Goal: Task Accomplishment & Management: Manage account settings

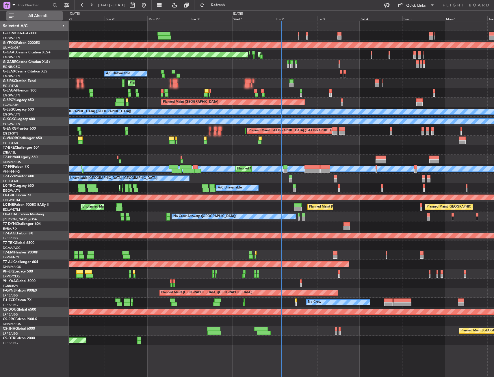
click at [25, 14] on button "All Aircraft" at bounding box center [34, 15] width 56 height 9
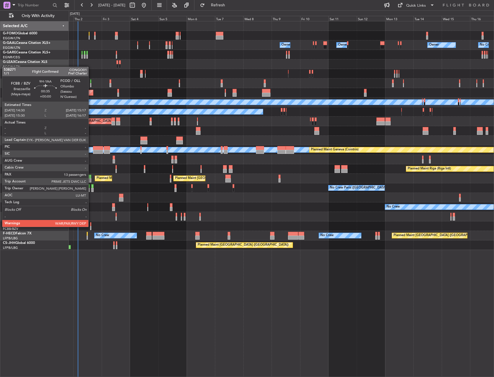
click at [91, 226] on div at bounding box center [90, 228] width 1 height 4
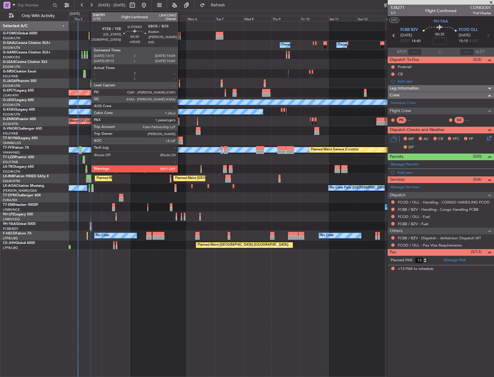
click at [89, 36] on div at bounding box center [89, 38] width 1 height 4
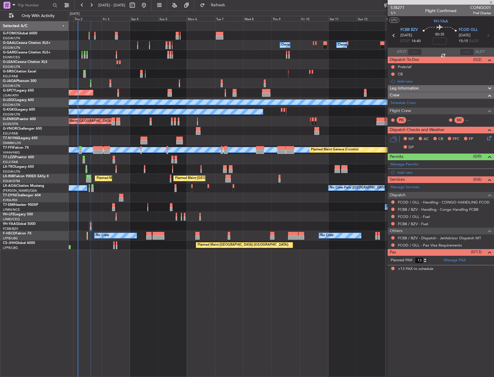
type input "+00:05"
type input "1"
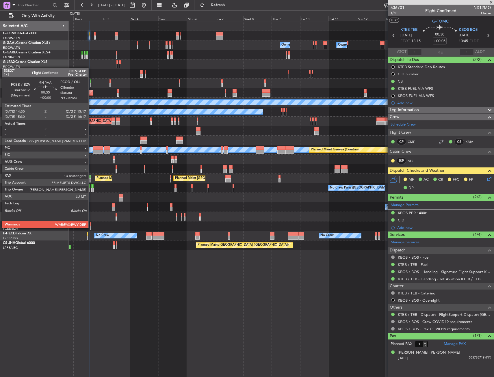
click at [90, 228] on div at bounding box center [90, 228] width 1 height 4
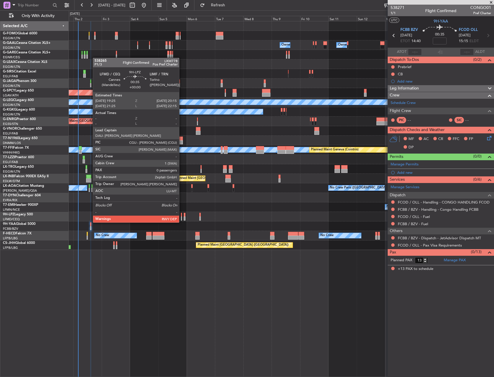
click at [182, 217] on div at bounding box center [181, 219] width 1 height 4
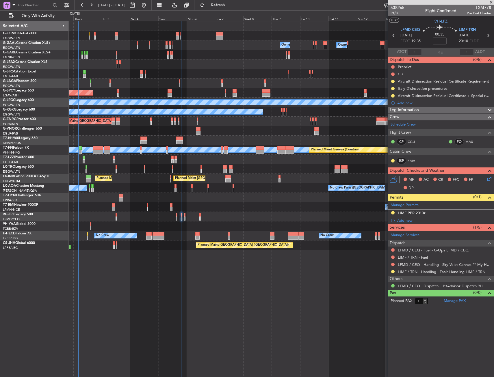
drag, startPoint x: 392, startPoint y: 270, endPoint x: 391, endPoint y: 275, distance: 5.1
click at [392, 270] on button at bounding box center [392, 271] width 3 height 3
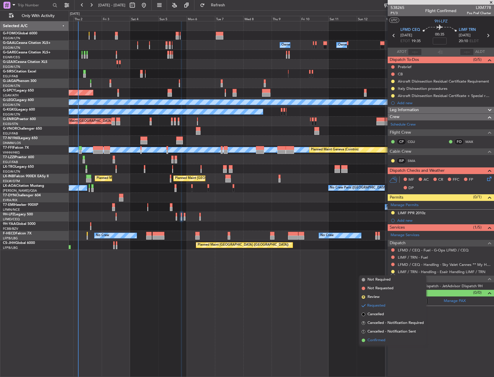
click at [376, 338] on span "Confirmed" at bounding box center [376, 341] width 18 height 6
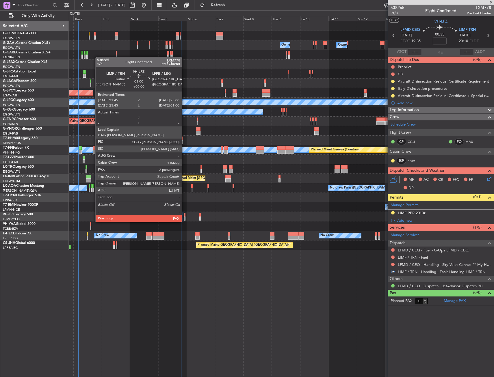
click at [184, 216] on div at bounding box center [185, 215] width 2 height 4
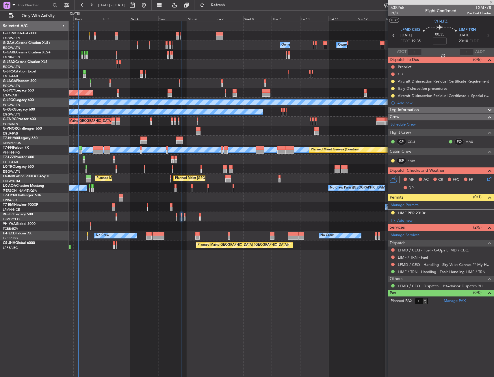
type input "2"
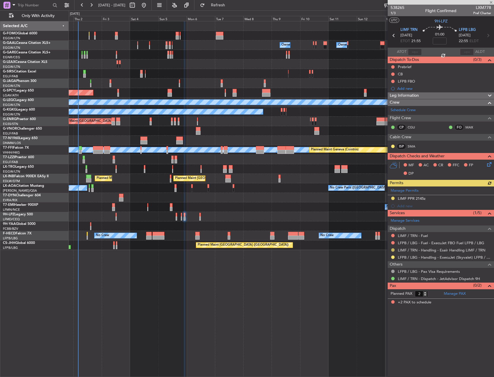
click at [393, 250] on button at bounding box center [392, 249] width 3 height 3
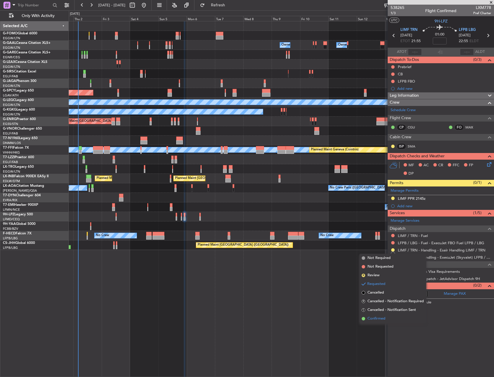
click at [375, 317] on span "Confirmed" at bounding box center [376, 319] width 18 height 6
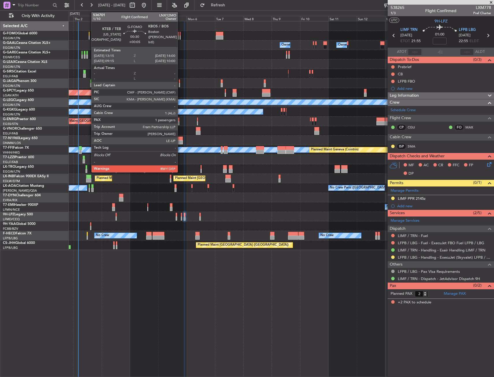
click at [89, 37] on div at bounding box center [89, 38] width 1 height 4
click at [89, 38] on div at bounding box center [89, 38] width 1 height 4
click at [89, 37] on div at bounding box center [89, 38] width 1 height 4
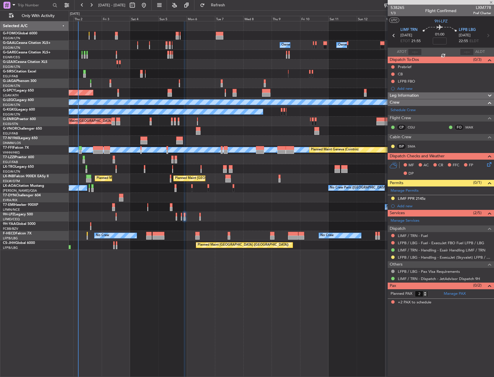
click at [89, 37] on div at bounding box center [89, 38] width 1 height 4
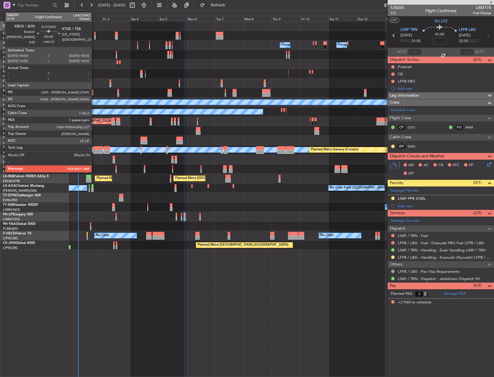
click at [94, 36] on div at bounding box center [94, 38] width 1 height 4
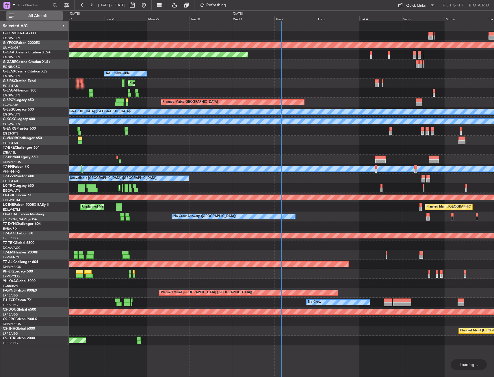
click at [36, 20] on button "All Aircraft" at bounding box center [34, 15] width 56 height 9
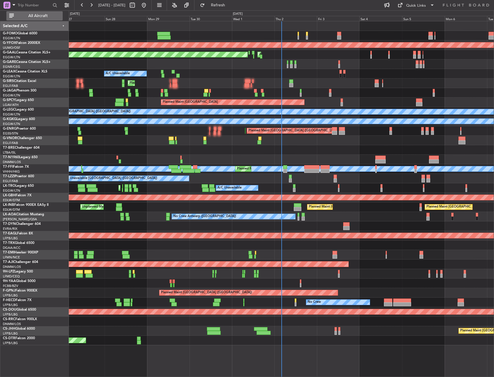
click at [50, 13] on button "All Aircraft" at bounding box center [34, 15] width 56 height 9
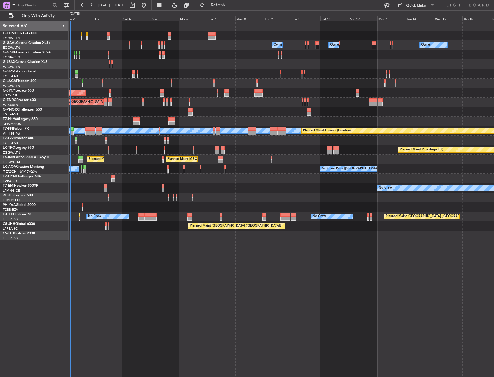
click at [132, 175] on div "Owner Owner Owner AOG Maint [GEOGRAPHIC_DATA] Planned [GEOGRAPHIC_DATA] A/C Una…" at bounding box center [281, 130] width 425 height 219
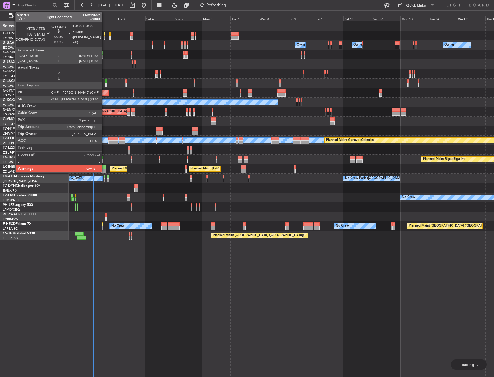
click at [104, 37] on div at bounding box center [104, 38] width 1 height 4
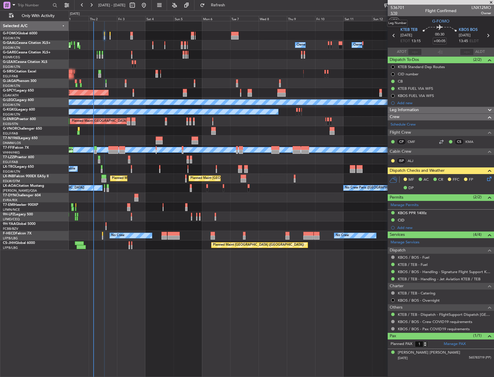
click at [401, 13] on span "1/10" at bounding box center [397, 13] width 14 height 5
click at [489, 177] on icon at bounding box center [488, 178] width 5 height 5
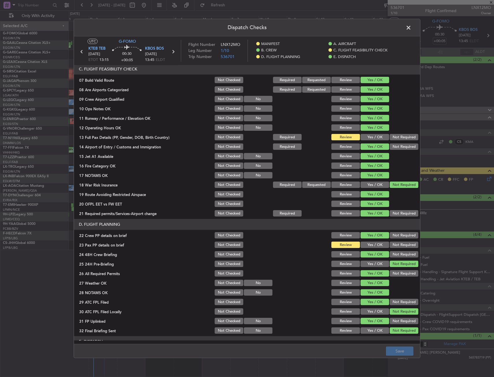
scroll to position [116, 0]
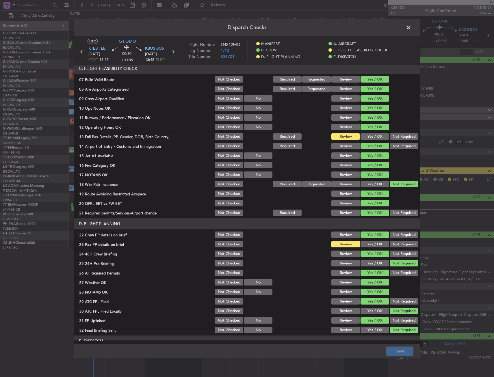
click at [367, 138] on button "Yes / OK" at bounding box center [374, 137] width 29 height 6
click at [360, 245] on button "Yes / OK" at bounding box center [374, 244] width 29 height 6
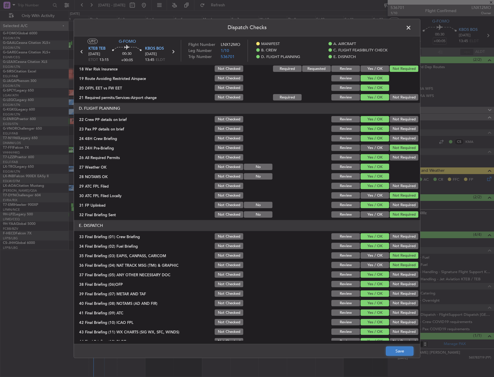
click at [391, 347] on button "Save" at bounding box center [399, 351] width 27 height 9
click at [411, 28] on span at bounding box center [411, 29] width 0 height 12
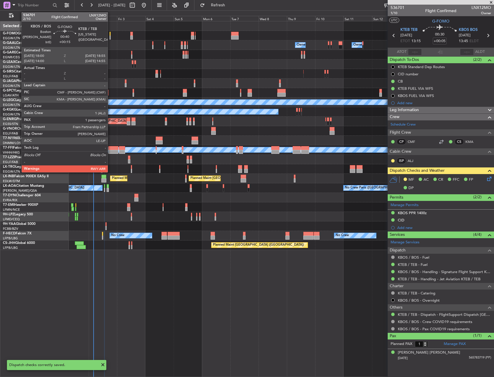
click at [110, 35] on div at bounding box center [109, 34] width 1 height 4
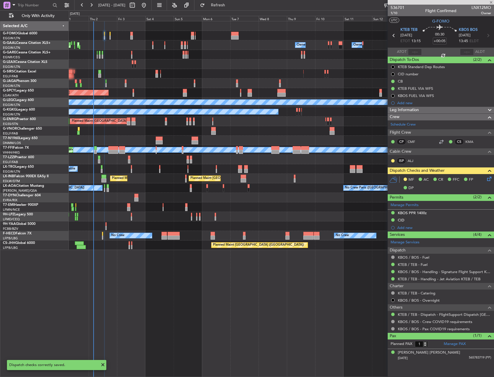
type input "+00:15"
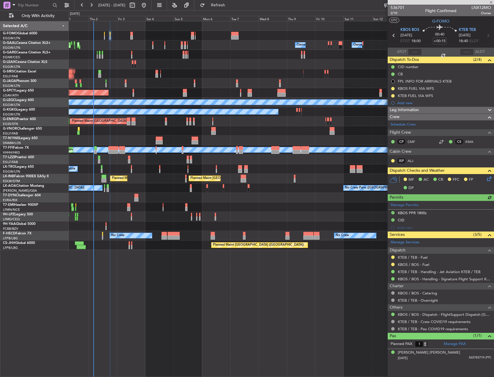
click at [489, 178] on icon at bounding box center [488, 178] width 5 height 5
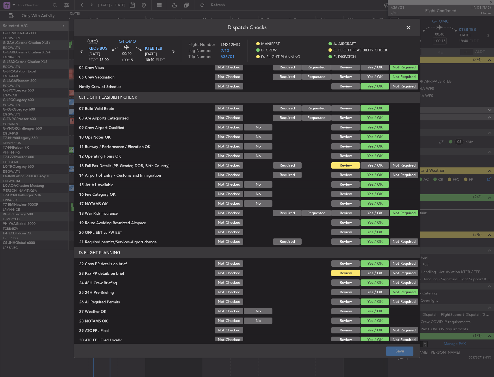
drag, startPoint x: 373, startPoint y: 167, endPoint x: 372, endPoint y: 175, distance: 8.1
click at [373, 167] on button "Yes / OK" at bounding box center [374, 166] width 29 height 6
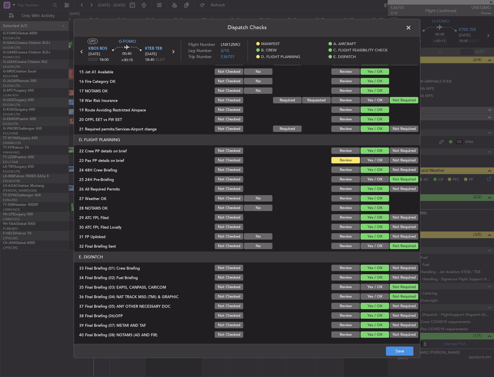
scroll to position [202, 0]
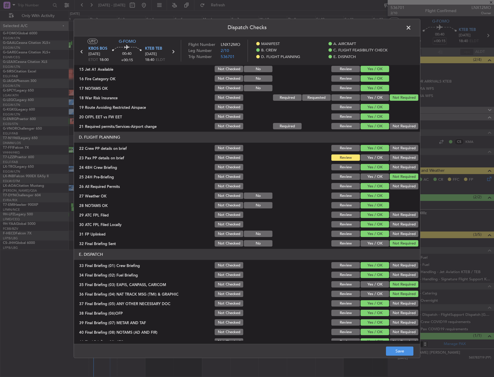
click at [373, 156] on button "Yes / OK" at bounding box center [374, 158] width 29 height 6
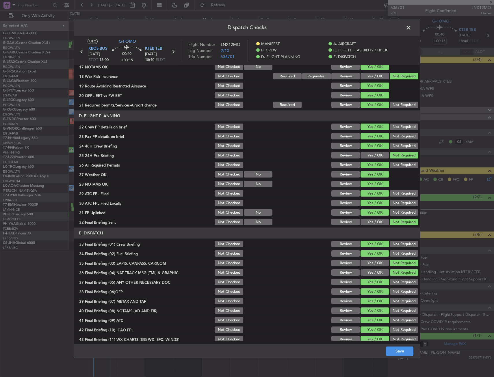
scroll to position [237, 0]
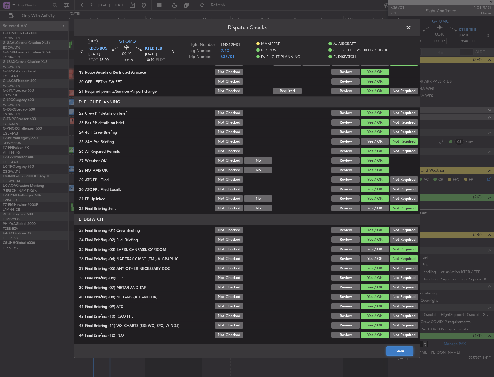
click at [401, 350] on button "Save" at bounding box center [399, 351] width 27 height 9
click at [411, 28] on span at bounding box center [411, 29] width 0 height 12
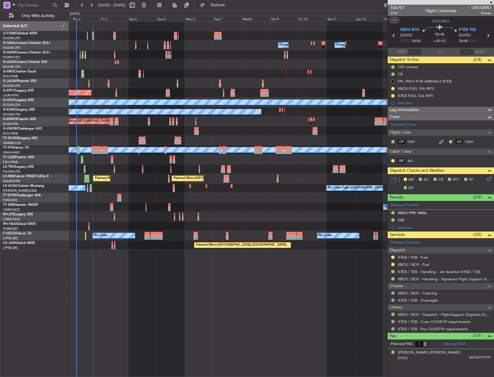
click at [137, 142] on div at bounding box center [281, 141] width 425 height 10
click at [90, 224] on div at bounding box center [281, 227] width 425 height 10
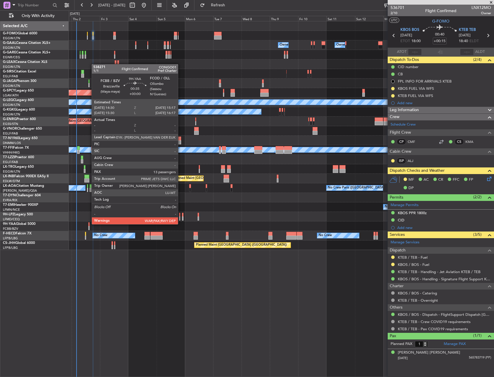
click at [89, 224] on div at bounding box center [88, 224] width 1 height 4
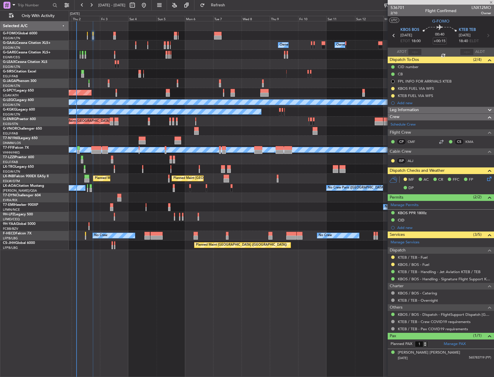
type input "13"
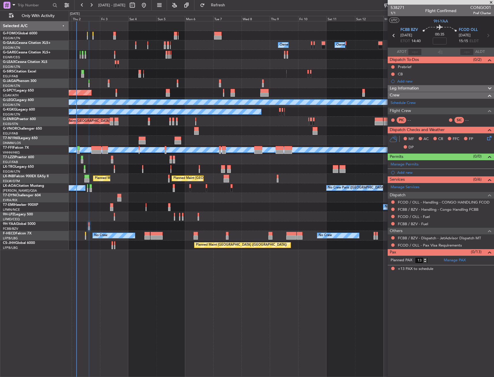
click at [427, 68] on div "Prebrief" at bounding box center [441, 66] width 106 height 7
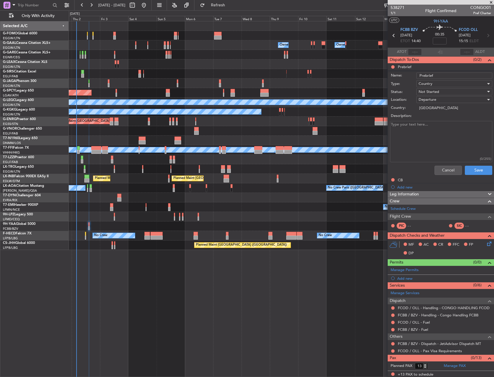
click at [426, 130] on textarea "Description:" at bounding box center [441, 141] width 102 height 41
paste textarea "fob 22.200 lbs, full pax, luggage 800 lbs"
type textarea "fob 22.200 lbs, full pax, luggage 800 lbs"
click at [437, 93] on span "Not Started" at bounding box center [429, 91] width 21 height 5
click at [435, 129] on span "Cancelled" at bounding box center [452, 129] width 68 height 9
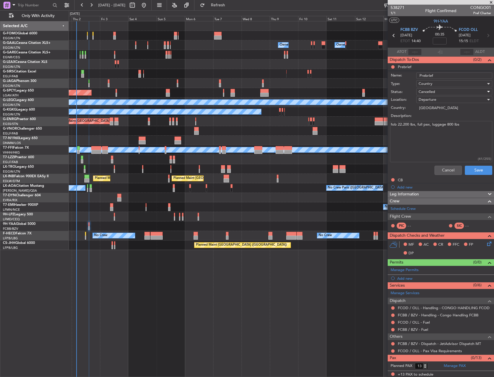
click at [434, 92] on span "Cancelled" at bounding box center [427, 91] width 16 height 5
click at [433, 120] on span "Completed" at bounding box center [452, 120] width 68 height 9
click at [465, 173] on button "Save" at bounding box center [478, 170] width 27 height 9
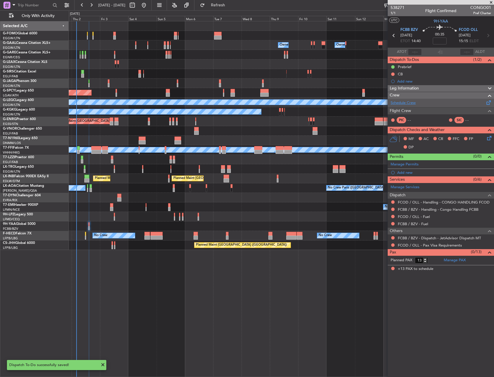
click at [404, 103] on link "Schedule Crew" at bounding box center [402, 103] width 25 height 6
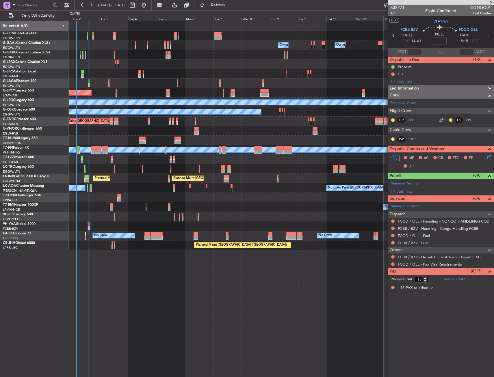
click at [246, 201] on div "Owner Owner Owner Owner No Crew AOG Maint Dusseldorf Owner Planned Maint Dussel…" at bounding box center [281, 135] width 425 height 229
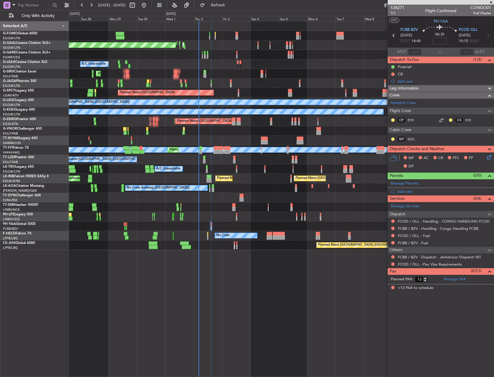
click at [227, 205] on div "Planned Maint London (Luton) Owner Owner AOG Maint Dusseldorf Planned Maint Dus…" at bounding box center [281, 135] width 425 height 229
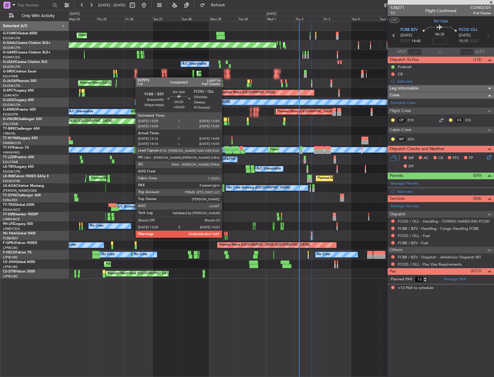
click at [225, 237] on div at bounding box center [225, 238] width 1 height 4
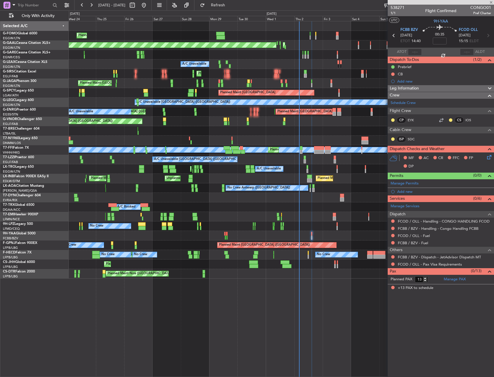
type input "13:26"
type input "14:00"
type input "4"
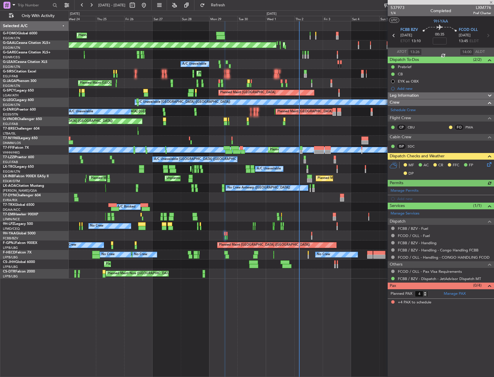
type input "14:26"
type input "15:00"
type input "13:26"
type input "14:00"
click at [391, 13] on span "1/4" at bounding box center [397, 13] width 14 height 5
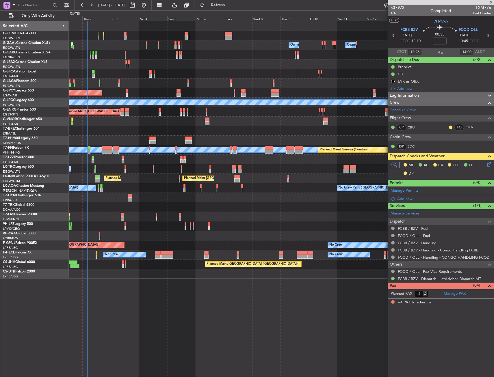
click at [100, 173] on div "AOG Maint Dusseldorf Owner Owner Owner Owner No Crew Owner Planned Maint Dussel…" at bounding box center [281, 149] width 425 height 257
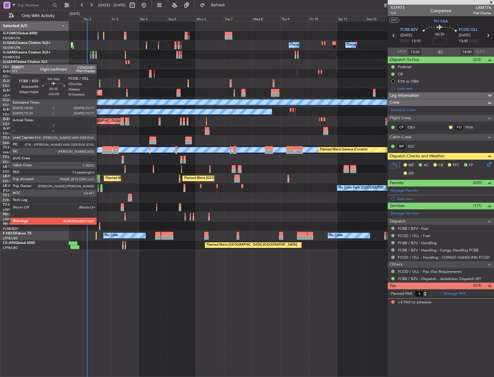
click at [99, 224] on div at bounding box center [99, 224] width 1 height 4
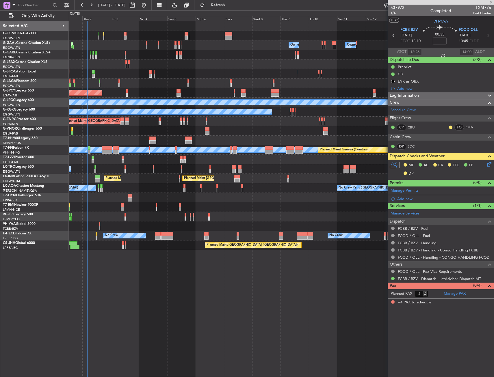
type input "13"
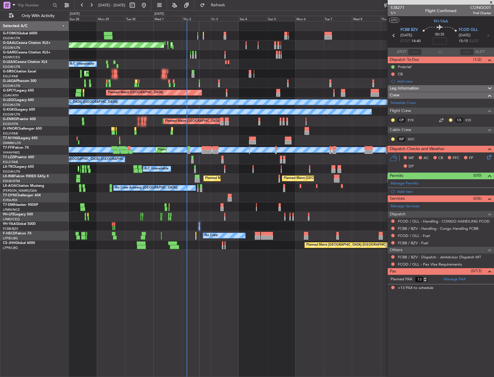
click at [221, 194] on div at bounding box center [281, 198] width 425 height 10
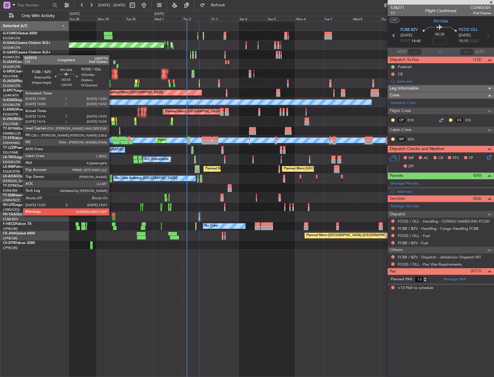
click at [112, 215] on div at bounding box center [112, 215] width 1 height 4
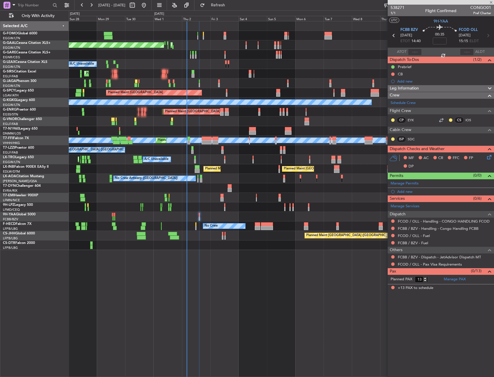
type input "13:26"
type input "14:00"
type input "4"
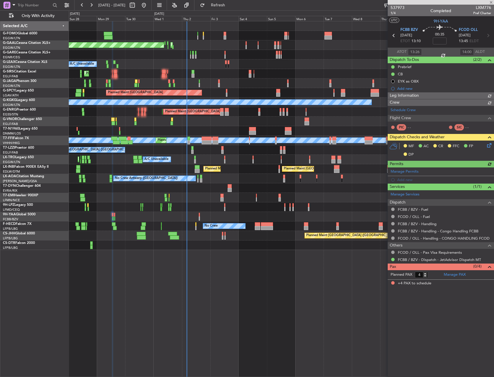
type input "14:26"
type input "15:00"
type input "13:26"
type input "14:00"
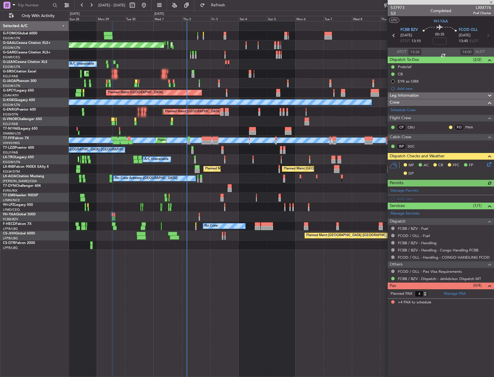
click at [392, 13] on span "1/4" at bounding box center [397, 13] width 14 height 5
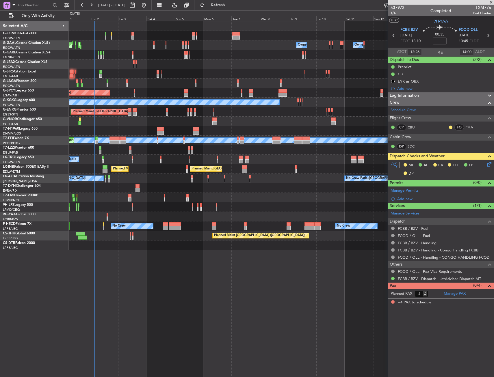
click at [159, 180] on div "Owner Owner Owner AOG Maint Dusseldorf Planned Maint Dusseldorf Owner No Crew O…" at bounding box center [281, 135] width 425 height 229
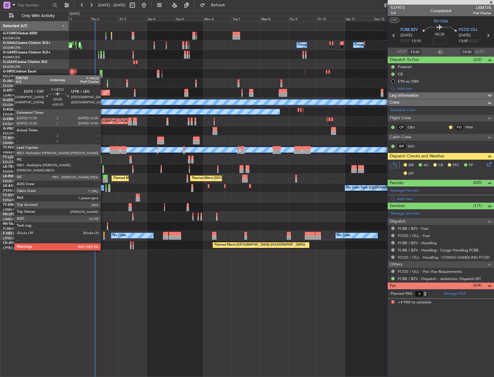
click at [103, 234] on div at bounding box center [103, 234] width 1 height 4
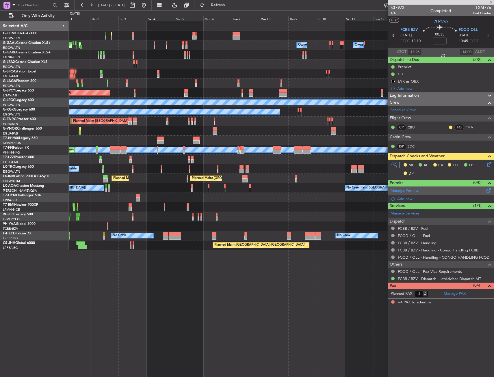
type input "+00:10"
type input "1"
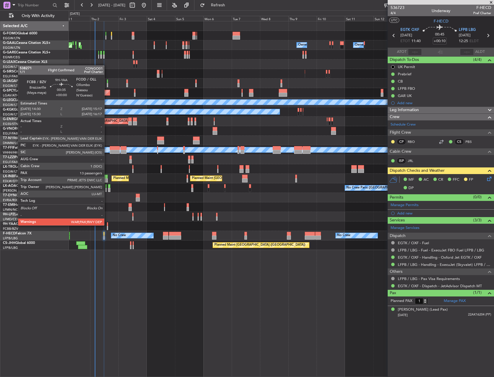
click at [107, 225] on div at bounding box center [107, 224] width 1 height 4
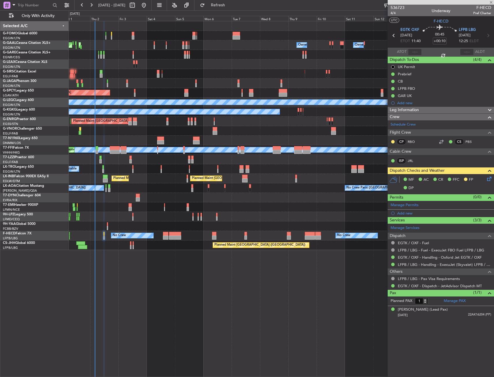
type input "13"
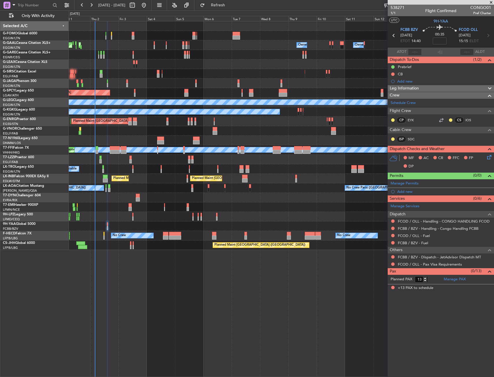
click at [391, 257] on div at bounding box center [392, 257] width 5 height 5
click at [392, 257] on button at bounding box center [392, 256] width 3 height 3
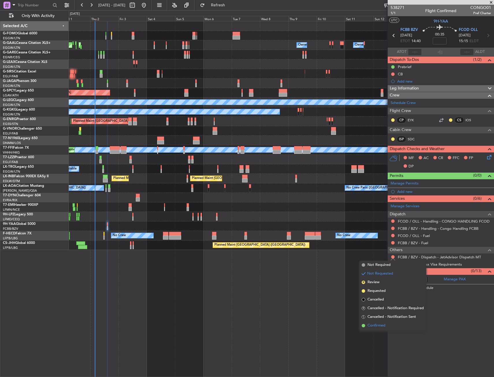
click at [369, 327] on span "Confirmed" at bounding box center [376, 326] width 18 height 6
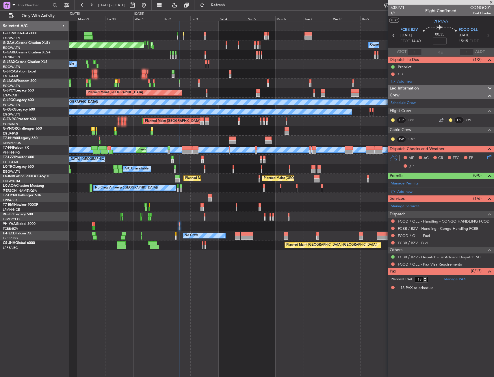
click at [189, 185] on div "Owner Owner Planned Maint Dusseldorf AOG Maint Dusseldorf Owner Owner No Crew A…" at bounding box center [281, 135] width 425 height 229
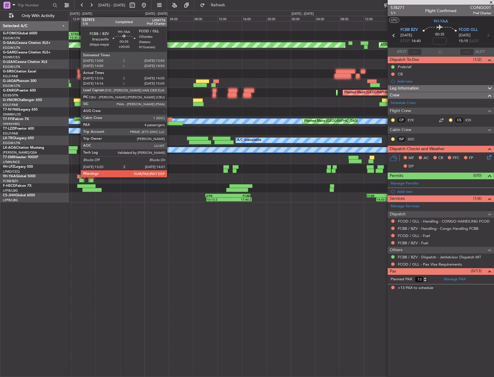
click at [78, 177] on div at bounding box center [79, 177] width 5 height 4
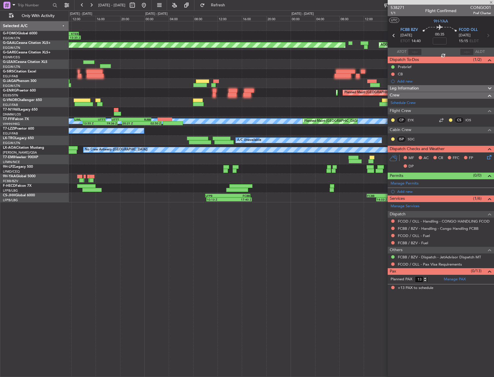
type input "13:26"
type input "14:00"
type input "4"
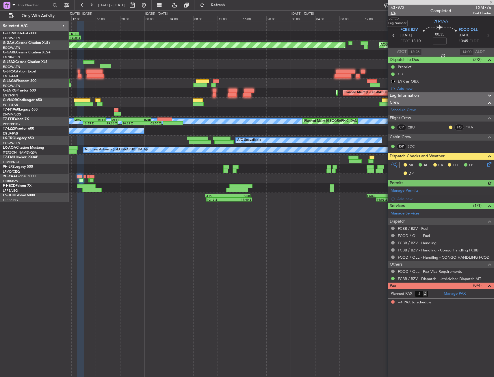
click at [391, 12] on span "1/4" at bounding box center [397, 13] width 14 height 5
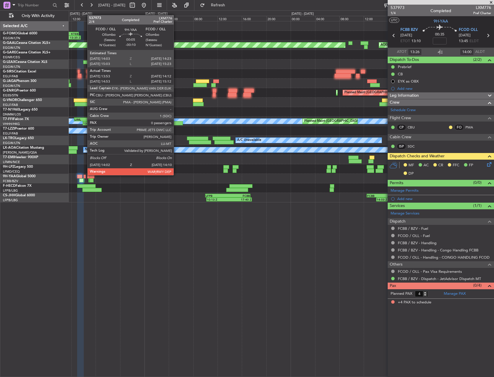
click at [84, 175] on div at bounding box center [84, 177] width 2 height 4
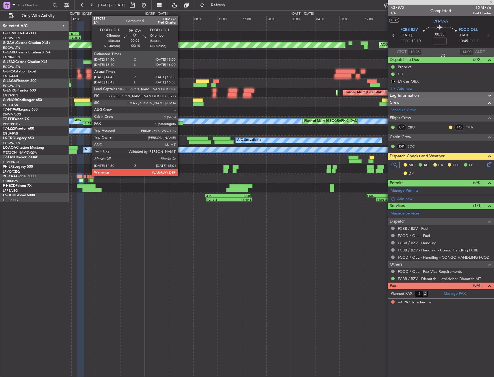
type input "-00:10"
type input "14:03"
type input "14:07"
type input "0"
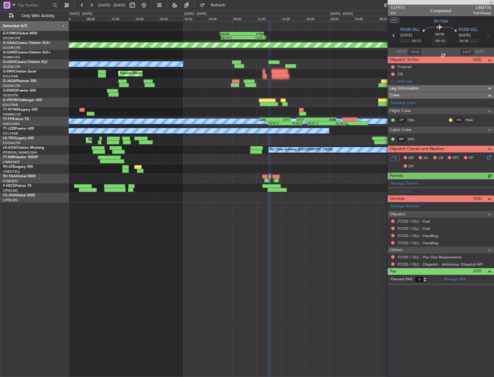
click at [277, 173] on div "06:10 Z 13:35 Z EGGW 06:00 Z KTEB 13:15 Z Planned Maint Dusseldorf AOG Maint Du…" at bounding box center [281, 111] width 425 height 181
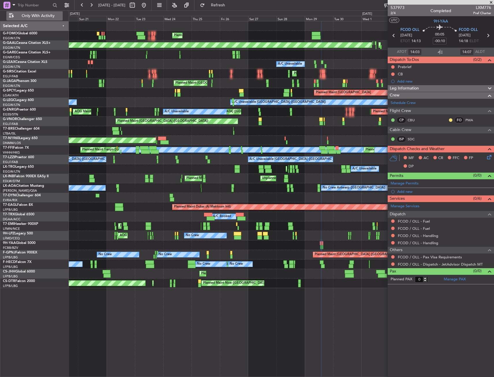
click at [59, 19] on button "Only With Activity" at bounding box center [34, 15] width 56 height 9
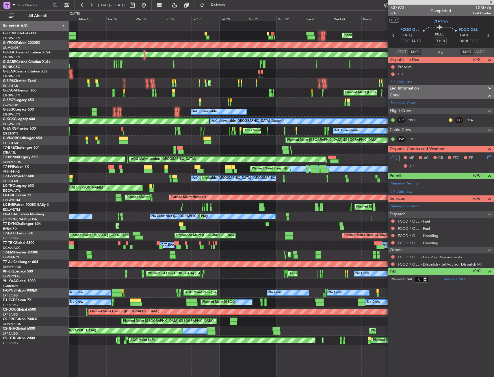
click at [274, 280] on div "AOG Maint Brazzaville (Maya-maya)" at bounding box center [281, 284] width 425 height 10
click at [253, 278] on div "Planned Maint London (Luton) AOG Maint Ostafyevo Planned Maint Dusseldorf AOG M…" at bounding box center [281, 183] width 425 height 324
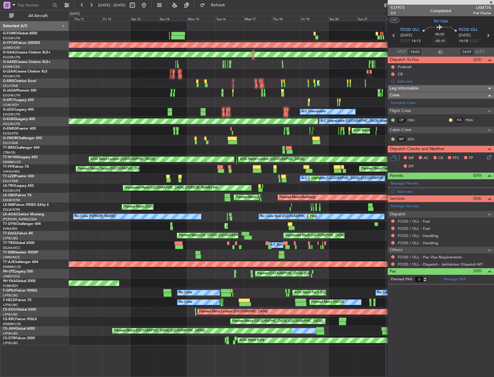
click at [213, 284] on div "AOG Maint Brazzaville (Maya-maya)" at bounding box center [281, 284] width 425 height 10
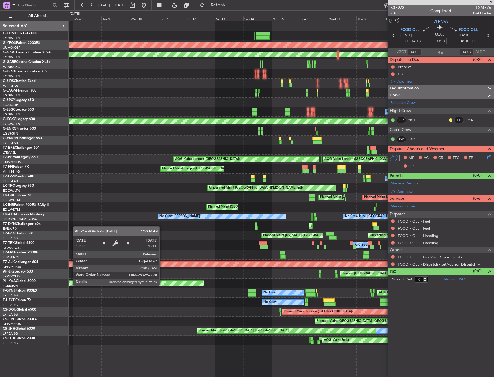
click at [269, 280] on div "AOG Maint Brazzaville (Maya-maya)" at bounding box center [281, 284] width 425 height 10
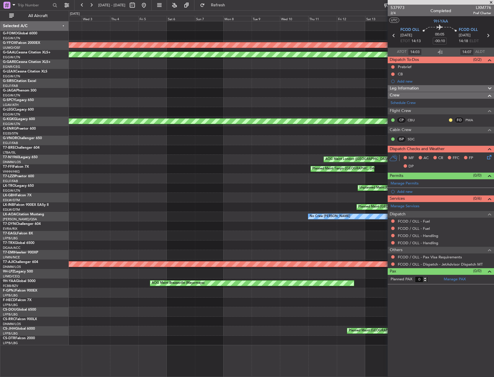
click at [258, 279] on div "AOG Maint Brazzaville (Maya-maya)" at bounding box center [281, 284] width 425 height 10
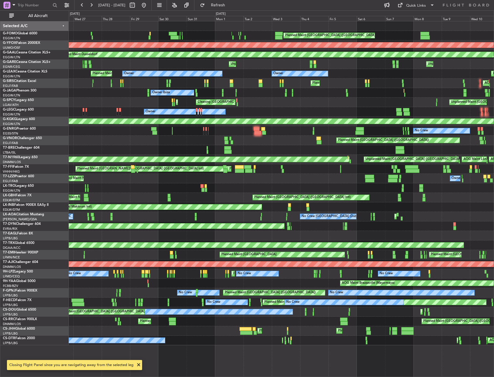
click at [213, 286] on div "Planned Maint London (Luton) Planned Maint London (Luton) AOG Maint Ostafyevo P…" at bounding box center [281, 183] width 425 height 324
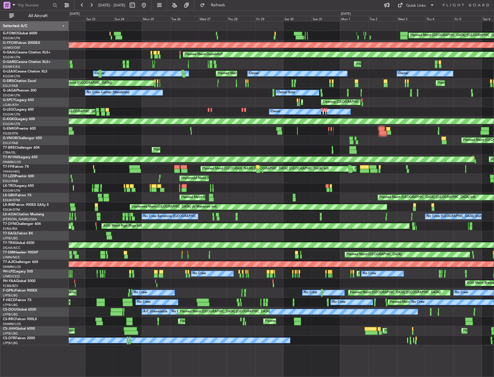
click at [266, 278] on div "Planned Maint London (Luton) AOG Maint Ostafyevo Planned Maint Dusseldorf Unpla…" at bounding box center [281, 183] width 425 height 324
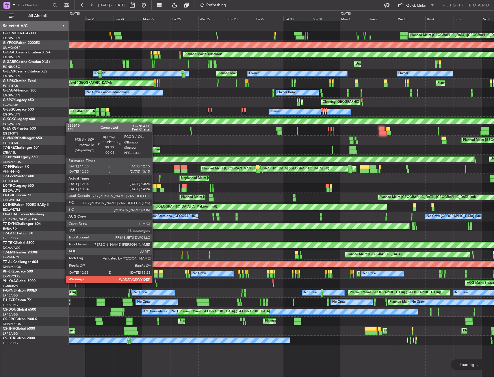
click at [155, 282] on div at bounding box center [155, 282] width 1 height 4
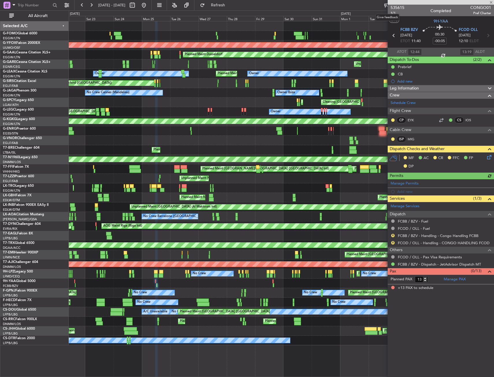
type input "13:44"
type input "14:19"
type input "12:44"
type input "13:19"
click at [392, 13] on span "1/1" at bounding box center [397, 13] width 14 height 5
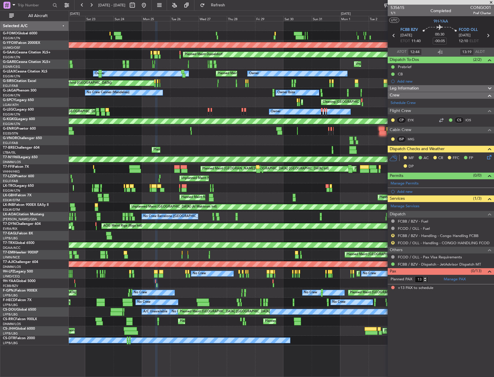
click at [55, 206] on div "Planned Maint [GEOGRAPHIC_DATA] ([GEOGRAPHIC_DATA]) AOG Maint Ostafyevo Planned…" at bounding box center [247, 193] width 494 height 367
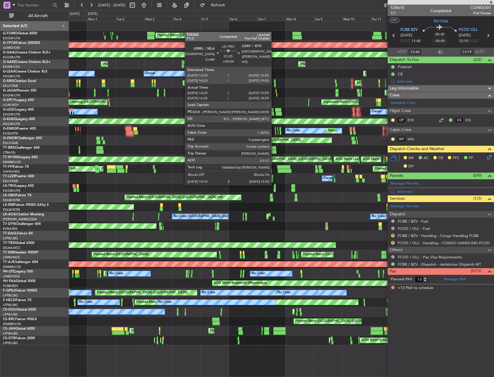
click at [132, 198] on div "Planned Maint [GEOGRAPHIC_DATA] ([GEOGRAPHIC_DATA]) Planned Maint [GEOGRAPHIC_D…" at bounding box center [281, 183] width 425 height 324
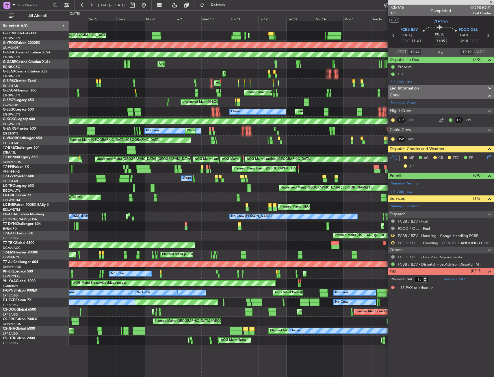
click at [131, 196] on div "Planned Maint London (Luton) Planned Maint London (Luton) AOG Maint Ostafyevo P…" at bounding box center [281, 183] width 425 height 324
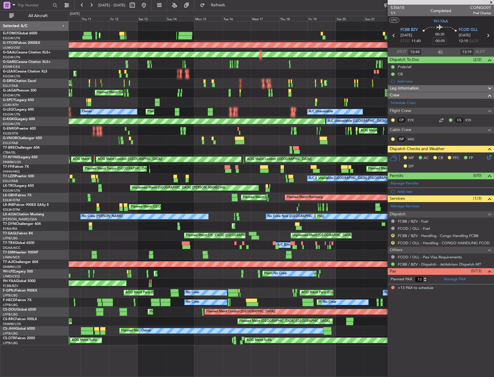
click at [101, 202] on div "Planned Maint London (Luton) Planned Maint London (Luton) AOG Maint Ostafyevo P…" at bounding box center [281, 183] width 425 height 324
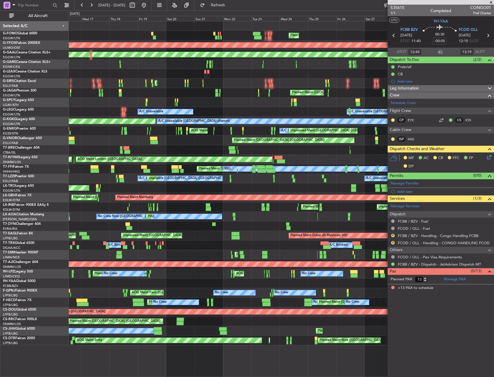
click at [82, 200] on div "Planned Maint London (Luton) AOG Maint Ostafyevo Planned Maint Dusseldorf A/C U…" at bounding box center [281, 183] width 425 height 324
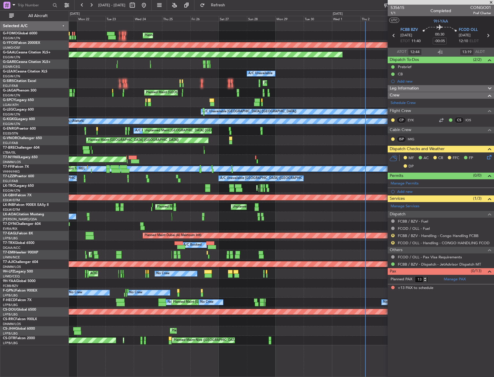
click at [68, 191] on div "Planned Maint London (Luton) AOG Maint Ostafyevo Planned Maint Dusseldorf A/C U…" at bounding box center [247, 193] width 494 height 367
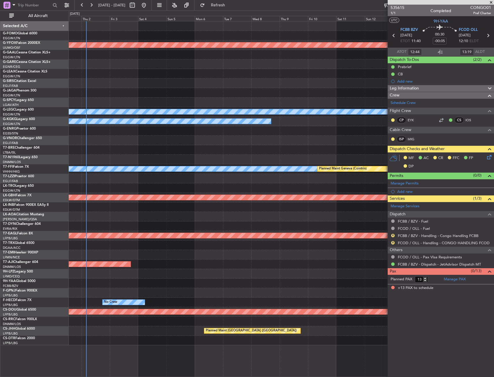
click at [142, 183] on div "AOG Maint Ostafyevo Planned Maint Dusseldorf A/C Unavailable Planned Maint Lond…" at bounding box center [281, 183] width 425 height 324
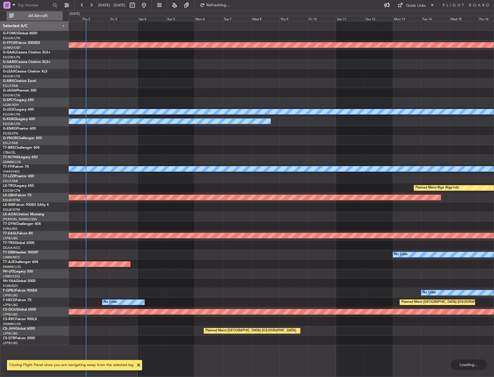
click at [38, 17] on span "All Aircraft" at bounding box center [38, 16] width 46 height 4
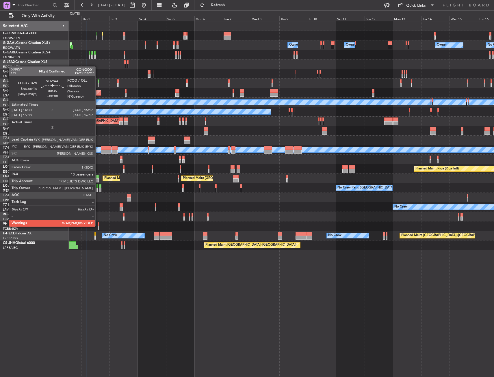
click at [98, 226] on div at bounding box center [98, 228] width 1 height 4
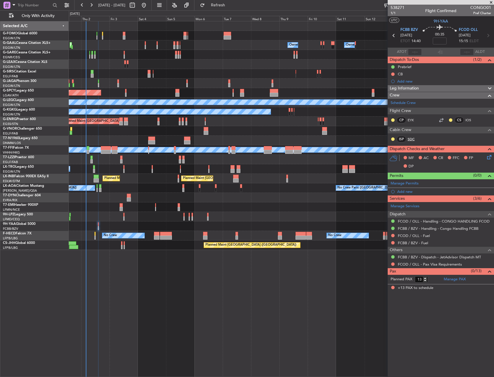
click at [408, 138] on link "SDC" at bounding box center [414, 139] width 13 height 5
click at [395, 14] on span "1/1" at bounding box center [397, 13] width 14 height 5
click at [443, 41] on input at bounding box center [440, 41] width 14 height 7
click at [420, 22] on section "UTC 9H-YAA" at bounding box center [441, 20] width 106 height 9
type input "-00:05"
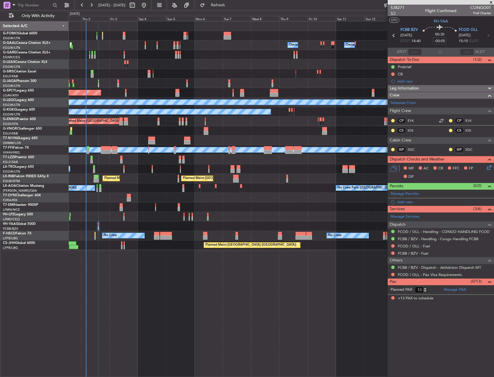
click at [397, 13] on span "1/1" at bounding box center [397, 13] width 14 height 5
click at [393, 74] on button at bounding box center [392, 73] width 3 height 3
click at [386, 101] on span "Completed" at bounding box center [395, 100] width 19 height 6
click at [488, 168] on icon at bounding box center [488, 166] width 5 height 5
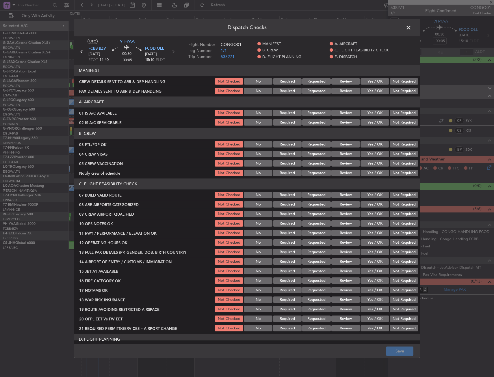
click at [411, 29] on span at bounding box center [411, 29] width 0 height 12
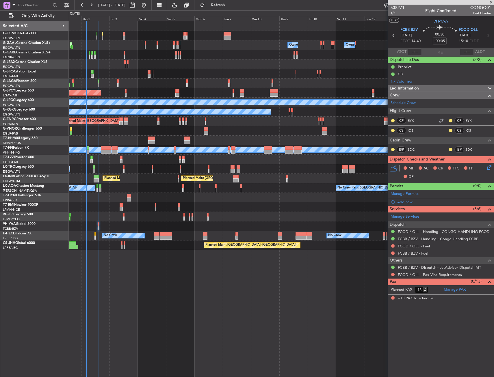
click at [490, 169] on icon at bounding box center [488, 166] width 5 height 5
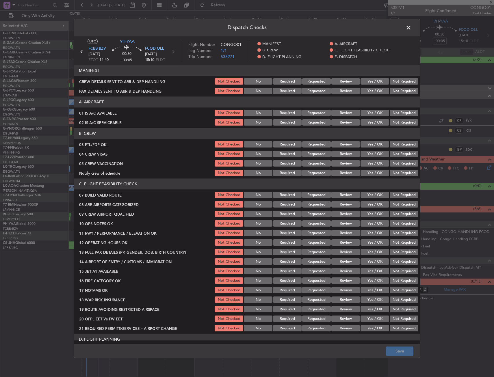
click at [373, 113] on button "Yes / OK" at bounding box center [374, 113] width 29 height 6
click at [373, 118] on section "A. AIRCRAFT 01 IS A/C AVAILABLE Not Checked No Required Requested Review Yes / …" at bounding box center [247, 112] width 346 height 30
click at [373, 122] on button "Yes / OK" at bounding box center [374, 123] width 29 height 6
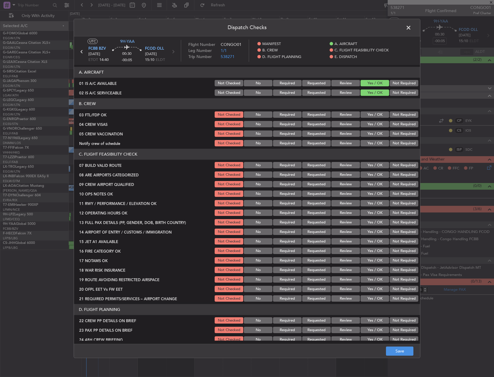
scroll to position [58, 0]
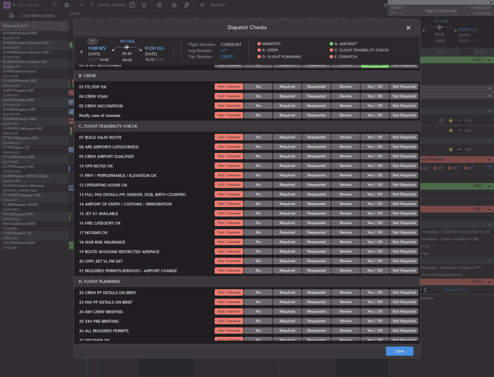
drag, startPoint x: 367, startPoint y: 86, endPoint x: 389, endPoint y: 98, distance: 24.8
click at [369, 87] on button "Yes / OK" at bounding box center [374, 87] width 29 height 6
click at [403, 97] on button "Not Required" at bounding box center [404, 96] width 29 height 6
click at [397, 105] on button "Not Required" at bounding box center [404, 106] width 29 height 6
click at [379, 113] on button "Yes / OK" at bounding box center [374, 115] width 29 height 6
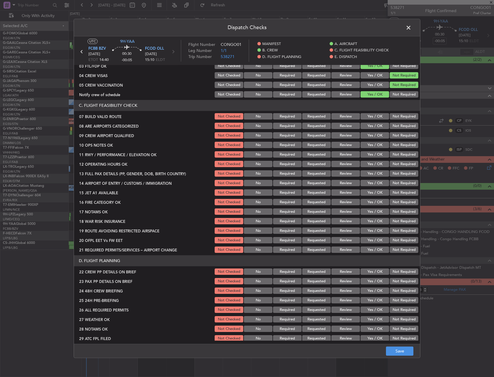
scroll to position [87, 0]
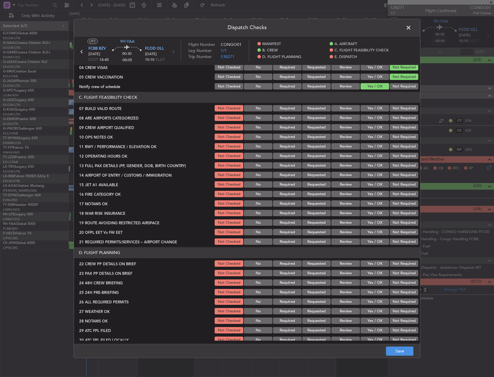
click at [376, 109] on button "Yes / OK" at bounding box center [374, 108] width 29 height 6
click at [373, 119] on button "Yes / OK" at bounding box center [374, 118] width 29 height 6
click at [373, 128] on button "Yes / OK" at bounding box center [374, 127] width 29 height 6
click at [369, 139] on button "Yes / OK" at bounding box center [374, 137] width 29 height 6
click at [366, 150] on div "Yes / OK" at bounding box center [374, 147] width 29 height 8
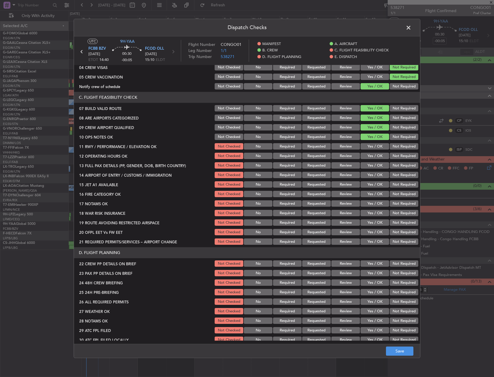
click at [366, 147] on button "Yes / OK" at bounding box center [374, 147] width 29 height 6
click at [360, 160] on div "Yes / OK" at bounding box center [374, 156] width 29 height 8
click at [363, 156] on button "Yes / OK" at bounding box center [374, 156] width 29 height 6
click at [367, 165] on button "Yes / OK" at bounding box center [374, 166] width 29 height 6
click at [367, 177] on button "Yes / OK" at bounding box center [374, 175] width 29 height 6
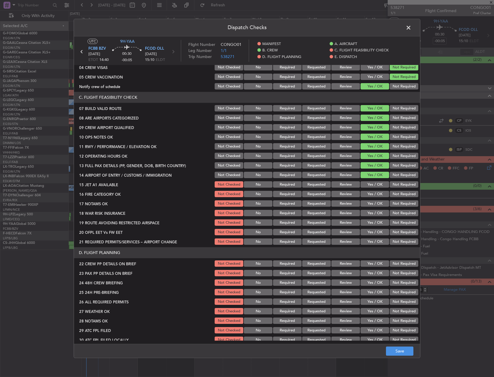
click at [369, 186] on button "Yes / OK" at bounding box center [374, 185] width 29 height 6
click at [370, 199] on section "C. FLIGHT FEASIBILITY CHECK 07 BUILD VALID ROUTE Not Checked No Required Reques…" at bounding box center [247, 169] width 346 height 154
click at [366, 195] on button "Yes / OK" at bounding box center [374, 194] width 29 height 6
click at [366, 207] on div "Yes / OK" at bounding box center [374, 204] width 29 height 8
click at [366, 204] on button "Yes / OK" at bounding box center [374, 204] width 29 height 6
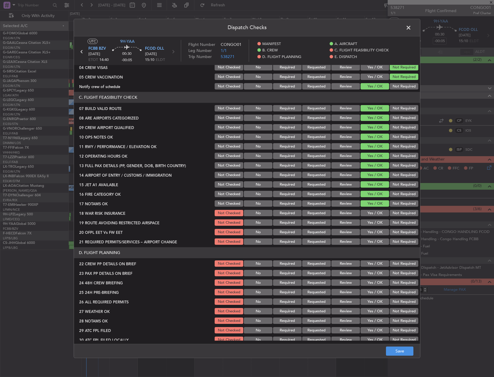
click at [370, 215] on button "Yes / OK" at bounding box center [374, 213] width 29 height 6
click at [370, 224] on button "Yes / OK" at bounding box center [374, 223] width 29 height 6
click at [372, 232] on button "Yes / OK" at bounding box center [374, 232] width 29 height 6
click at [369, 240] on button "Yes / OK" at bounding box center [374, 242] width 29 height 6
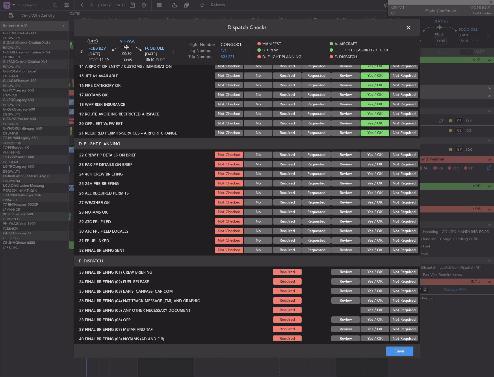
scroll to position [202, 0]
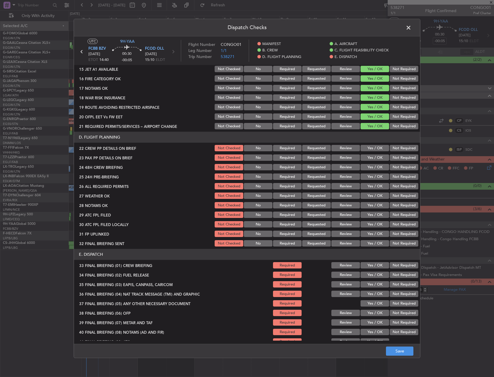
click at [367, 150] on button "Yes / OK" at bounding box center [374, 148] width 29 height 6
click at [370, 157] on button "Yes / OK" at bounding box center [374, 158] width 29 height 6
click at [371, 165] on button "Yes / OK" at bounding box center [374, 167] width 29 height 6
click at [406, 177] on button "Not Required" at bounding box center [404, 177] width 29 height 6
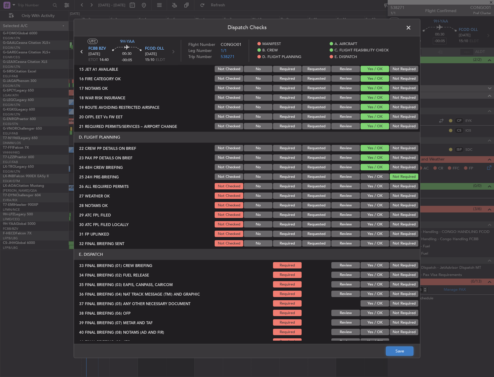
click at [396, 354] on button "Save" at bounding box center [399, 351] width 27 height 9
click at [411, 27] on span at bounding box center [411, 29] width 0 height 12
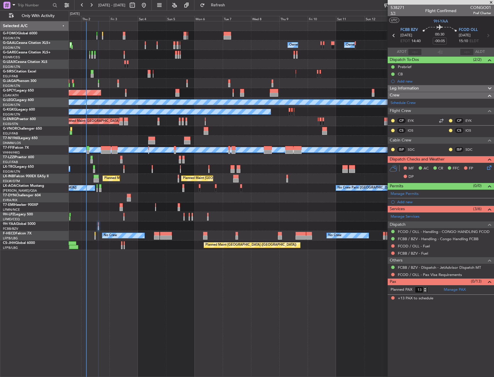
click at [394, 13] on span "1/1" at bounding box center [397, 13] width 14 height 5
click at [395, 13] on span "1/1" at bounding box center [397, 13] width 14 height 5
drag, startPoint x: 393, startPoint y: 246, endPoint x: 386, endPoint y: 256, distance: 11.7
click at [393, 246] on button at bounding box center [392, 245] width 3 height 3
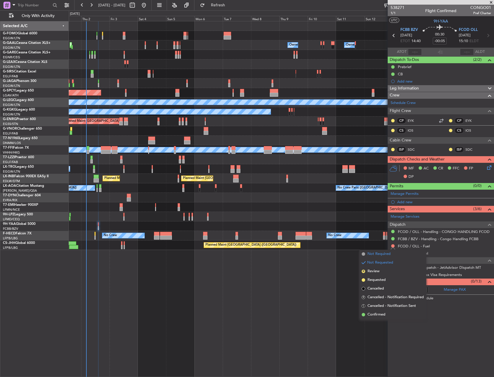
click at [372, 254] on span "Not Required" at bounding box center [378, 254] width 23 height 6
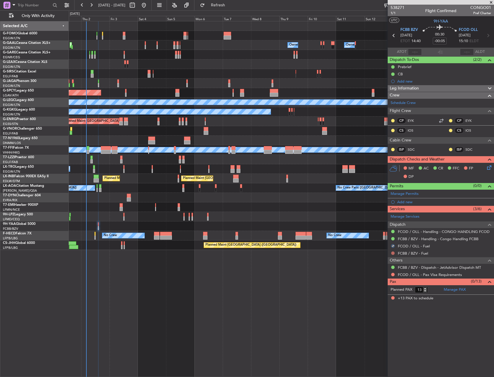
click at [392, 254] on button at bounding box center [392, 253] width 3 height 3
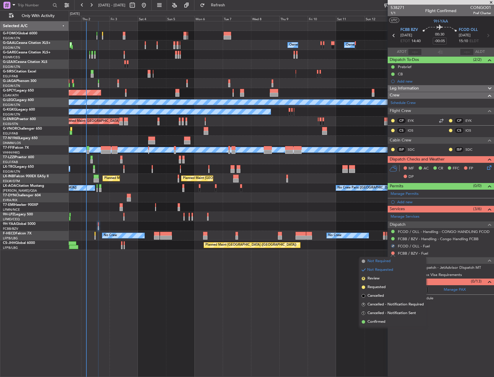
click at [380, 260] on span "Not Required" at bounding box center [378, 262] width 23 height 6
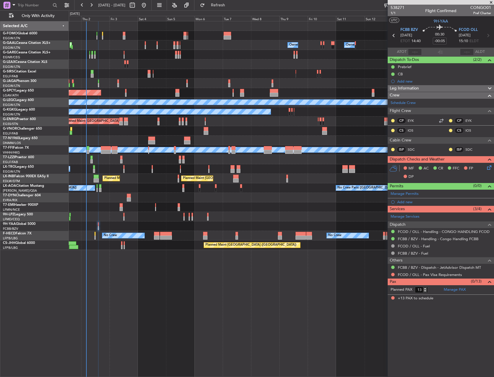
click at [144, 45] on div "Owner Owner No Crew Owner AOG Maint Dusseldorf Owner Owner Planned Maint Dussel…" at bounding box center [281, 45] width 425 height 10
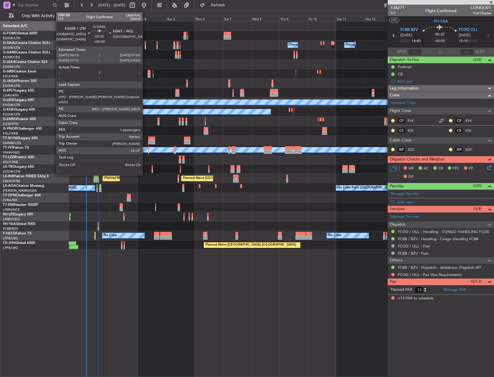
click at [145, 45] on div at bounding box center [145, 47] width 1 height 4
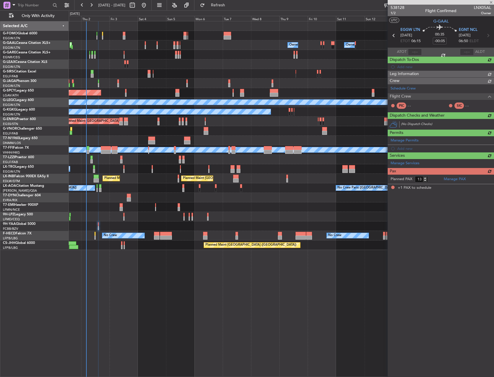
type input "1"
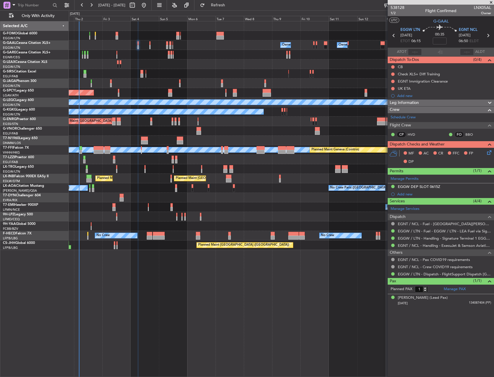
click at [234, 100] on div "Owner Owner Owner Owner No Crew AOG Maint Dusseldorf Owner Planned Maint Dussel…" at bounding box center [281, 135] width 425 height 229
click at [391, 14] on span "1/2" at bounding box center [397, 13] width 14 height 5
click at [490, 153] on icon at bounding box center [488, 151] width 5 height 5
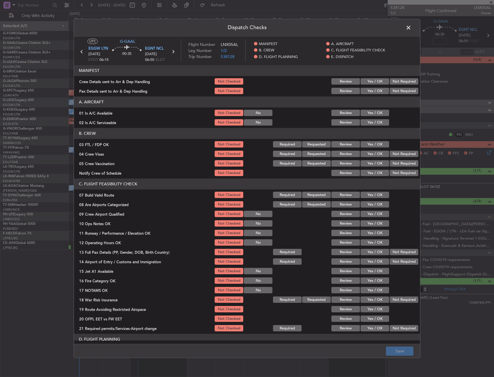
drag, startPoint x: 369, startPoint y: 114, endPoint x: 370, endPoint y: 120, distance: 6.7
click at [369, 115] on button "Yes / OK" at bounding box center [374, 113] width 29 height 6
click at [370, 122] on button "Yes / OK" at bounding box center [374, 123] width 29 height 6
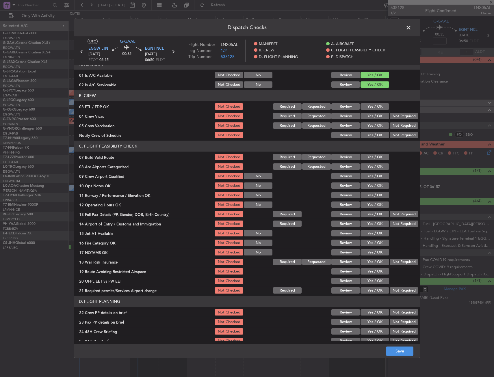
scroll to position [87, 0]
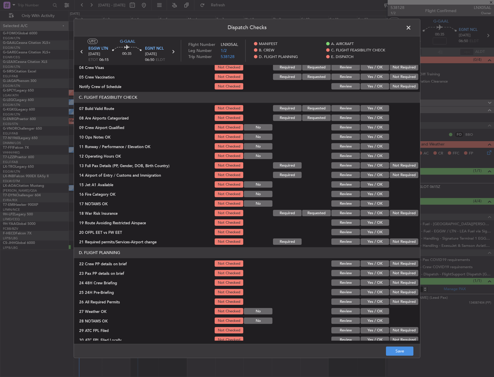
click at [371, 111] on button "Yes / OK" at bounding box center [374, 108] width 29 height 6
click at [371, 141] on div "Yes / OK" at bounding box center [374, 137] width 29 height 8
click at [371, 140] on button "Yes / OK" at bounding box center [374, 137] width 29 height 6
click at [371, 146] on button "Yes / OK" at bounding box center [374, 147] width 29 height 6
click at [372, 155] on button "Yes / OK" at bounding box center [374, 156] width 29 height 6
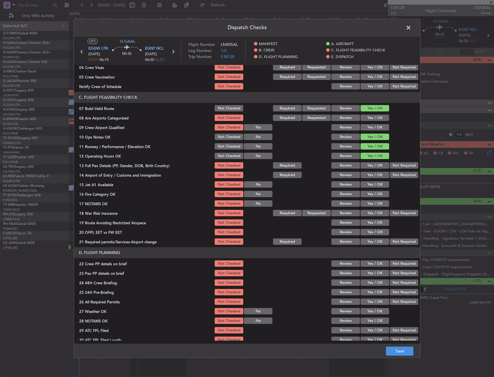
click at [372, 168] on button "Yes / OK" at bounding box center [374, 166] width 29 height 6
click at [372, 178] on button "Yes / OK" at bounding box center [374, 175] width 29 height 6
click at [370, 185] on button "Yes / OK" at bounding box center [374, 185] width 29 height 6
drag, startPoint x: 370, startPoint y: 194, endPoint x: 371, endPoint y: 200, distance: 6.1
click at [371, 194] on button "Yes / OK" at bounding box center [374, 194] width 29 height 6
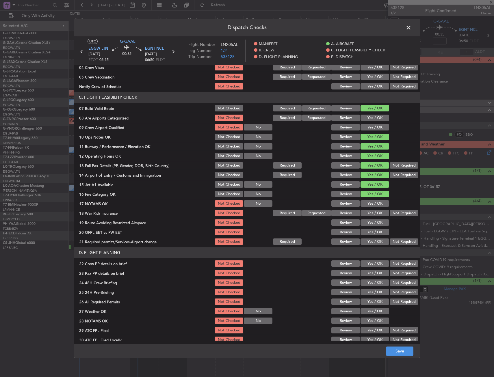
click at [371, 204] on button "Yes / OK" at bounding box center [374, 204] width 29 height 6
drag, startPoint x: 373, startPoint y: 212, endPoint x: 373, endPoint y: 219, distance: 6.9
click at [373, 213] on button "Yes / OK" at bounding box center [374, 213] width 29 height 6
click at [373, 222] on button "Yes / OK" at bounding box center [374, 223] width 29 height 6
click at [371, 232] on button "Yes / OK" at bounding box center [374, 232] width 29 height 6
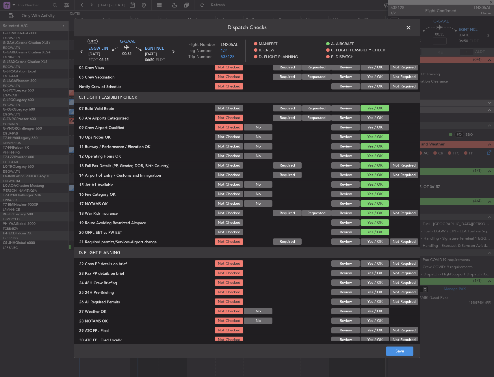
click at [370, 241] on button "Yes / OK" at bounding box center [374, 242] width 29 height 6
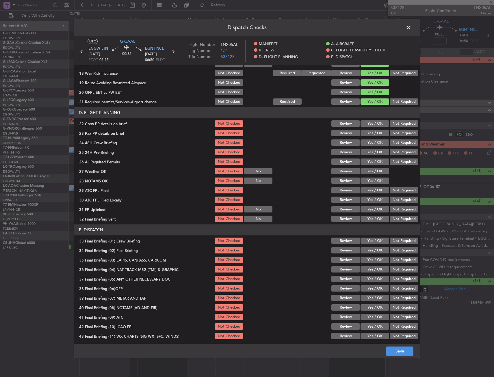
scroll to position [231, 0]
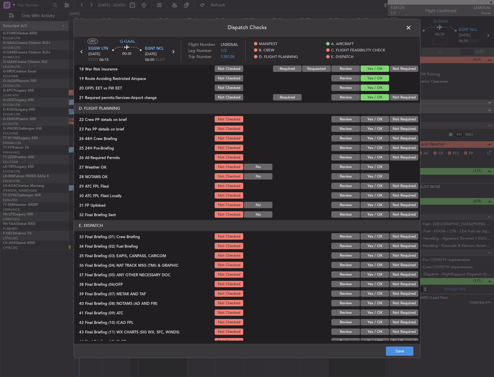
click at [365, 117] on button "Yes / OK" at bounding box center [374, 119] width 29 height 6
click at [368, 124] on section "D. FLIGHT PLANNING 22 Crew PP details on brief Not Checked Review Yes / OK Not …" at bounding box center [247, 161] width 346 height 116
click at [369, 129] on button "Yes / OK" at bounding box center [374, 129] width 29 height 6
click at [370, 137] on button "Yes / OK" at bounding box center [374, 138] width 29 height 6
click at [401, 144] on section "D. FLIGHT PLANNING 22 Crew PP details on brief Not Checked Review Yes / OK Not …" at bounding box center [247, 161] width 346 height 116
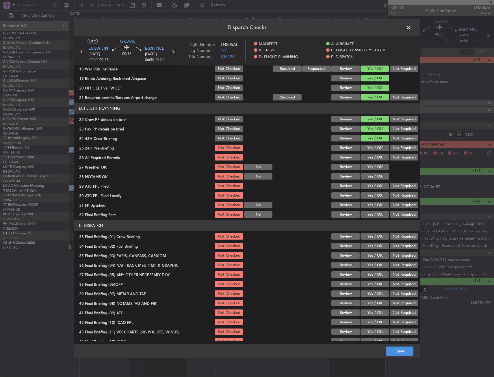
click at [400, 149] on button "Not Required" at bounding box center [404, 148] width 29 height 6
click at [399, 349] on button "Save" at bounding box center [399, 351] width 27 height 9
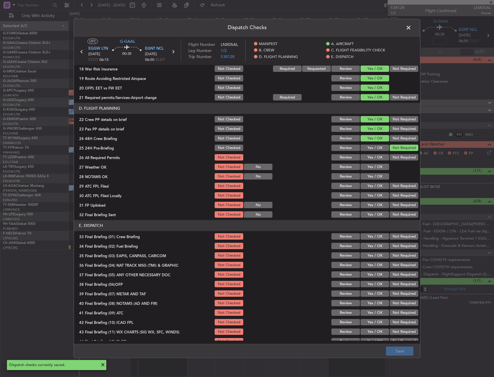
click at [411, 27] on span at bounding box center [411, 29] width 0 height 12
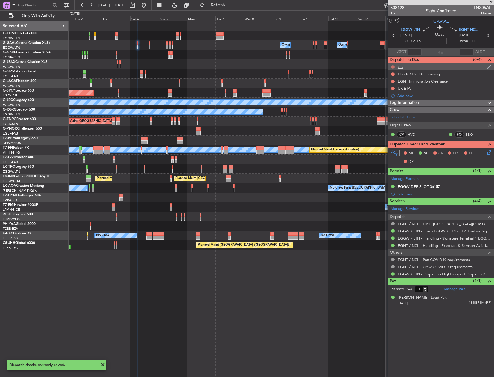
click at [391, 66] on button at bounding box center [392, 66] width 3 height 3
click at [393, 91] on span "Completed" at bounding box center [395, 93] width 19 height 6
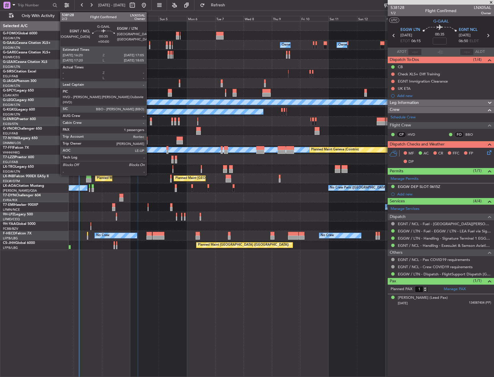
click at [149, 42] on div at bounding box center [149, 43] width 1 height 4
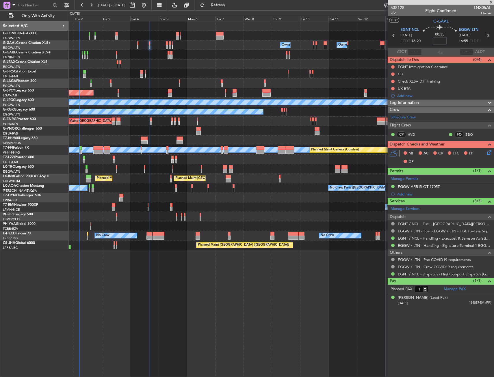
click at [444, 39] on input at bounding box center [440, 41] width 14 height 7
click at [423, 18] on section "UTC G-GAAL" at bounding box center [441, 20] width 106 height 9
type input "+00:15"
click at [392, 12] on span "2/2" at bounding box center [397, 13] width 14 height 5
click at [391, 73] on div at bounding box center [392, 74] width 5 height 5
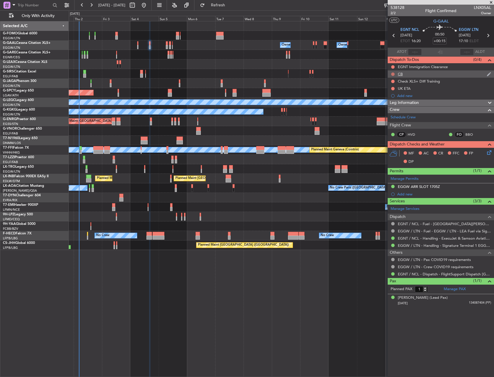
click at [392, 73] on button at bounding box center [392, 73] width 3 height 3
click at [384, 101] on li "Completed" at bounding box center [393, 99] width 31 height 9
click at [490, 151] on icon at bounding box center [488, 151] width 5 height 5
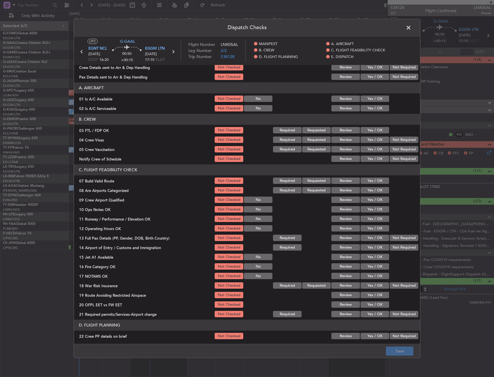
scroll to position [29, 0]
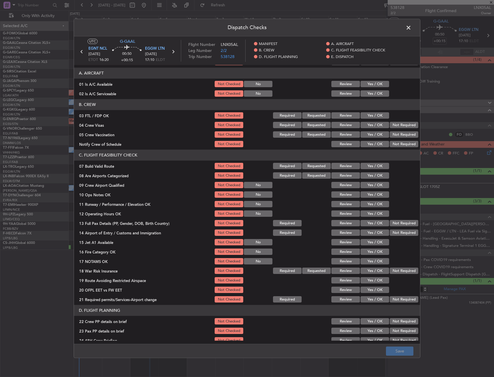
click at [375, 84] on button "Yes / OK" at bounding box center [374, 84] width 29 height 6
click at [375, 93] on button "Yes / OK" at bounding box center [374, 94] width 29 height 6
click at [371, 163] on button "Yes / OK" at bounding box center [374, 166] width 29 height 6
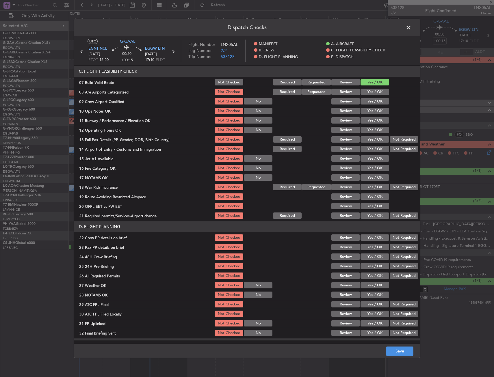
scroll to position [116, 0]
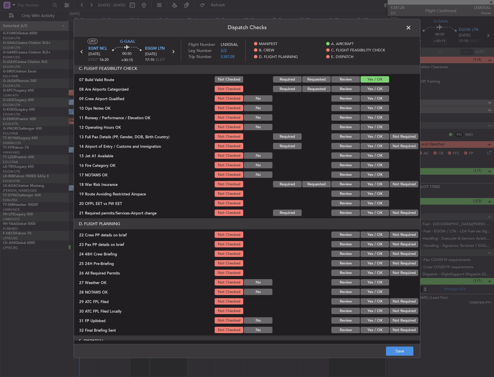
click at [375, 107] on button "Yes / OK" at bounding box center [374, 108] width 29 height 6
click at [376, 121] on div "Yes / OK" at bounding box center [374, 118] width 29 height 8
click at [374, 115] on button "Yes / OK" at bounding box center [374, 118] width 29 height 6
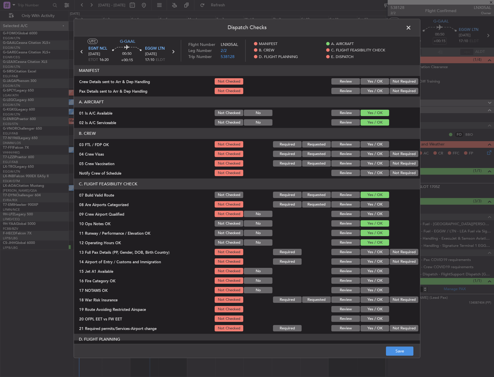
drag, startPoint x: 0, startPoint y: 0, endPoint x: 373, endPoint y: 143, distance: 399.8
click at [374, 249] on button "Yes / OK" at bounding box center [374, 252] width 29 height 6
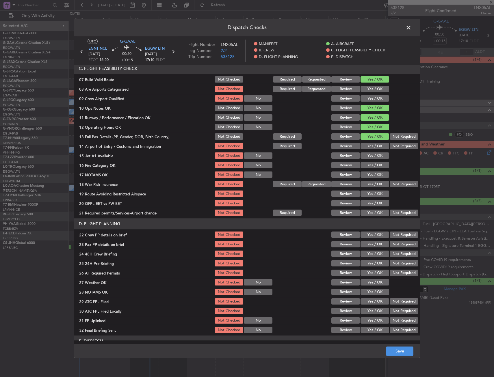
click at [374, 147] on button "Yes / OK" at bounding box center [374, 146] width 29 height 6
click at [374, 157] on button "Yes / OK" at bounding box center [374, 156] width 29 height 6
click at [374, 170] on section "C. FLIGHT FEASIBILITY CHECK 07 Build Valid Route Not Checked Required Requested…" at bounding box center [247, 140] width 346 height 154
click at [373, 163] on button "Yes / OK" at bounding box center [374, 165] width 29 height 6
click at [371, 173] on button "Yes / OK" at bounding box center [374, 175] width 29 height 6
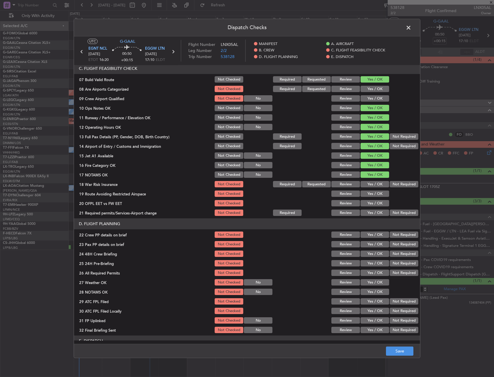
click at [368, 185] on button "Yes / OK" at bounding box center [374, 184] width 29 height 6
drag, startPoint x: 368, startPoint y: 194, endPoint x: 369, endPoint y: 201, distance: 7.2
click at [369, 194] on button "Yes / OK" at bounding box center [374, 194] width 29 height 6
click at [369, 204] on button "Yes / OK" at bounding box center [374, 203] width 29 height 6
click at [369, 212] on button "Yes / OK" at bounding box center [374, 213] width 29 height 6
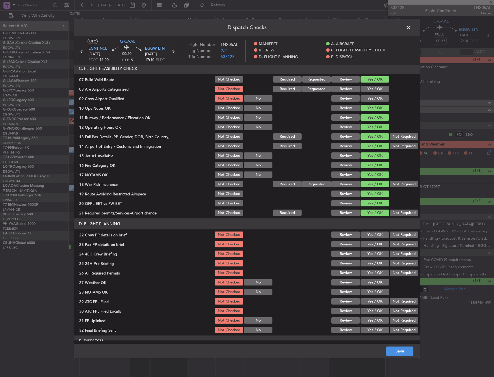
scroll to position [231, 0]
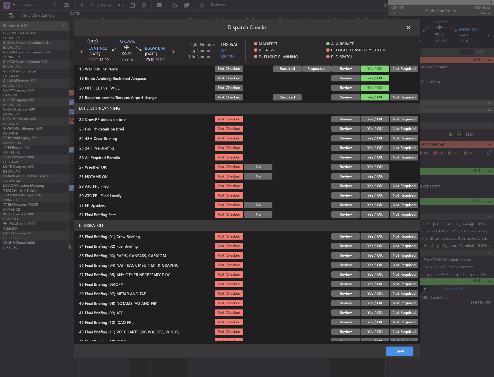
click at [365, 116] on div "Yes / OK" at bounding box center [374, 120] width 29 height 8
drag, startPoint x: 367, startPoint y: 121, endPoint x: 369, endPoint y: 128, distance: 6.7
click at [367, 122] on button "Yes / OK" at bounding box center [374, 119] width 29 height 6
click at [369, 130] on button "Yes / OK" at bounding box center [374, 129] width 29 height 6
click at [369, 137] on button "Yes / OK" at bounding box center [374, 138] width 29 height 6
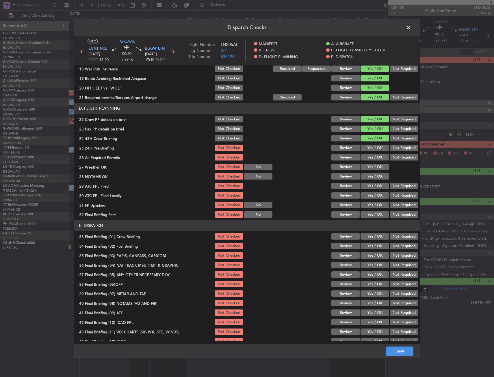
drag, startPoint x: 396, startPoint y: 149, endPoint x: 388, endPoint y: 211, distance: 63.2
click at [396, 149] on button "Not Required" at bounding box center [404, 148] width 29 height 6
click at [406, 353] on button "Save" at bounding box center [399, 351] width 27 height 9
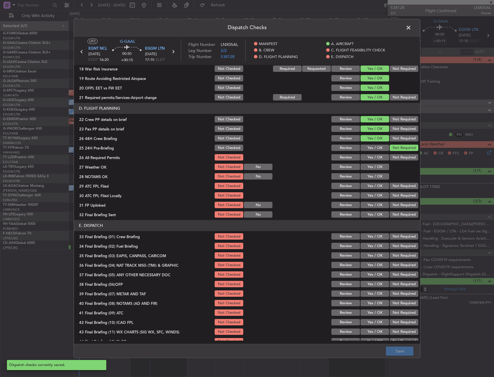
click at [411, 27] on span at bounding box center [411, 29] width 0 height 12
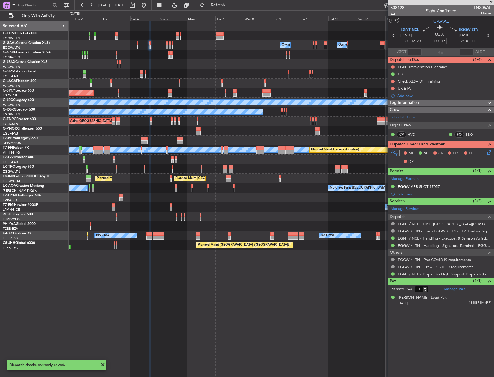
click at [397, 14] on span "2/2" at bounding box center [397, 13] width 14 height 5
click at [389, 13] on div "538128 2/2 Flight Confirmed LNX05AL Owner" at bounding box center [441, 11] width 106 height 12
click at [392, 13] on span "2/2" at bounding box center [397, 13] width 14 height 5
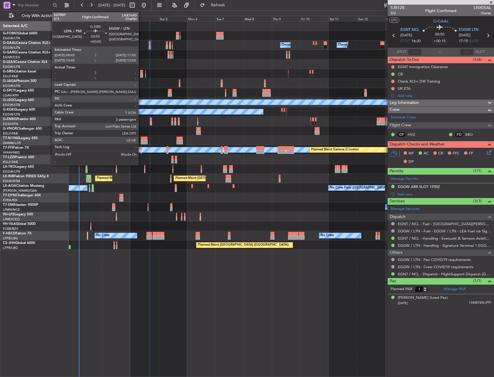
click at [141, 72] on div at bounding box center [141, 72] width 3 height 4
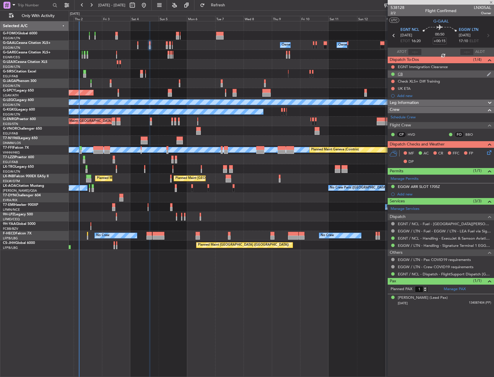
type input "2"
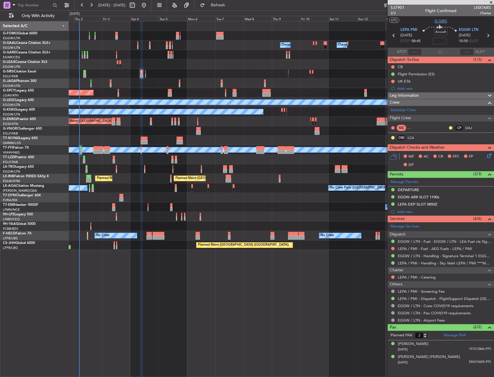
click at [441, 24] on span "G-SIRS" at bounding box center [440, 21] width 13 height 6
click at [393, 13] on span "2/3" at bounding box center [397, 13] width 14 height 5
drag, startPoint x: 434, startPoint y: 42, endPoint x: 423, endPoint y: 33, distance: 14.0
click at [434, 42] on input at bounding box center [440, 41] width 14 height 7
click at [419, 23] on section "UTC G-SIRS" at bounding box center [441, 20] width 106 height 9
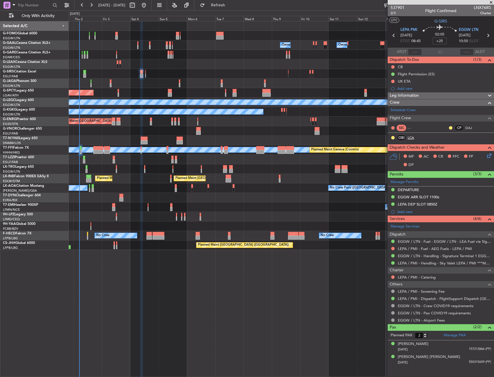
type input "+00:25"
drag, startPoint x: 392, startPoint y: 66, endPoint x: 392, endPoint y: 70, distance: 3.8
click at [392, 66] on button at bounding box center [392, 66] width 3 height 3
click at [392, 95] on span "Completed" at bounding box center [395, 93] width 19 height 6
click at [486, 155] on icon at bounding box center [488, 155] width 5 height 5
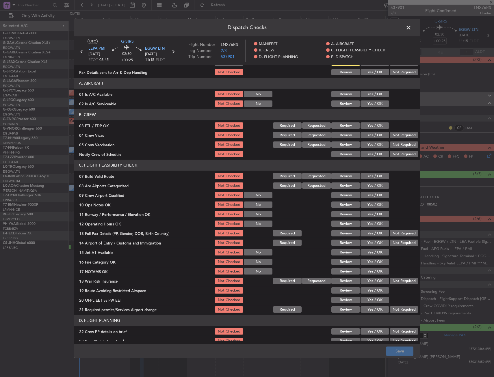
scroll to position [29, 0]
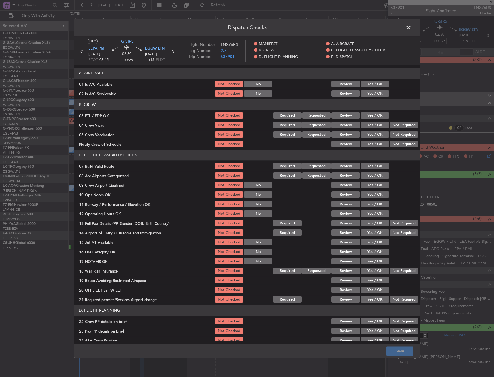
click at [368, 86] on button "Yes / OK" at bounding box center [374, 84] width 29 height 6
click at [369, 94] on button "Yes / OK" at bounding box center [374, 94] width 29 height 6
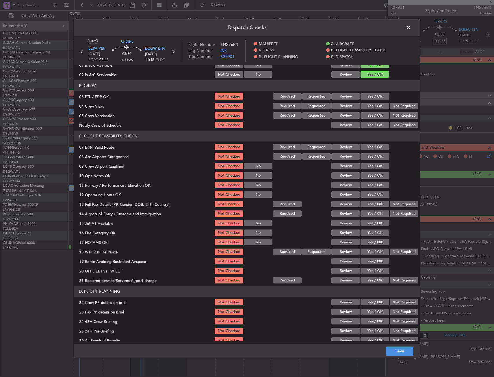
scroll to position [58, 0]
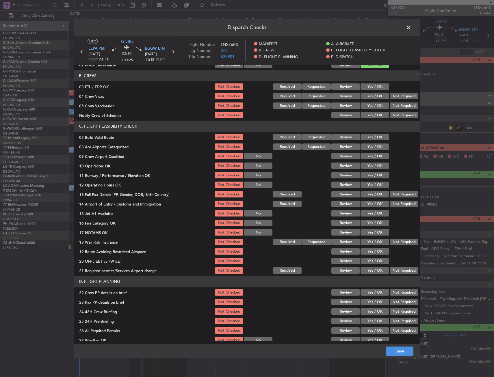
click at [368, 137] on button "Yes / OK" at bounding box center [374, 137] width 29 height 6
drag, startPoint x: 364, startPoint y: 165, endPoint x: 367, endPoint y: 167, distance: 3.0
click at [365, 165] on button "Yes / OK" at bounding box center [374, 166] width 29 height 6
click at [370, 174] on button "Yes / OK" at bounding box center [374, 175] width 29 height 6
click at [370, 184] on button "Yes / OK" at bounding box center [374, 185] width 29 height 6
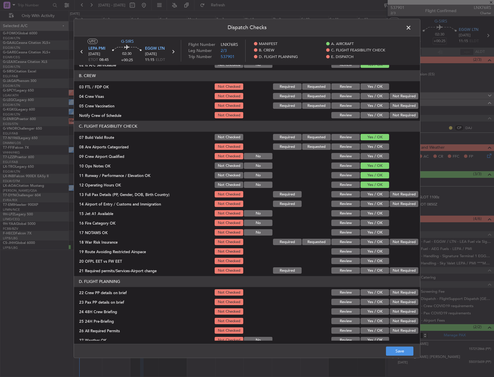
drag, startPoint x: 369, startPoint y: 190, endPoint x: 368, endPoint y: 195, distance: 5.1
click at [369, 191] on div "Yes / OK" at bounding box center [374, 195] width 29 height 8
click at [368, 196] on button "Yes / OK" at bounding box center [374, 194] width 29 height 6
click at [367, 205] on button "Yes / OK" at bounding box center [374, 204] width 29 height 6
click at [366, 216] on button "Yes / OK" at bounding box center [374, 214] width 29 height 6
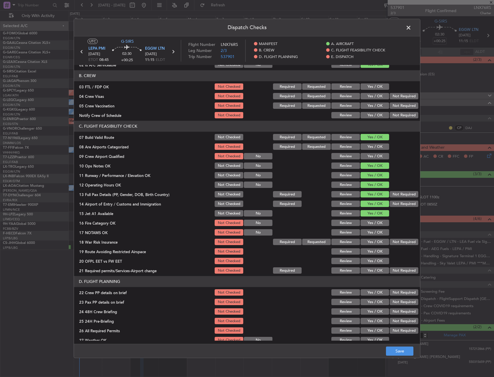
click at [367, 222] on button "Yes / OK" at bounding box center [374, 223] width 29 height 6
click at [367, 233] on button "Yes / OK" at bounding box center [374, 233] width 29 height 6
click at [368, 243] on button "Yes / OK" at bounding box center [374, 242] width 29 height 6
click at [368, 250] on button "Yes / OK" at bounding box center [374, 252] width 29 height 6
click at [368, 258] on button "Yes / OK" at bounding box center [374, 261] width 29 height 6
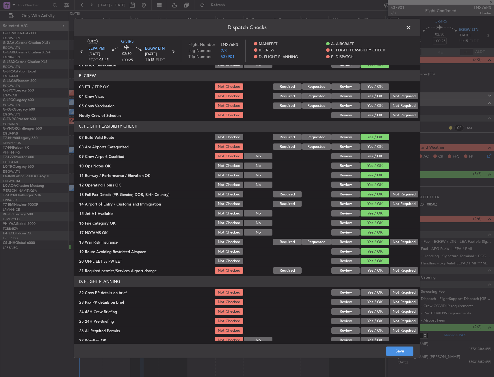
click at [367, 267] on div "Yes / OK" at bounding box center [374, 271] width 29 height 8
click at [366, 268] on button "Yes / OK" at bounding box center [374, 271] width 29 height 6
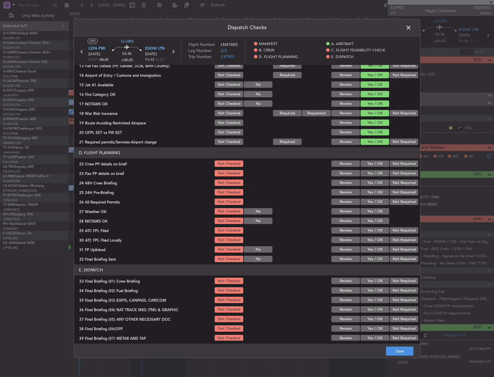
scroll to position [202, 0]
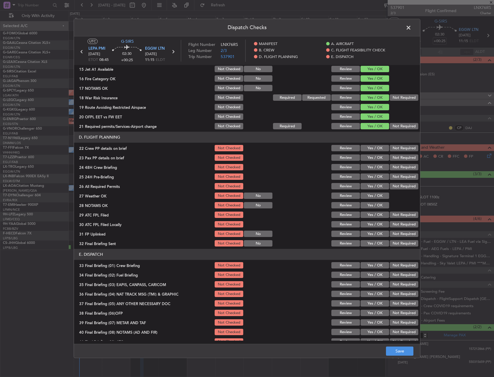
click at [365, 151] on button "Yes / OK" at bounding box center [374, 148] width 29 height 6
drag, startPoint x: 367, startPoint y: 157, endPoint x: 368, endPoint y: 165, distance: 7.7
click at [367, 158] on button "Yes / OK" at bounding box center [374, 158] width 29 height 6
drag, startPoint x: 369, startPoint y: 166, endPoint x: 372, endPoint y: 174, distance: 8.4
click at [369, 167] on button "Yes / OK" at bounding box center [374, 167] width 29 height 6
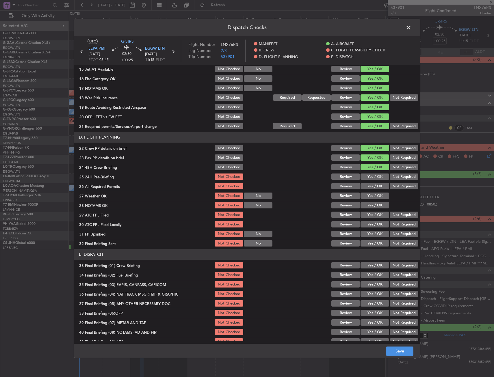
click at [390, 175] on button "Not Required" at bounding box center [404, 177] width 29 height 6
click at [398, 351] on button "Save" at bounding box center [399, 351] width 27 height 9
click at [411, 26] on span at bounding box center [411, 29] width 0 height 12
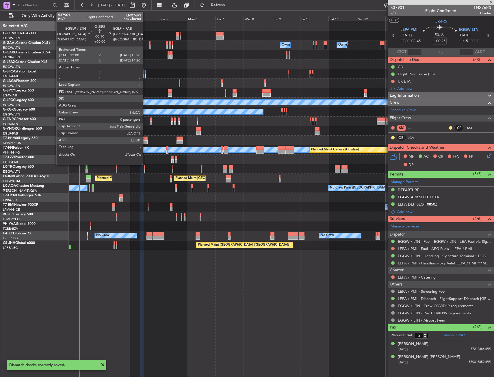
click at [145, 73] on div at bounding box center [145, 72] width 1 height 4
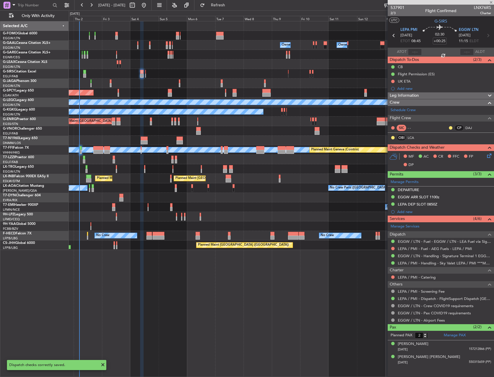
type input "0"
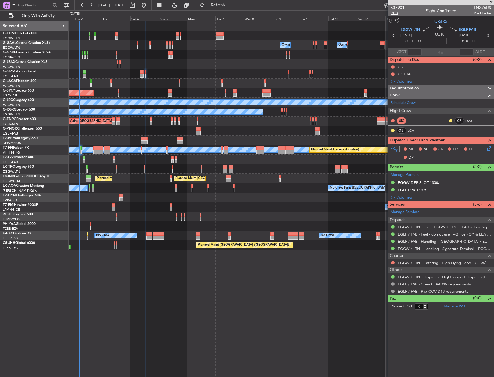
click at [396, 15] on span "P1/3" at bounding box center [397, 13] width 14 height 5
click at [435, 44] on input at bounding box center [440, 41] width 14 height 7
click at [421, 18] on section "UTC G-SIRS" at bounding box center [441, 20] width 106 height 9
type input "+00:15"
click at [393, 66] on button at bounding box center [392, 66] width 3 height 3
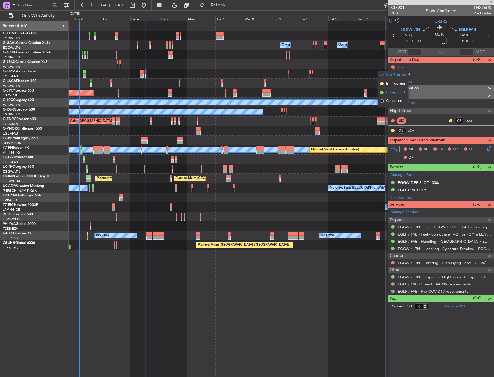
click at [385, 92] on li "Completed" at bounding box center [393, 92] width 31 height 9
click at [486, 148] on icon at bounding box center [488, 147] width 5 height 5
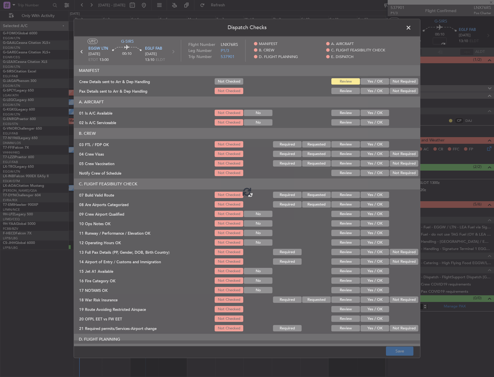
type input "+00:15"
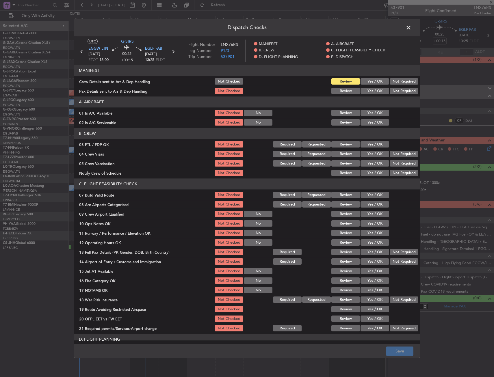
click at [369, 110] on button "Yes / OK" at bounding box center [374, 113] width 29 height 6
click at [369, 121] on button "Yes / OK" at bounding box center [374, 123] width 29 height 6
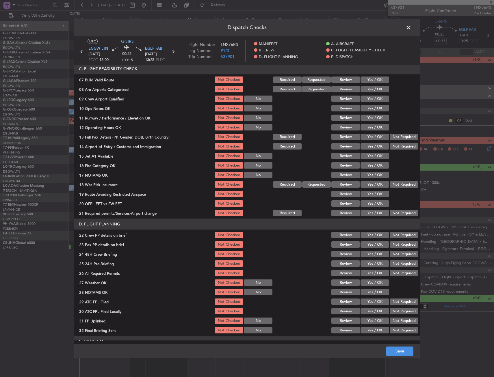
scroll to position [116, 0]
click at [371, 82] on button "Yes / OK" at bounding box center [374, 80] width 29 height 6
click at [372, 105] on button "Yes / OK" at bounding box center [374, 108] width 29 height 6
drag, startPoint x: 372, startPoint y: 116, endPoint x: 372, endPoint y: 123, distance: 6.9
click at [372, 118] on button "Yes / OK" at bounding box center [374, 118] width 29 height 6
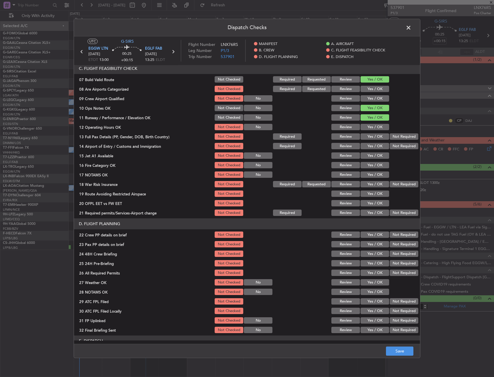
click at [372, 130] on button "Yes / OK" at bounding box center [374, 127] width 29 height 6
click at [371, 137] on button "Yes / OK" at bounding box center [374, 137] width 29 height 6
click at [370, 145] on button "Yes / OK" at bounding box center [374, 146] width 29 height 6
click at [370, 157] on button "Yes / OK" at bounding box center [374, 156] width 29 height 6
click at [370, 164] on button "Yes / OK" at bounding box center [374, 165] width 29 height 6
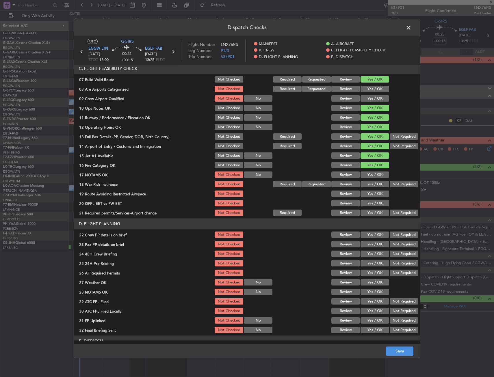
click at [367, 177] on button "Yes / OK" at bounding box center [374, 175] width 29 height 6
click at [368, 183] on button "Yes / OK" at bounding box center [374, 184] width 29 height 6
click at [367, 193] on button "Yes / OK" at bounding box center [374, 194] width 29 height 6
drag, startPoint x: 367, startPoint y: 200, endPoint x: 365, endPoint y: 204, distance: 4.2
click at [367, 200] on div "Yes / OK" at bounding box center [374, 204] width 29 height 8
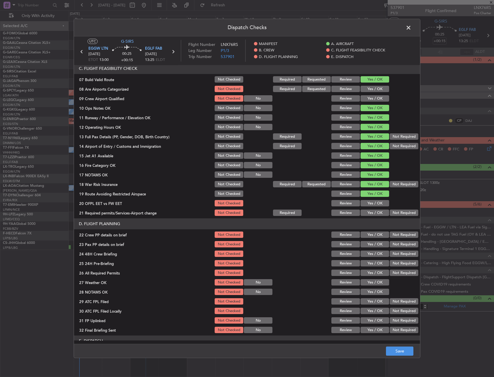
click at [365, 204] on button "Yes / OK" at bounding box center [374, 203] width 29 height 6
drag, startPoint x: 363, startPoint y: 212, endPoint x: 361, endPoint y: 209, distance: 3.8
click at [363, 212] on button "Yes / OK" at bounding box center [374, 213] width 29 height 6
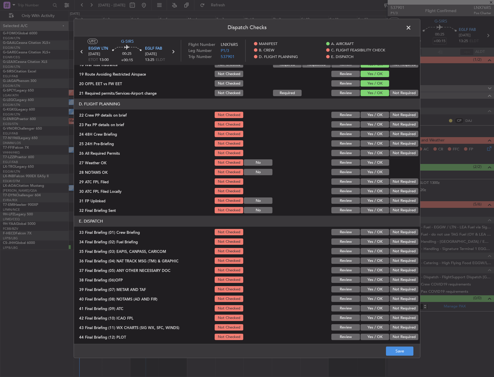
scroll to position [237, 0]
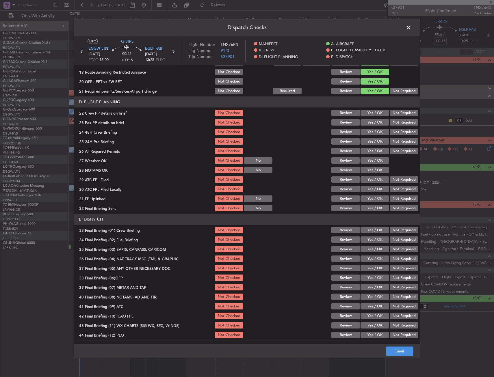
click at [377, 114] on button "Yes / OK" at bounding box center [374, 113] width 29 height 6
drag, startPoint x: 377, startPoint y: 124, endPoint x: 378, endPoint y: 132, distance: 8.1
click at [377, 125] on button "Yes / OK" at bounding box center [374, 123] width 29 height 6
drag, startPoint x: 379, startPoint y: 133, endPoint x: 386, endPoint y: 135, distance: 7.5
click at [380, 133] on button "Yes / OK" at bounding box center [374, 132] width 29 height 6
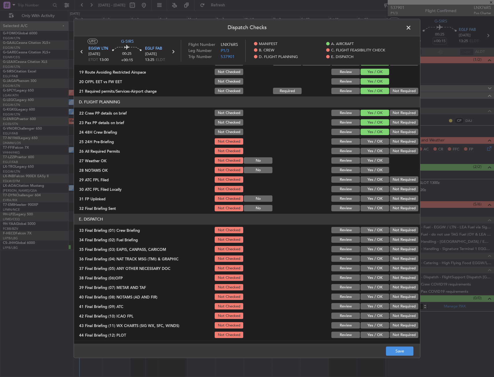
click at [399, 140] on button "Not Required" at bounding box center [404, 142] width 29 height 6
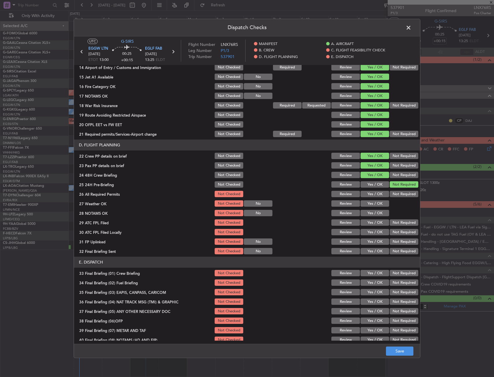
scroll to position [122, 0]
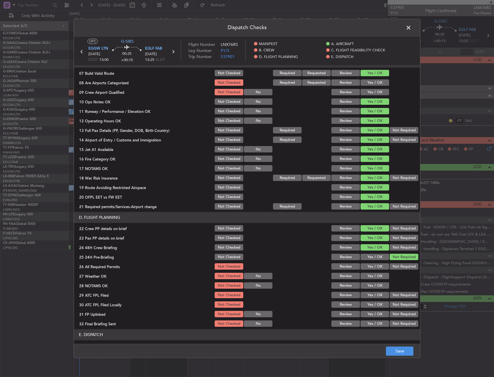
click at [395, 178] on button "Not Required" at bounding box center [404, 178] width 29 height 6
click at [411, 349] on button "Save" at bounding box center [399, 351] width 27 height 9
click at [411, 28] on span at bounding box center [411, 29] width 0 height 12
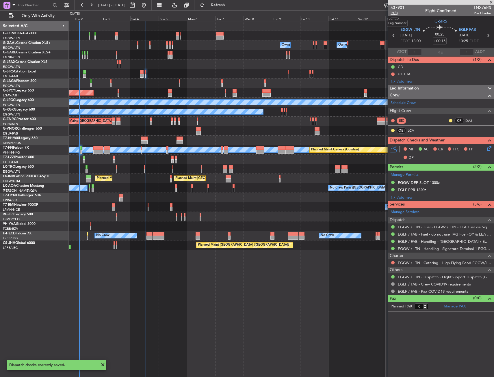
click at [395, 15] on span "P1/3" at bounding box center [397, 13] width 14 height 5
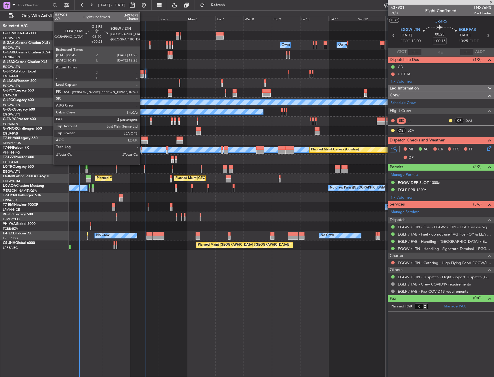
click at [142, 72] on div at bounding box center [141, 72] width 3 height 4
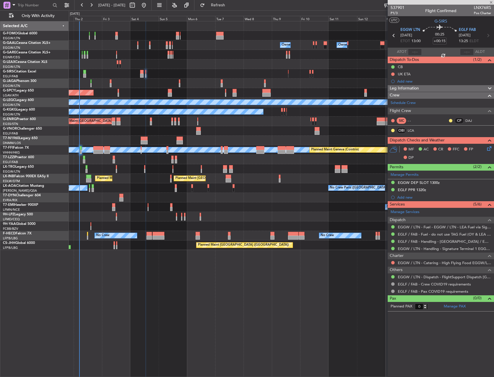
type input "+00:25"
type input "2"
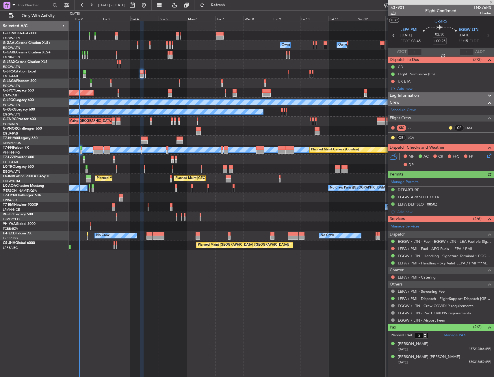
click at [391, 14] on span "2/3" at bounding box center [397, 13] width 14 height 5
click at [412, 137] on link "LCA" at bounding box center [414, 137] width 13 height 5
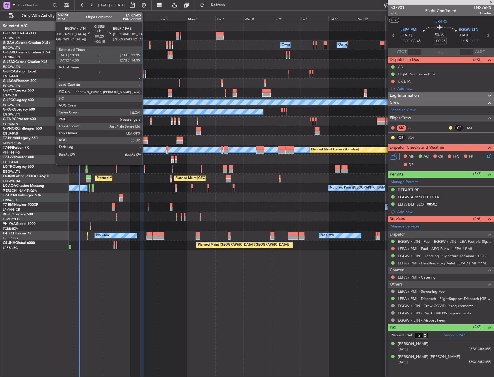
click at [145, 74] on div at bounding box center [145, 76] width 1 height 4
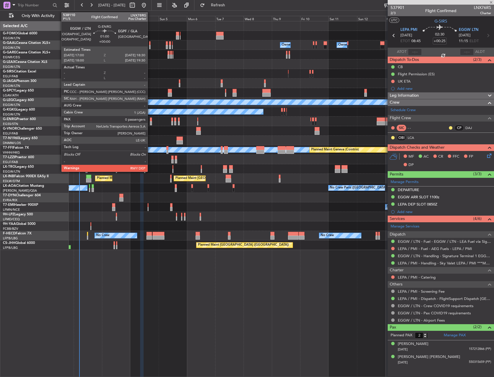
type input "+00:15"
type input "0"
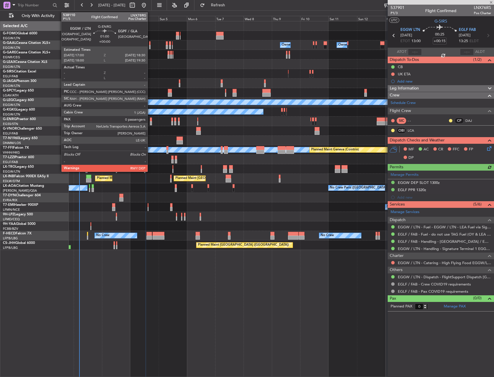
click at [150, 120] on div at bounding box center [151, 120] width 2 height 4
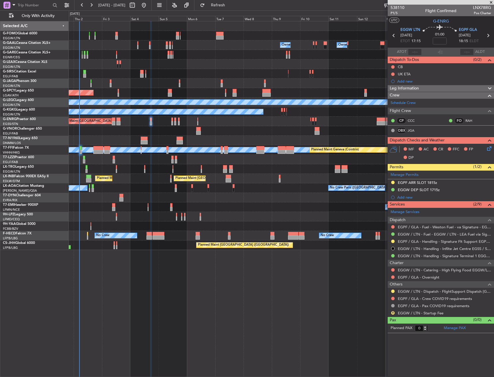
click at [277, 266] on div "Owner Owner No Crew Owner Owner AOG Maint Dusseldorf Owner Planned Maint Dussel…" at bounding box center [281, 199] width 425 height 356
click at [412, 131] on link "JGA" at bounding box center [414, 130] width 13 height 5
click at [396, 13] on span "P1/5" at bounding box center [397, 13] width 14 height 5
click at [437, 40] on input at bounding box center [440, 41] width 14 height 7
click at [425, 27] on icon at bounding box center [440, 28] width 34 height 7
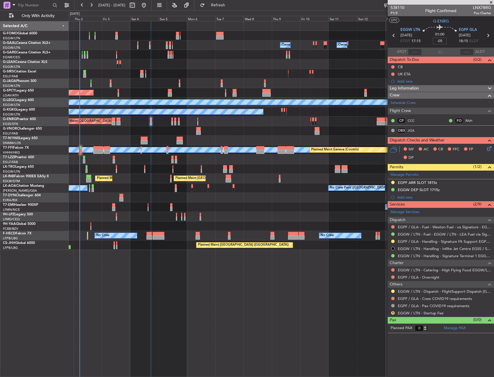
type input "-00:05"
click at [391, 67] on button at bounding box center [392, 66] width 3 height 3
click at [382, 91] on span at bounding box center [381, 92] width 3 height 3
click at [489, 149] on icon at bounding box center [488, 147] width 5 height 5
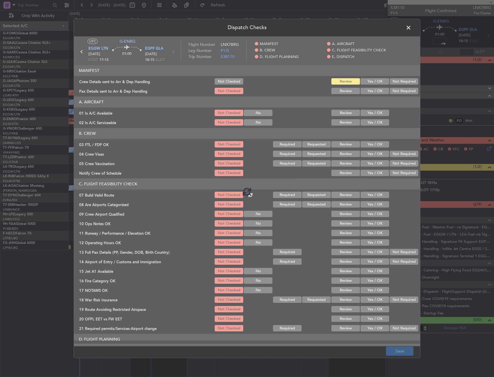
type input "-00:05"
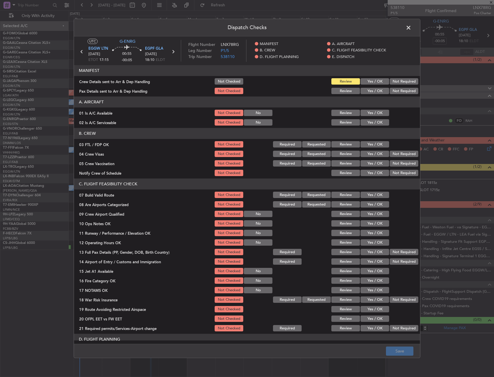
click at [368, 114] on button "Yes / OK" at bounding box center [374, 113] width 29 height 6
click at [368, 123] on button "Yes / OK" at bounding box center [374, 123] width 29 height 6
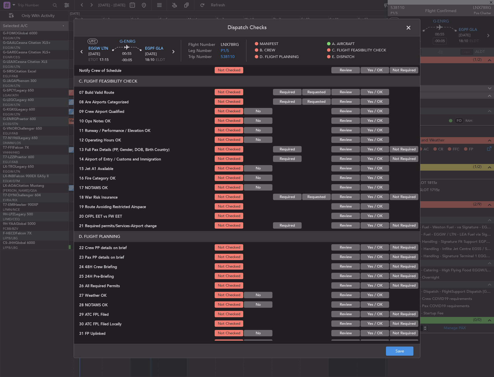
scroll to position [116, 0]
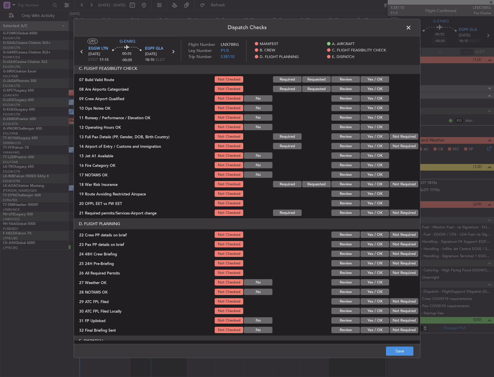
click at [369, 82] on button "Yes / OK" at bounding box center [374, 80] width 29 height 6
click at [371, 105] on button "Yes / OK" at bounding box center [374, 108] width 29 height 6
click at [374, 118] on button "Yes / OK" at bounding box center [374, 118] width 29 height 6
click at [376, 129] on button "Yes / OK" at bounding box center [374, 127] width 29 height 6
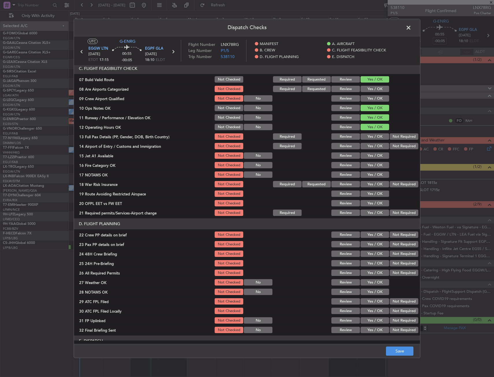
drag, startPoint x: 376, startPoint y: 138, endPoint x: 376, endPoint y: 142, distance: 3.2
click at [376, 139] on button "Yes / OK" at bounding box center [374, 137] width 29 height 6
click at [375, 148] on button "Yes / OK" at bounding box center [374, 146] width 29 height 6
click at [375, 158] on button "Yes / OK" at bounding box center [374, 156] width 29 height 6
click at [373, 168] on button "Yes / OK" at bounding box center [374, 165] width 29 height 6
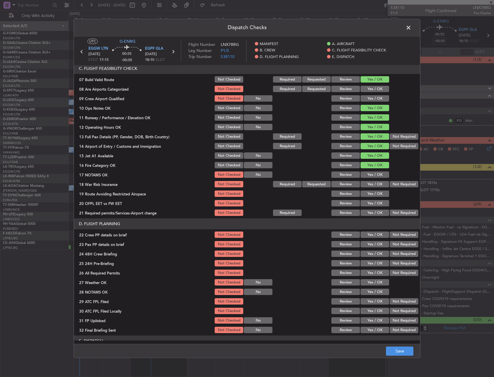
click at [373, 177] on button "Yes / OK" at bounding box center [374, 175] width 29 height 6
click at [374, 185] on button "Yes / OK" at bounding box center [374, 184] width 29 height 6
click at [393, 178] on div at bounding box center [403, 175] width 29 height 8
click at [392, 183] on button "Not Required" at bounding box center [404, 184] width 29 height 6
click at [372, 195] on button "Yes / OK" at bounding box center [374, 194] width 29 height 6
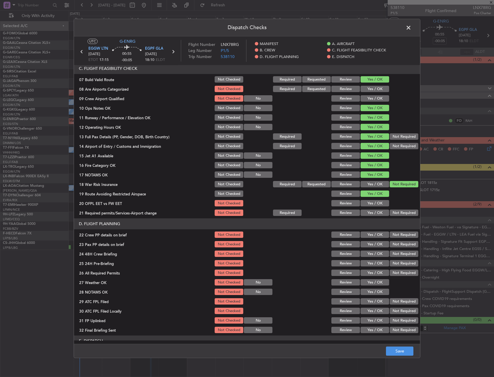
click at [372, 201] on button "Yes / OK" at bounding box center [374, 203] width 29 height 6
click at [372, 210] on button "Yes / OK" at bounding box center [374, 213] width 29 height 6
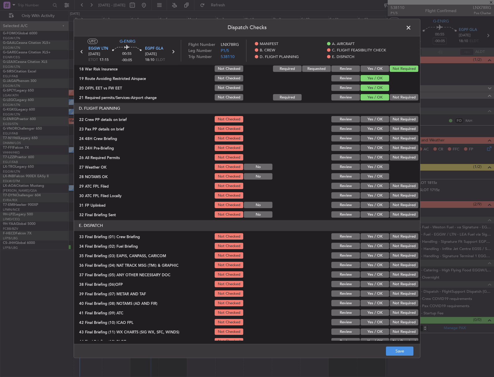
click at [366, 120] on button "Yes / OK" at bounding box center [374, 119] width 29 height 6
click at [369, 129] on button "Yes / OK" at bounding box center [374, 129] width 29 height 6
click at [376, 142] on button "Yes / OK" at bounding box center [374, 138] width 29 height 6
click at [393, 150] on button "Not Required" at bounding box center [404, 148] width 29 height 6
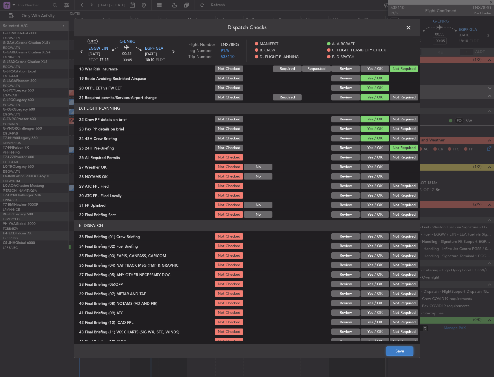
click at [392, 352] on button "Save" at bounding box center [399, 351] width 27 height 9
click at [411, 27] on span at bounding box center [411, 29] width 0 height 12
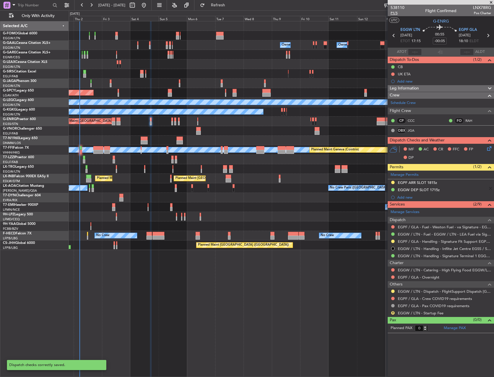
click at [392, 13] on span "P1/5" at bounding box center [397, 13] width 14 height 5
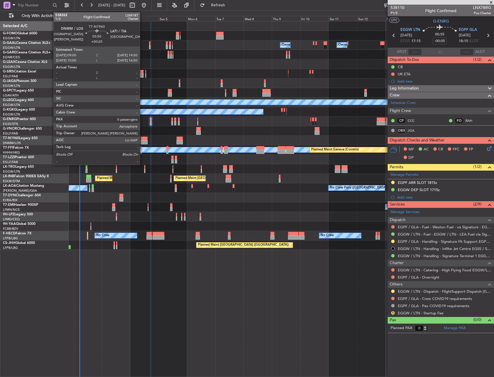
click at [142, 142] on div at bounding box center [144, 142] width 7 height 4
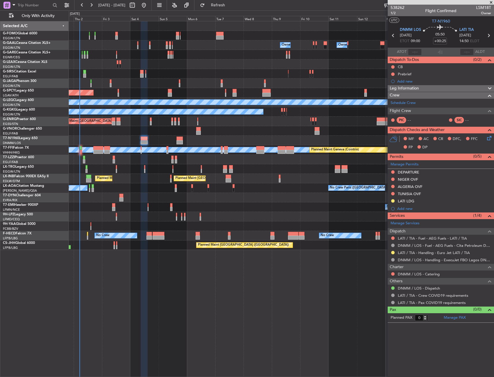
click at [390, 14] on mat-tooltip-component "Trip Number" at bounding box center [397, 18] width 29 height 15
click at [390, 14] on div "538262 1/2 Flight Confirmed LSM18T Owner" at bounding box center [441, 11] width 106 height 12
click at [391, 14] on span "1/2" at bounding box center [397, 13] width 14 height 5
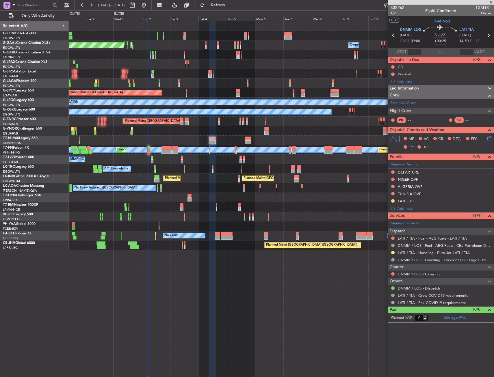
click at [196, 137] on div at bounding box center [281, 141] width 425 height 10
click at [412, 101] on link "Schedule Crew" at bounding box center [402, 103] width 25 height 6
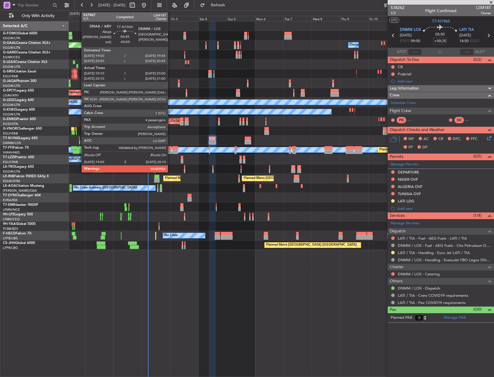
click at [79, 138] on div at bounding box center [79, 139] width 1 height 4
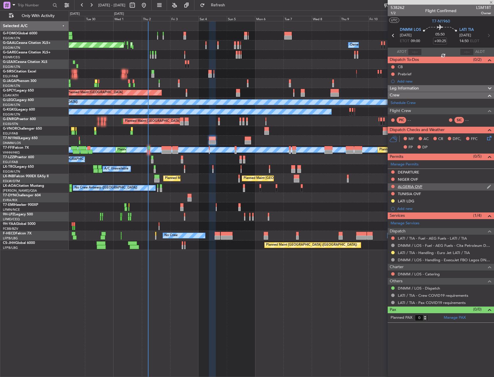
type input "-00:05"
type input "19:10"
type input "20:00"
type input "4"
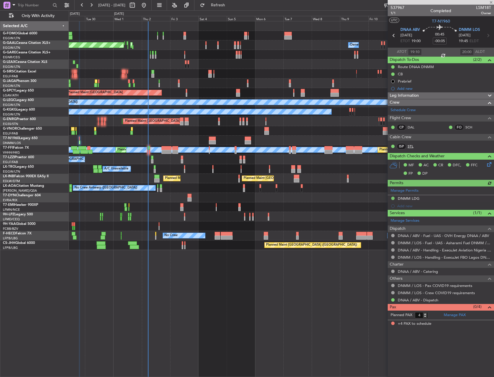
click at [409, 147] on link "STL" at bounding box center [414, 146] width 13 height 5
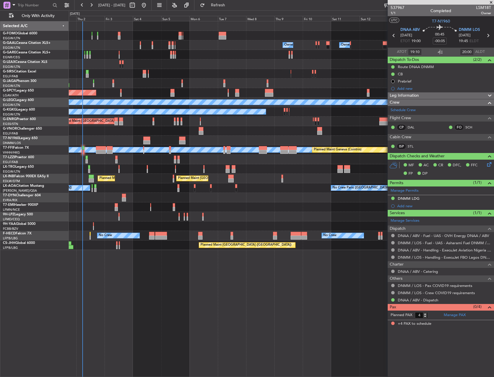
click at [150, 191] on div "No Crew Antwerp (Deurne) No Crew Paris (Le Bourget) Planned Maint Monchengladba…" at bounding box center [281, 188] width 425 height 10
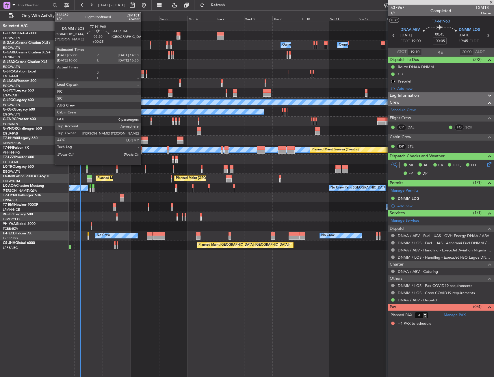
click at [144, 144] on div at bounding box center [144, 142] width 7 height 4
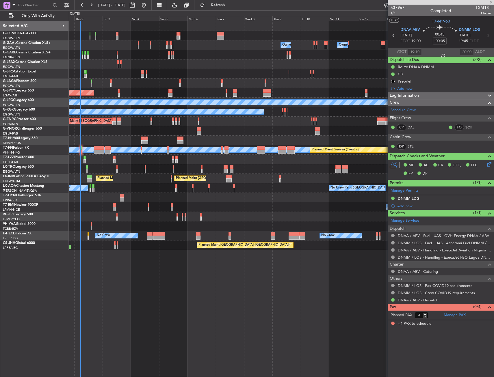
type input "+00:25"
type input "0"
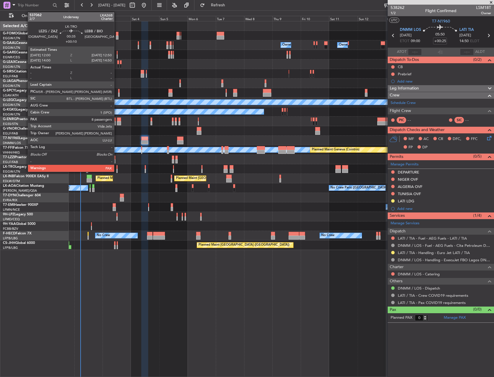
click at [117, 168] on div at bounding box center [116, 167] width 1 height 4
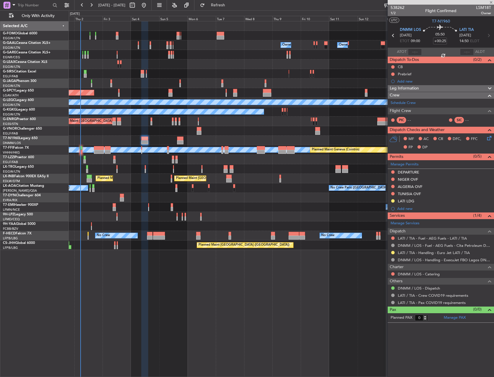
type input "+00:10"
type input "8"
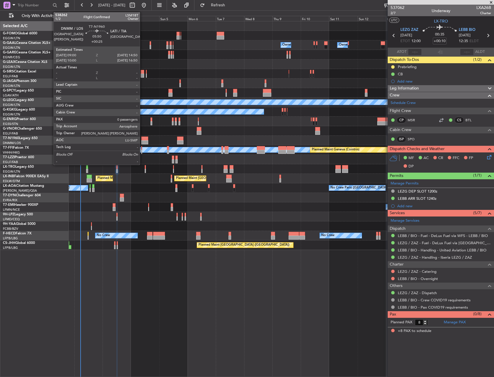
click at [142, 140] on div at bounding box center [144, 139] width 7 height 4
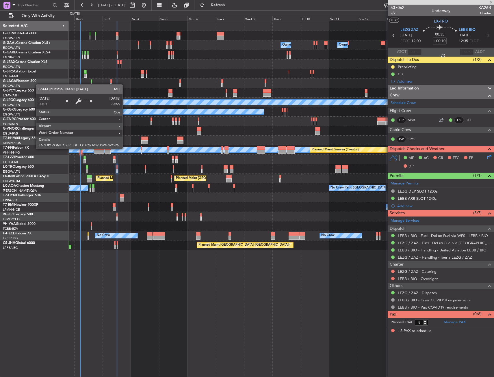
type input "+00:25"
type input "0"
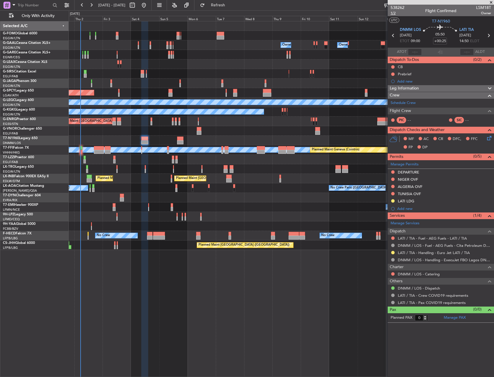
click at [392, 15] on span "1/2" at bounding box center [397, 13] width 14 height 5
click at [394, 14] on span "1/2" at bounding box center [397, 13] width 14 height 5
click at [438, 43] on input "+00:25" at bounding box center [440, 41] width 14 height 7
click at [426, 21] on section "UTC T7-N1960" at bounding box center [441, 20] width 106 height 9
click at [444, 42] on input "+00:35" at bounding box center [440, 41] width 14 height 7
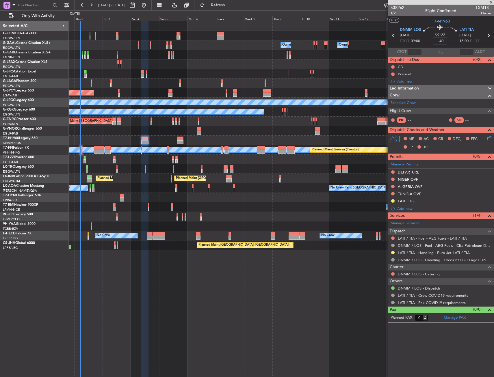
click at [418, 23] on section "UTC T7-N1960" at bounding box center [441, 20] width 106 height 9
type input "+00:40"
click at [488, 137] on icon at bounding box center [488, 137] width 5 height 5
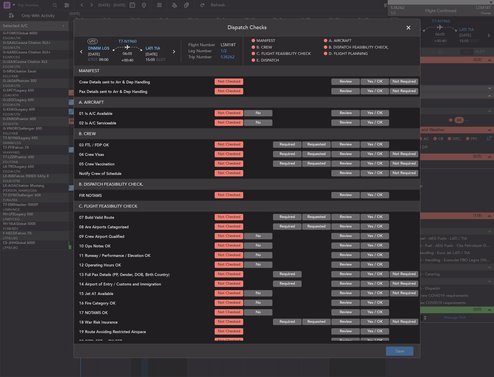
click at [367, 194] on button "Yes / OK" at bounding box center [374, 195] width 29 height 6
click at [369, 114] on button "Yes / OK" at bounding box center [374, 113] width 29 height 6
click at [370, 123] on button "Yes / OK" at bounding box center [374, 123] width 29 height 6
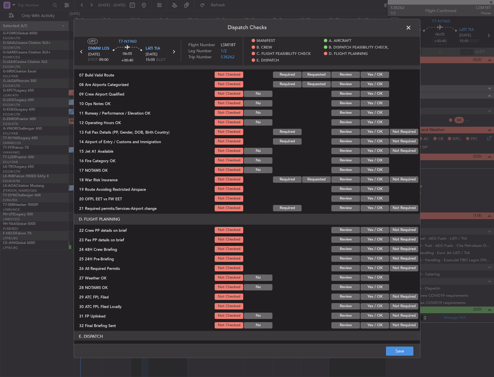
scroll to position [116, 0]
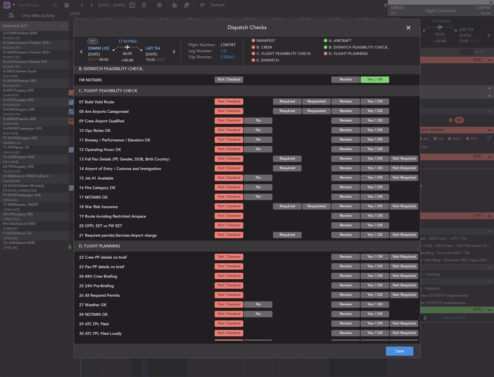
click at [368, 102] on button "Yes / OK" at bounding box center [374, 101] width 29 height 6
click at [371, 132] on button "Yes / OK" at bounding box center [374, 130] width 29 height 6
drag, startPoint x: 372, startPoint y: 139, endPoint x: 372, endPoint y: 147, distance: 8.1
click at [372, 140] on button "Yes / OK" at bounding box center [374, 140] width 29 height 6
click at [372, 149] on button "Yes / OK" at bounding box center [374, 149] width 29 height 6
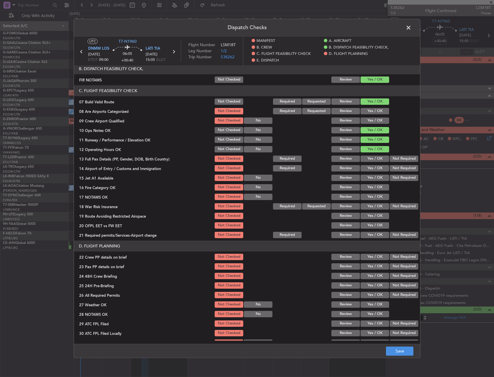
drag, startPoint x: 372, startPoint y: 159, endPoint x: 372, endPoint y: 164, distance: 5.5
click at [372, 159] on button "Yes / OK" at bounding box center [374, 159] width 29 height 6
click at [373, 167] on button "Yes / OK" at bounding box center [374, 168] width 29 height 6
click at [372, 178] on button "Yes / OK" at bounding box center [374, 178] width 29 height 6
click at [375, 188] on button "Yes / OK" at bounding box center [374, 187] width 29 height 6
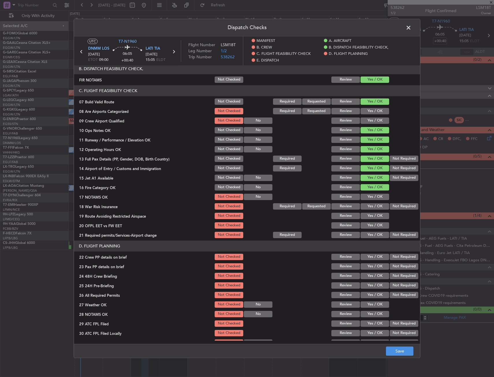
click at [375, 195] on button "Yes / OK" at bounding box center [374, 197] width 29 height 6
click at [374, 205] on button "Yes / OK" at bounding box center [374, 206] width 29 height 6
click at [374, 218] on button "Yes / OK" at bounding box center [374, 216] width 29 height 6
click at [375, 223] on button "Yes / OK" at bounding box center [374, 225] width 29 height 6
click at [374, 232] on section "C. FLIGHT FEASIBILITY CHECK 07 Build Valid Route Not Checked Required Requested…" at bounding box center [247, 162] width 346 height 154
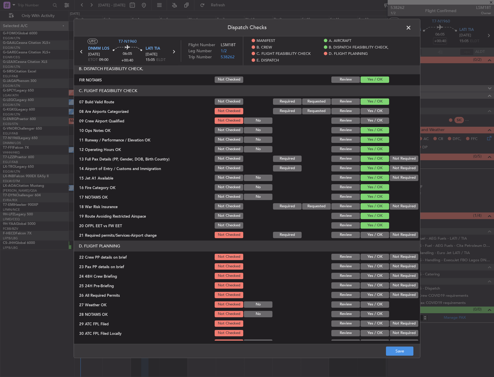
click at [374, 233] on button "Yes / OK" at bounding box center [374, 235] width 29 height 6
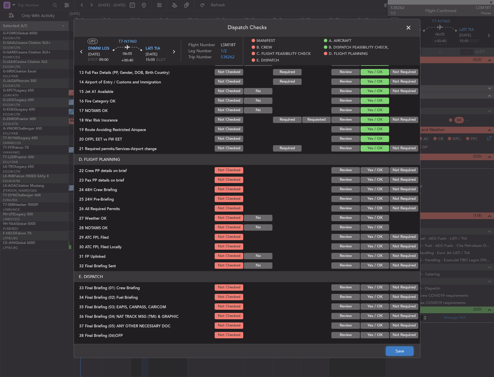
click at [397, 353] on button "Save" at bounding box center [399, 351] width 27 height 9
click at [411, 28] on span at bounding box center [411, 29] width 0 height 12
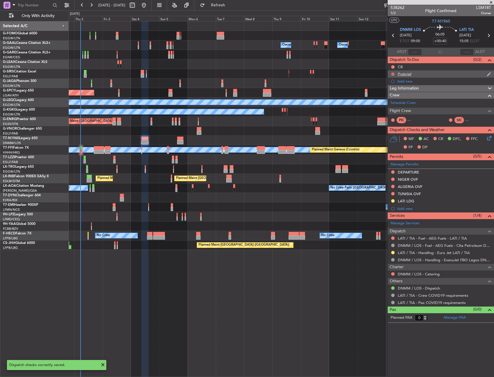
click at [394, 73] on button at bounding box center [392, 73] width 3 height 3
click at [392, 92] on span "In Progress" at bounding box center [396, 91] width 20 height 6
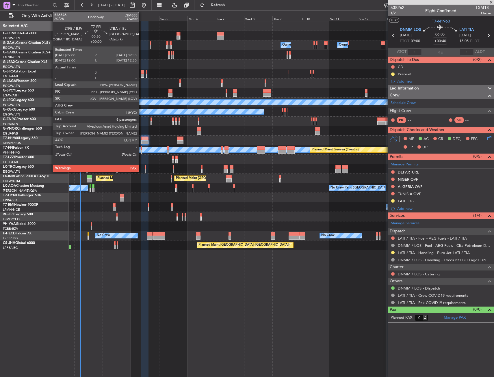
click at [142, 153] on div at bounding box center [141, 152] width 1 height 4
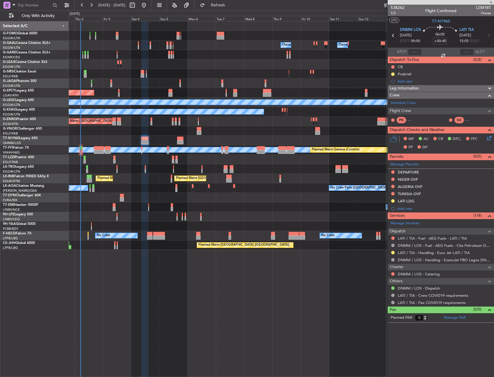
type input "6"
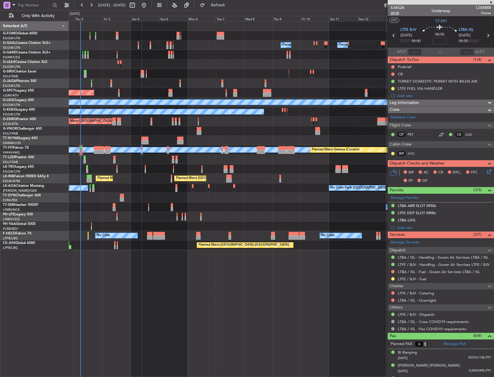
click at [391, 14] on span "20/28" at bounding box center [397, 13] width 14 height 5
click at [413, 153] on link "HYC" at bounding box center [414, 153] width 13 height 5
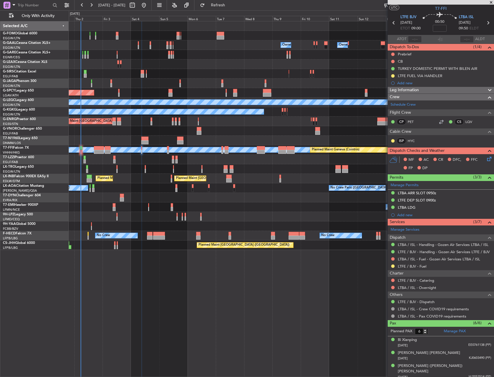
scroll to position [0, 0]
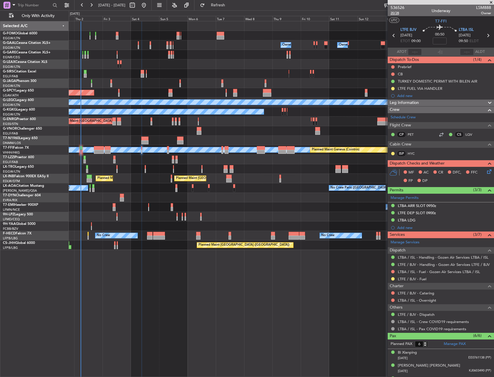
click at [394, 14] on span "20/28" at bounding box center [397, 13] width 14 height 5
click at [396, 14] on span "20/28" at bounding box center [397, 13] width 14 height 5
click at [445, 41] on input at bounding box center [440, 41] width 14 height 7
click at [415, 18] on section "UTC T7-FFI" at bounding box center [441, 20] width 106 height 9
type input "-00:10"
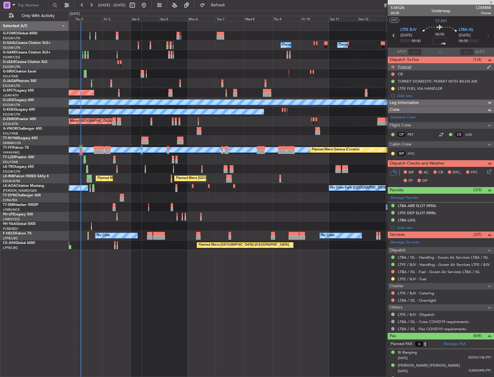
click at [391, 67] on button at bounding box center [392, 66] width 3 height 3
click at [389, 85] on span "In Progress" at bounding box center [396, 84] width 20 height 6
click at [393, 72] on div at bounding box center [392, 74] width 5 height 5
click at [392, 72] on button at bounding box center [392, 73] width 3 height 3
click at [388, 98] on span "Completed" at bounding box center [395, 100] width 19 height 6
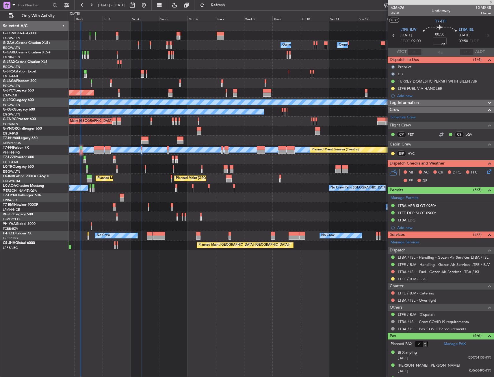
click at [486, 171] on icon at bounding box center [488, 170] width 5 height 5
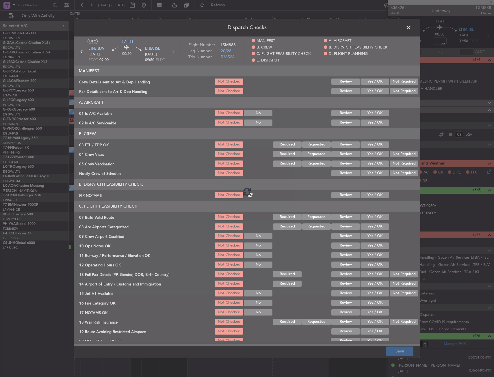
type input "-00:10"
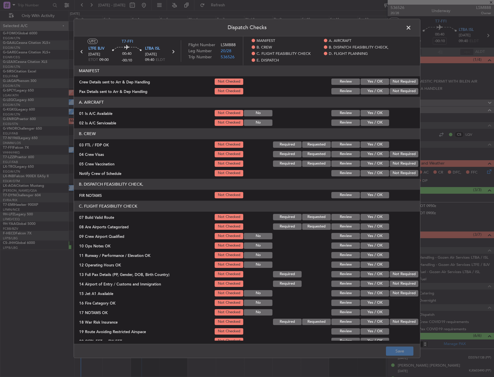
click at [371, 195] on button "Yes / OK" at bounding box center [374, 195] width 29 height 6
click at [375, 114] on button "Yes / OK" at bounding box center [374, 113] width 29 height 6
click at [373, 119] on div "Yes / OK" at bounding box center [374, 123] width 29 height 8
click at [374, 120] on button "Yes / OK" at bounding box center [374, 123] width 29 height 6
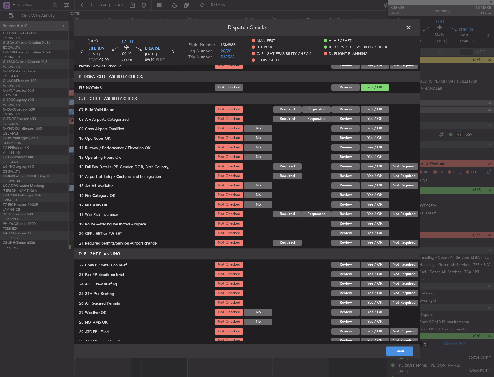
scroll to position [116, 0]
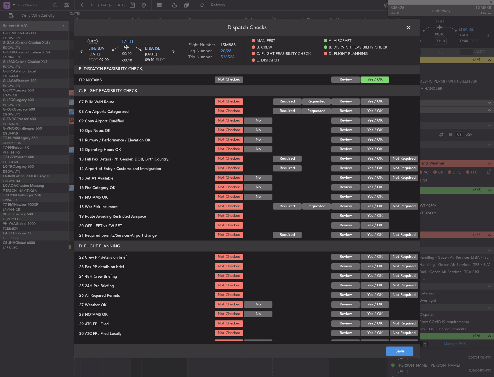
click at [374, 102] on button "Yes / OK" at bounding box center [374, 101] width 29 height 6
click at [372, 130] on button "Yes / OK" at bounding box center [374, 130] width 29 height 6
click at [371, 139] on button "Yes / OK" at bounding box center [374, 140] width 29 height 6
click at [371, 148] on button "Yes / OK" at bounding box center [374, 149] width 29 height 6
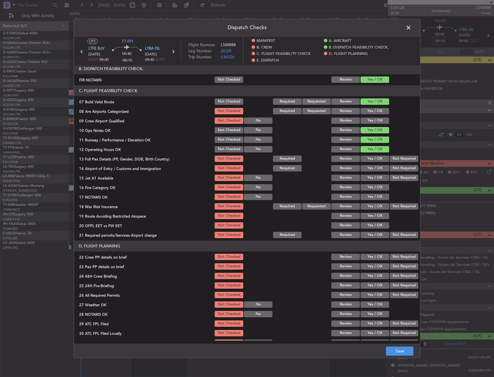
click at [371, 157] on button "Yes / OK" at bounding box center [374, 159] width 29 height 6
click at [372, 165] on div "Yes / OK" at bounding box center [374, 168] width 29 height 8
click at [372, 168] on button "Yes / OK" at bounding box center [374, 168] width 29 height 6
click at [374, 179] on button "Yes / OK" at bounding box center [374, 178] width 29 height 6
click at [374, 187] on button "Yes / OK" at bounding box center [374, 187] width 29 height 6
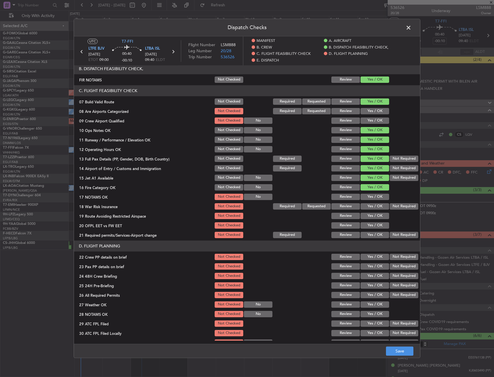
click at [375, 193] on section "C. FLIGHT FEASIBILITY CHECK 07 Build Valid Route Not Checked Required Requested…" at bounding box center [247, 162] width 346 height 154
click at [375, 195] on button "Yes / OK" at bounding box center [374, 197] width 29 height 6
click at [375, 203] on button "Yes / OK" at bounding box center [374, 206] width 29 height 6
drag, startPoint x: 373, startPoint y: 215, endPoint x: 373, endPoint y: 218, distance: 3.5
click at [373, 215] on button "Yes / OK" at bounding box center [374, 216] width 29 height 6
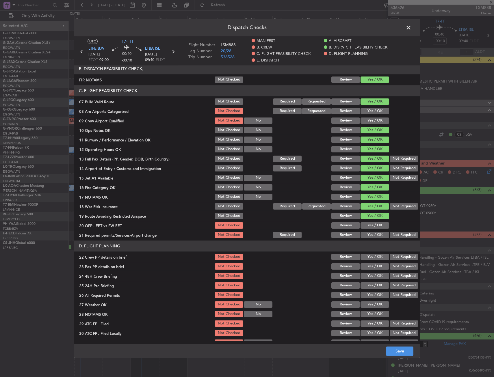
click at [373, 223] on button "Yes / OK" at bounding box center [374, 225] width 29 height 6
click at [371, 235] on button "Yes / OK" at bounding box center [374, 235] width 29 height 6
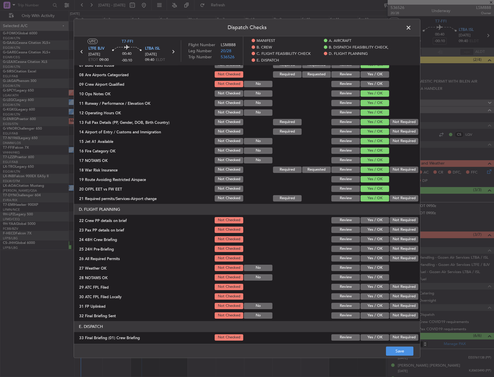
scroll to position [231, 0]
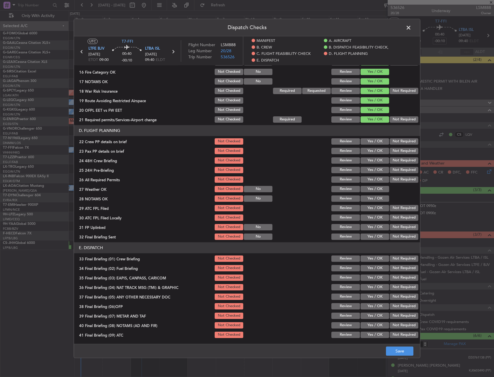
drag, startPoint x: 371, startPoint y: 142, endPoint x: 372, endPoint y: 152, distance: 9.6
click at [371, 142] on button "Yes / OK" at bounding box center [374, 141] width 29 height 6
click at [372, 153] on button "Yes / OK" at bounding box center [374, 151] width 29 height 6
click at [373, 159] on button "Yes / OK" at bounding box center [374, 160] width 29 height 6
drag, startPoint x: 396, startPoint y: 168, endPoint x: 388, endPoint y: 211, distance: 44.0
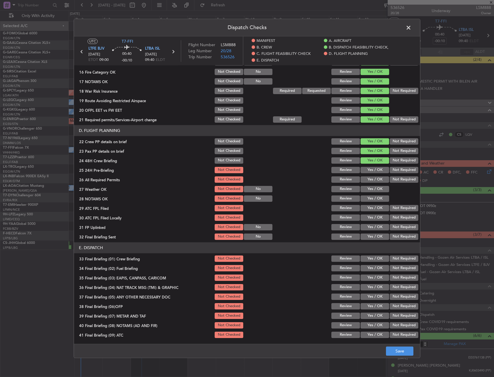
click at [396, 168] on button "Not Required" at bounding box center [404, 170] width 29 height 6
click at [405, 353] on button "Save" at bounding box center [399, 351] width 27 height 9
click at [411, 25] on span at bounding box center [411, 29] width 0 height 12
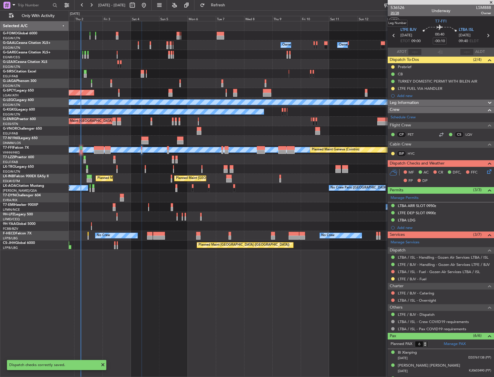
click at [394, 14] on span "20/28" at bounding box center [397, 13] width 14 height 5
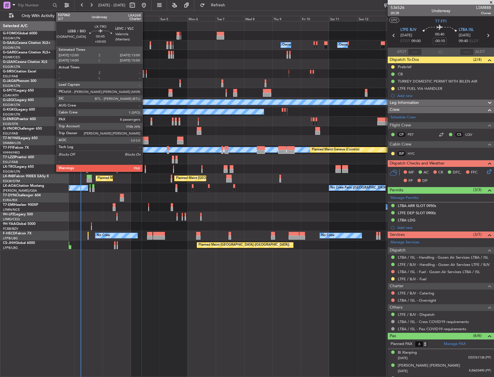
click at [145, 166] on div at bounding box center [145, 167] width 1 height 4
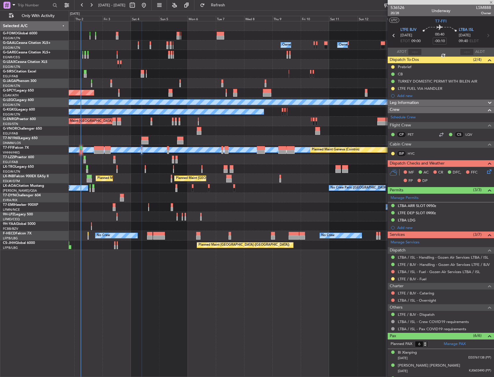
type input "8"
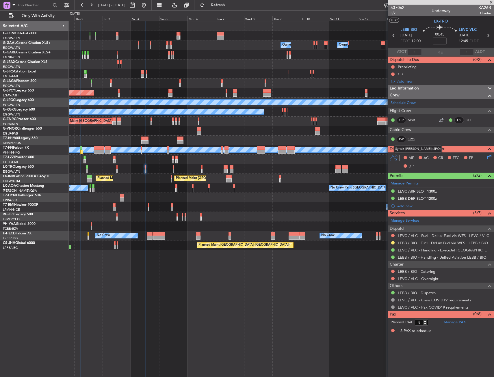
click at [408, 137] on link "SPO" at bounding box center [414, 139] width 13 height 5
click at [436, 20] on span "LX-TRO" at bounding box center [441, 21] width 14 height 6
click at [392, 11] on span "3/7" at bounding box center [397, 13] width 14 height 5
click at [434, 42] on input at bounding box center [440, 41] width 14 height 7
click at [425, 21] on section "UTC LX-TRO" at bounding box center [441, 20] width 106 height 9
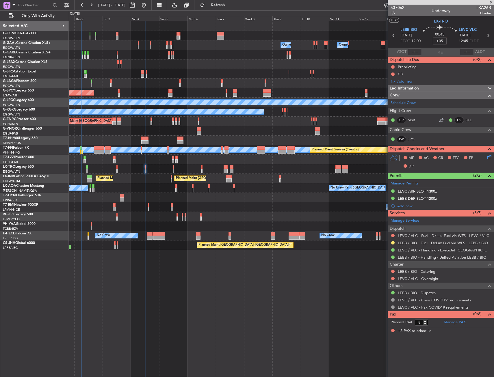
type input "+00:05"
click at [394, 66] on button at bounding box center [392, 66] width 3 height 3
click at [388, 84] on span "In Progress" at bounding box center [396, 84] width 20 height 6
click at [393, 74] on button at bounding box center [392, 73] width 3 height 3
click at [389, 98] on span "Completed" at bounding box center [395, 100] width 19 height 6
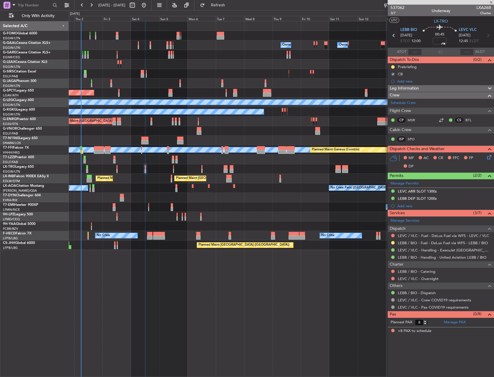
click at [487, 157] on icon at bounding box center [488, 156] width 5 height 5
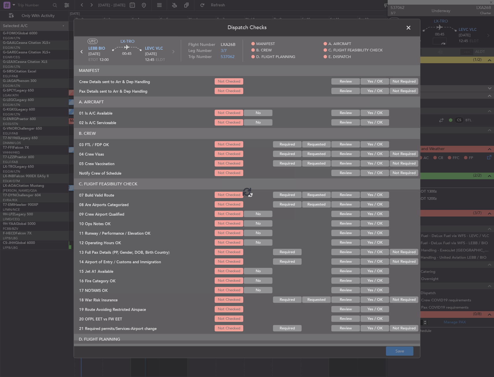
type input "+00:05"
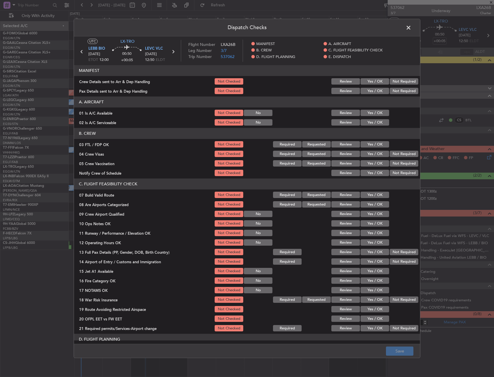
click at [377, 117] on div "Yes / OK" at bounding box center [374, 113] width 29 height 8
click at [376, 115] on button "Yes / OK" at bounding box center [374, 113] width 29 height 6
click at [375, 121] on button "Yes / OK" at bounding box center [374, 123] width 29 height 6
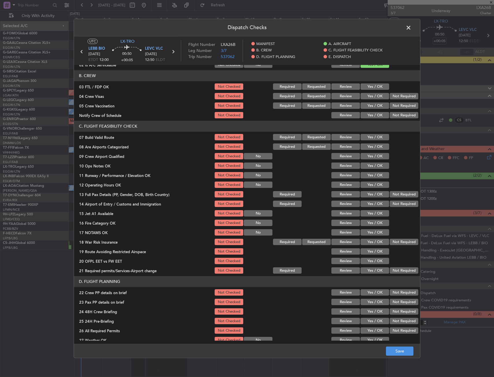
click at [366, 137] on button "Yes / OK" at bounding box center [374, 137] width 29 height 6
click at [367, 167] on button "Yes / OK" at bounding box center [374, 166] width 29 height 6
click at [369, 176] on button "Yes / OK" at bounding box center [374, 175] width 29 height 6
click at [371, 187] on button "Yes / OK" at bounding box center [374, 185] width 29 height 6
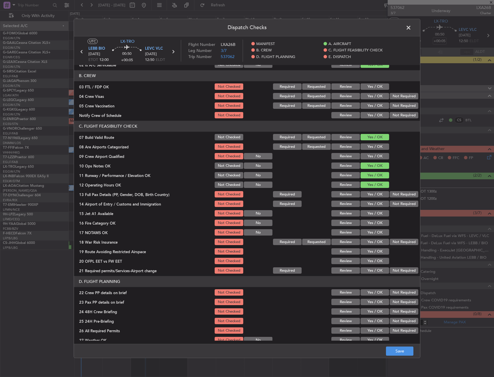
click at [370, 196] on button "Yes / OK" at bounding box center [374, 194] width 29 height 6
click at [366, 210] on div "Yes / OK" at bounding box center [374, 214] width 29 height 8
click at [367, 206] on button "Yes / OK" at bounding box center [374, 204] width 29 height 6
click at [365, 218] on section "C. FLIGHT FEASIBILITY CHECK 07 Build Valid Route Not Checked Required Requested…" at bounding box center [247, 198] width 346 height 154
click at [365, 216] on button "Yes / OK" at bounding box center [374, 214] width 29 height 6
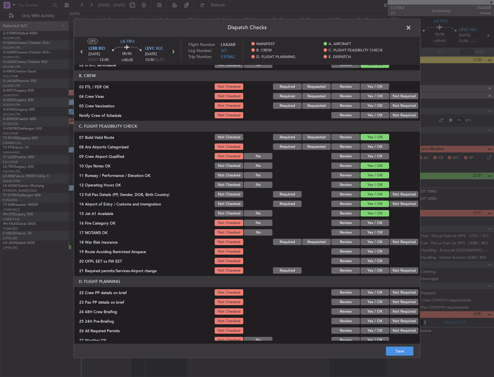
click at [368, 221] on button "Yes / OK" at bounding box center [374, 223] width 29 height 6
click at [369, 234] on button "Yes / OK" at bounding box center [374, 233] width 29 height 6
drag, startPoint x: 369, startPoint y: 241, endPoint x: 366, endPoint y: 243, distance: 3.5
click at [368, 241] on button "Yes / OK" at bounding box center [374, 242] width 29 height 6
click at [391, 244] on button "Not Required" at bounding box center [404, 242] width 29 height 6
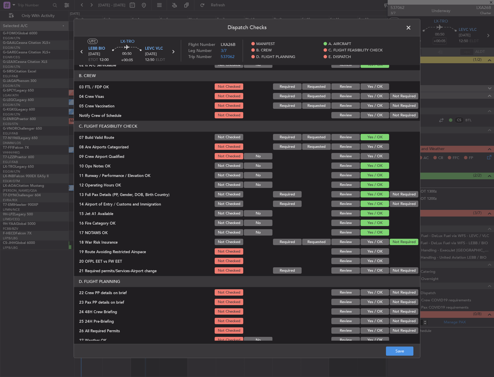
click at [374, 253] on button "Yes / OK" at bounding box center [374, 252] width 29 height 6
click at [372, 260] on button "Yes / OK" at bounding box center [374, 261] width 29 height 6
click at [370, 270] on button "Yes / OK" at bounding box center [374, 271] width 29 height 6
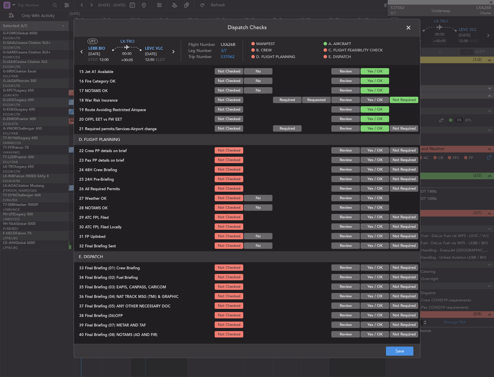
scroll to position [202, 0]
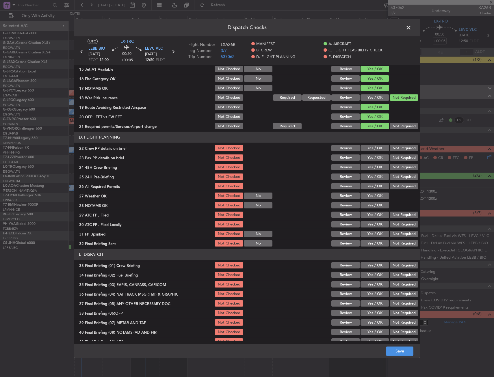
click at [365, 152] on div "Yes / OK" at bounding box center [374, 148] width 29 height 8
click at [367, 150] on button "Yes / OK" at bounding box center [374, 148] width 29 height 6
click at [368, 159] on button "Yes / OK" at bounding box center [374, 158] width 29 height 6
click at [369, 168] on button "Yes / OK" at bounding box center [374, 167] width 29 height 6
click at [390, 173] on div "Not Required" at bounding box center [403, 177] width 29 height 8
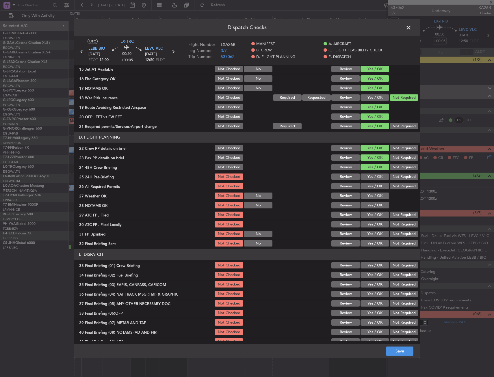
click at [392, 177] on button "Not Required" at bounding box center [404, 177] width 29 height 6
click at [403, 356] on button "Save" at bounding box center [399, 351] width 27 height 9
click at [411, 26] on span at bounding box center [411, 29] width 0 height 12
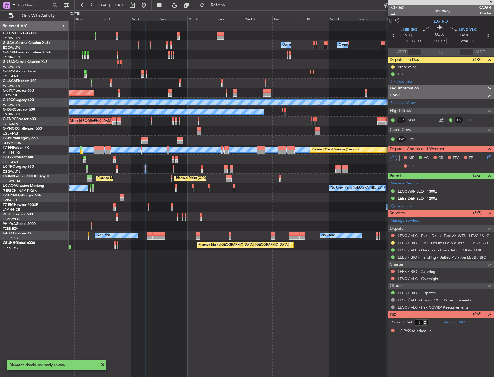
click at [394, 11] on span "3/7" at bounding box center [397, 13] width 14 height 5
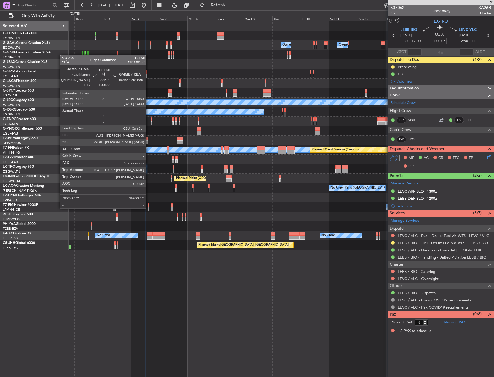
click at [149, 208] on div at bounding box center [148, 209] width 1 height 4
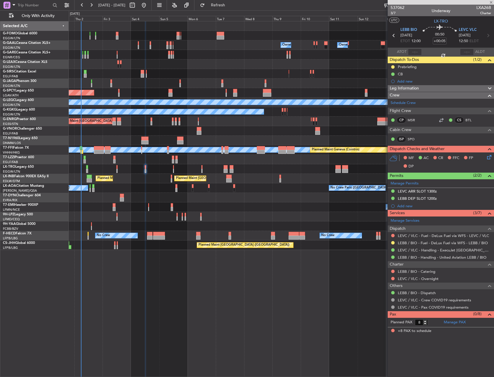
type input "0"
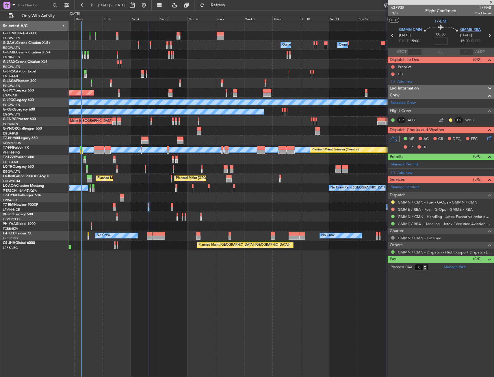
click at [466, 32] on span "GMME RBA" at bounding box center [470, 30] width 21 height 6
click at [396, 12] on span "P1/3" at bounding box center [397, 13] width 14 height 5
click at [395, 12] on span "P1/3" at bounding box center [397, 13] width 14 height 5
click at [443, 41] on input at bounding box center [441, 41] width 14 height 7
click at [426, 22] on section "UTC T7-EMI" at bounding box center [441, 20] width 106 height 9
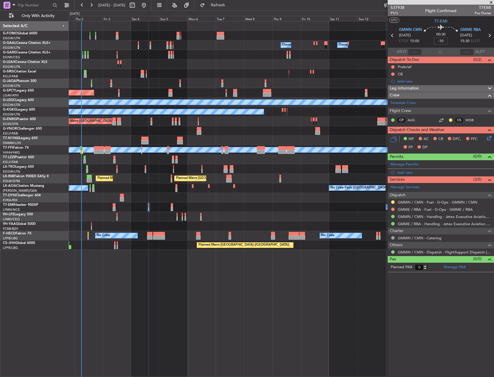
type input "-00:10"
drag, startPoint x: 392, startPoint y: 66, endPoint x: 391, endPoint y: 71, distance: 4.7
click at [392, 66] on button at bounding box center [392, 66] width 3 height 3
click at [390, 84] on span "In Progress" at bounding box center [396, 84] width 20 height 6
click at [393, 73] on button at bounding box center [392, 73] width 3 height 3
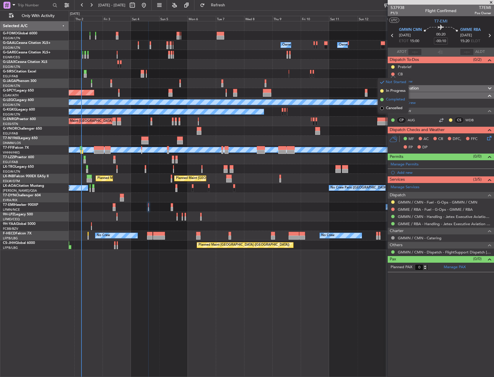
click at [389, 98] on span "Completed" at bounding box center [395, 100] width 19 height 6
click at [488, 138] on icon at bounding box center [488, 137] width 5 height 5
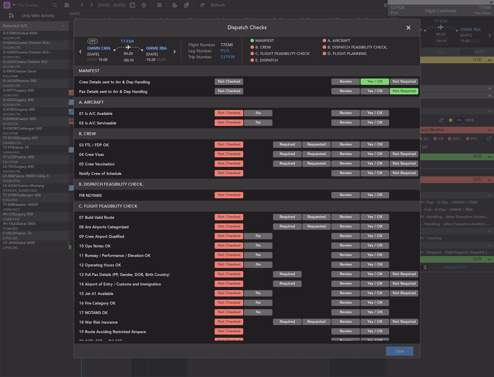
scroll to position [29, 0]
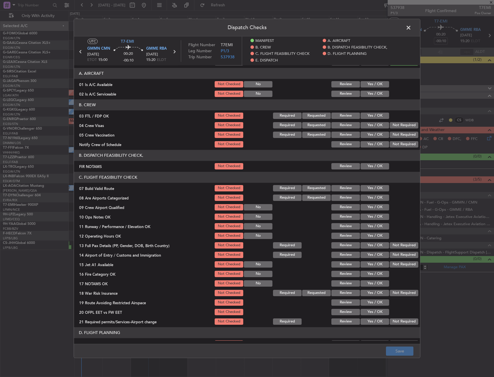
click at [370, 84] on button "Yes / OK" at bounding box center [374, 84] width 29 height 6
click at [370, 93] on button "Yes / OK" at bounding box center [374, 94] width 29 height 6
click at [368, 164] on button "Yes / OK" at bounding box center [374, 166] width 29 height 6
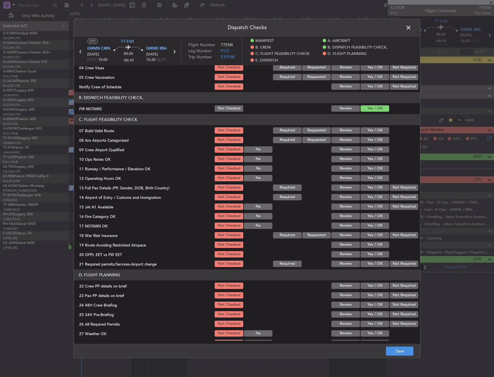
click at [375, 127] on div "Yes / OK" at bounding box center [374, 131] width 29 height 8
click at [375, 127] on button "Yes / OK" at bounding box center [374, 130] width 29 height 6
click at [367, 159] on button "Yes / OK" at bounding box center [374, 159] width 29 height 6
click at [368, 166] on button "Yes / OK" at bounding box center [374, 168] width 29 height 6
click at [370, 176] on button "Yes / OK" at bounding box center [374, 178] width 29 height 6
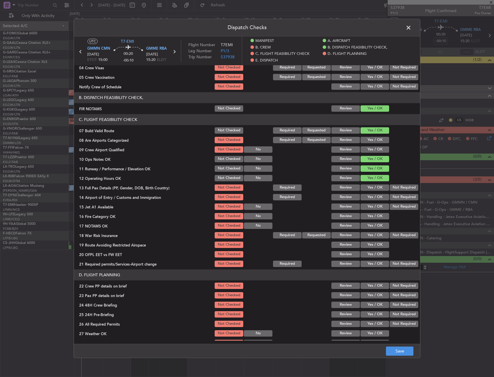
click at [369, 186] on button "Yes / OK" at bounding box center [374, 188] width 29 height 6
click at [372, 195] on button "Yes / OK" at bounding box center [374, 197] width 29 height 6
click at [372, 208] on button "Yes / OK" at bounding box center [374, 207] width 29 height 6
click at [373, 219] on button "Yes / OK" at bounding box center [374, 216] width 29 height 6
click at [372, 227] on button "Yes / OK" at bounding box center [374, 226] width 29 height 6
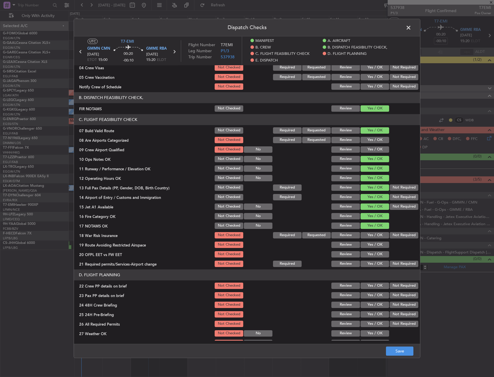
click at [372, 237] on button "Yes / OK" at bounding box center [374, 235] width 29 height 6
drag, startPoint x: 372, startPoint y: 245, endPoint x: 372, endPoint y: 253, distance: 7.8
click at [372, 245] on button "Yes / OK" at bounding box center [374, 245] width 29 height 6
drag, startPoint x: 372, startPoint y: 253, endPoint x: 371, endPoint y: 259, distance: 6.1
click at [372, 254] on button "Yes / OK" at bounding box center [374, 254] width 29 height 6
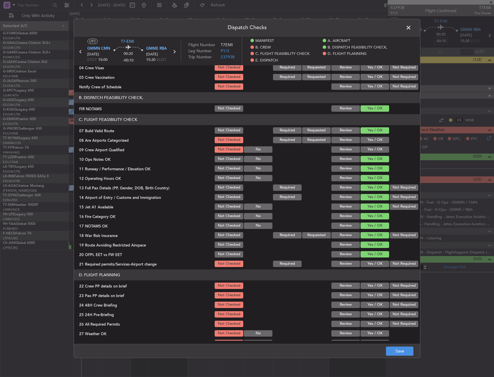
click at [371, 264] on button "Yes / OK" at bounding box center [374, 264] width 29 height 6
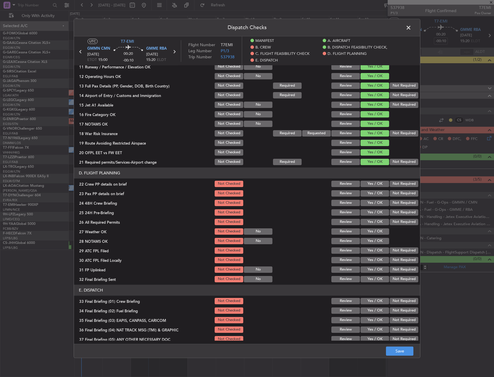
scroll to position [231, 0]
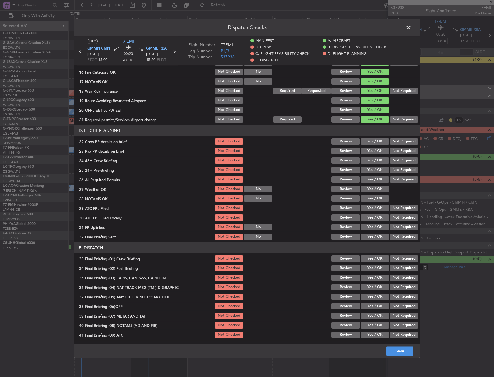
click at [369, 141] on button "Yes / OK" at bounding box center [374, 141] width 29 height 6
click at [370, 150] on button "Yes / OK" at bounding box center [374, 151] width 29 height 6
click at [371, 161] on button "Yes / OK" at bounding box center [374, 160] width 29 height 6
click at [391, 172] on button "Not Required" at bounding box center [404, 170] width 29 height 6
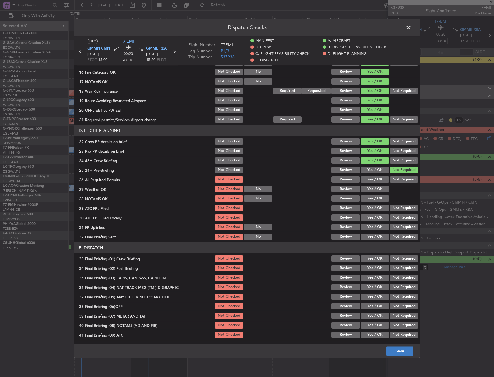
click at [393, 347] on footer "Save" at bounding box center [247, 351] width 346 height 14
click at [393, 347] on button "Save" at bounding box center [399, 351] width 27 height 9
click at [411, 28] on span at bounding box center [411, 29] width 0 height 12
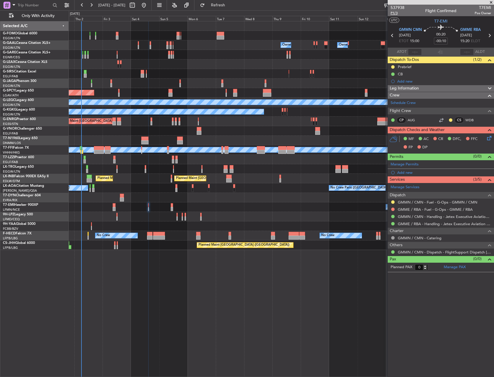
click at [396, 11] on span "P1/3" at bounding box center [397, 13] width 14 height 5
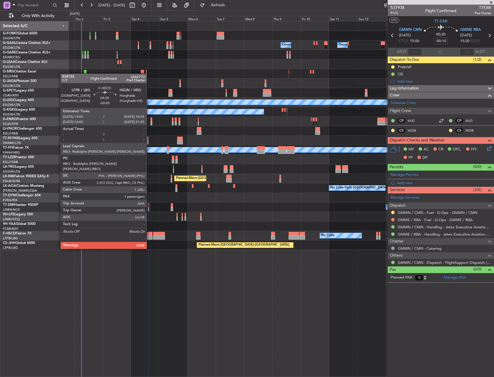
click at [149, 233] on div at bounding box center [149, 234] width 5 height 4
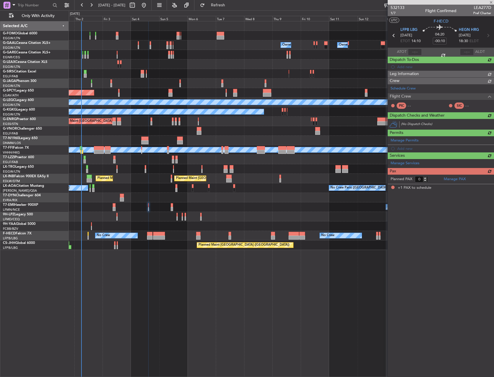
type input "-00:05"
type input "1"
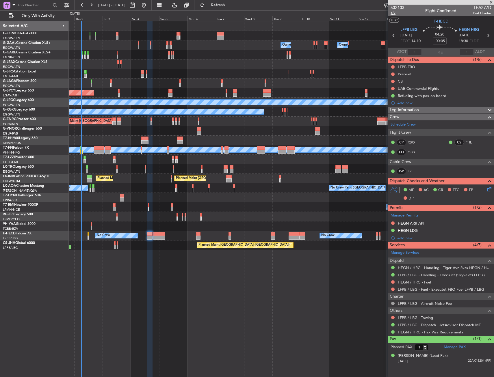
click at [393, 14] on span "1/7" at bounding box center [397, 13] width 14 height 5
click at [413, 171] on link "JRL" at bounding box center [414, 171] width 13 height 5
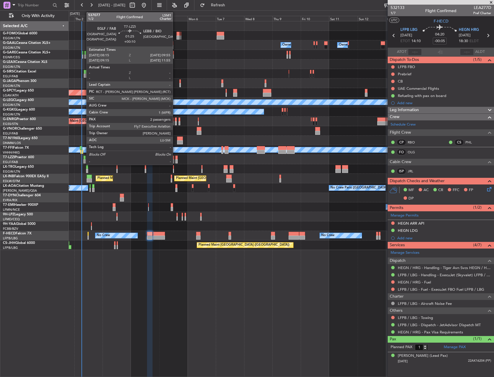
click at [83, 160] on div at bounding box center [84, 161] width 2 height 4
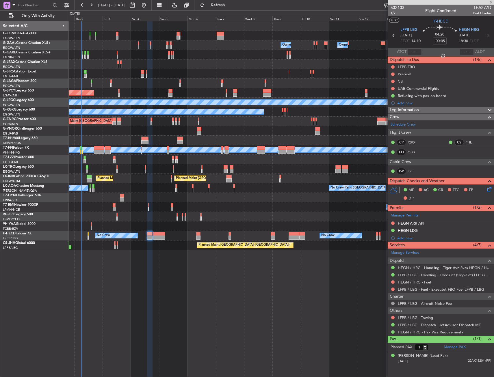
type input "+00:10"
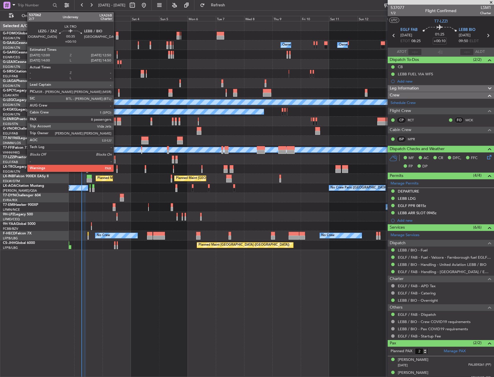
click at [116, 169] on div at bounding box center [116, 171] width 1 height 4
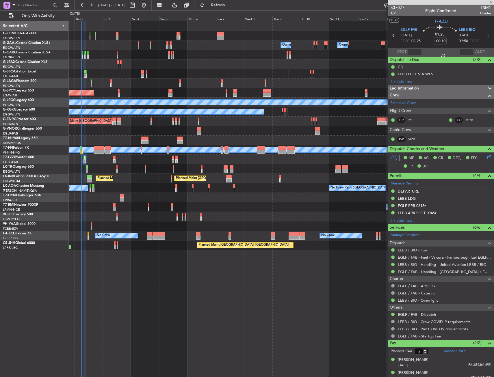
type input "8"
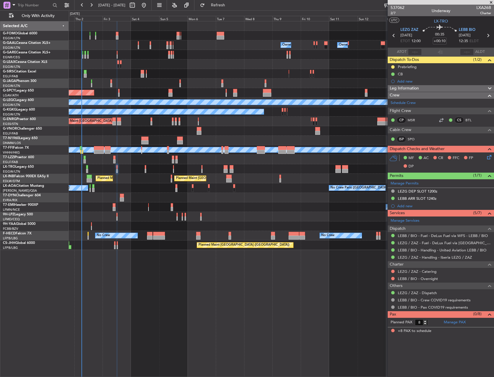
click at [150, 231] on div "Planned Maint [GEOGRAPHIC_DATA] ([GEOGRAPHIC_DATA]) No Crew No Crew" at bounding box center [281, 236] width 425 height 10
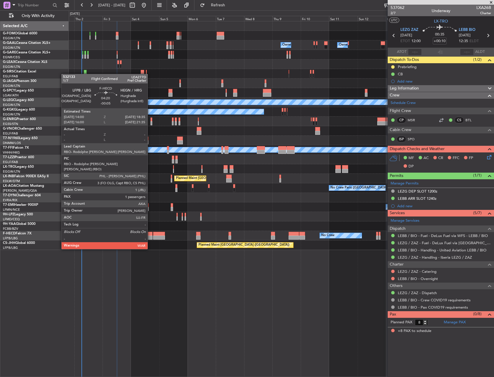
click at [150, 233] on div at bounding box center [149, 234] width 5 height 4
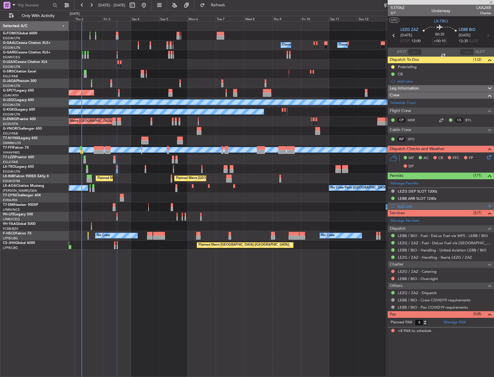
type input "-00:05"
type input "1"
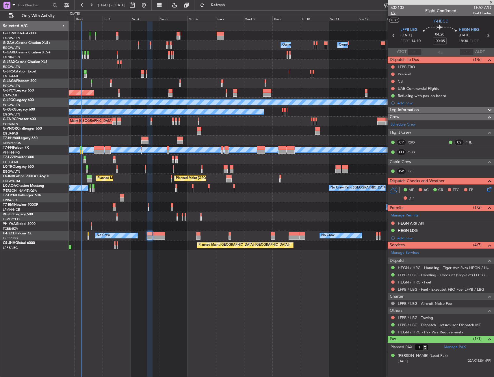
click at [395, 12] on span "1/7" at bounding box center [397, 13] width 14 height 5
click at [438, 38] on input "-00:05" at bounding box center [440, 41] width 14 height 7
click at [427, 20] on section "UTC F-HECD" at bounding box center [441, 20] width 106 height 9
type input "-00:10"
click at [392, 75] on button at bounding box center [392, 73] width 3 height 3
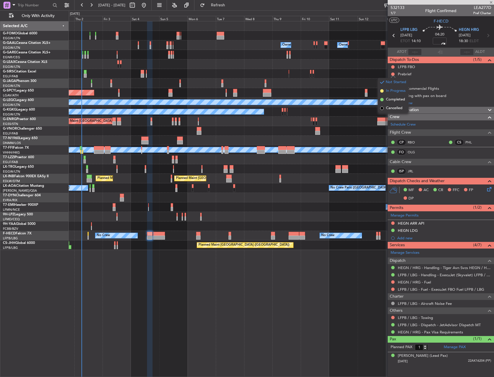
click at [388, 92] on span "In Progress" at bounding box center [396, 91] width 20 height 6
click at [393, 80] on button at bounding box center [392, 81] width 3 height 3
click at [388, 107] on span "Completed" at bounding box center [395, 107] width 19 height 6
click at [490, 188] on icon at bounding box center [488, 188] width 5 height 5
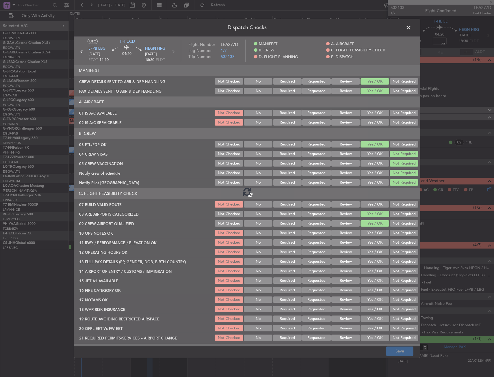
type input "-00:10"
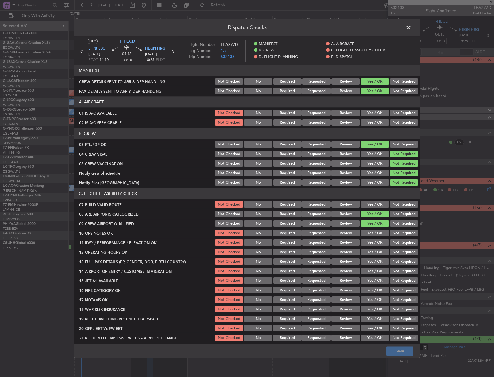
click at [377, 114] on button "Yes / OK" at bounding box center [374, 113] width 29 height 6
click at [376, 121] on button "Yes / OK" at bounding box center [374, 123] width 29 height 6
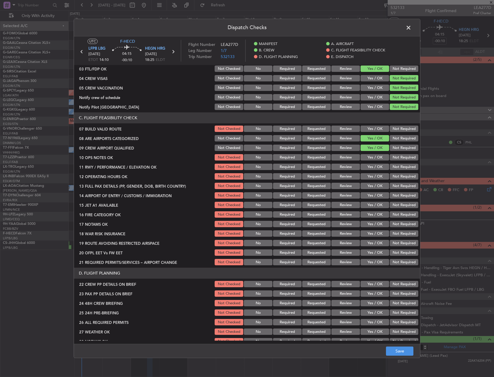
scroll to position [87, 0]
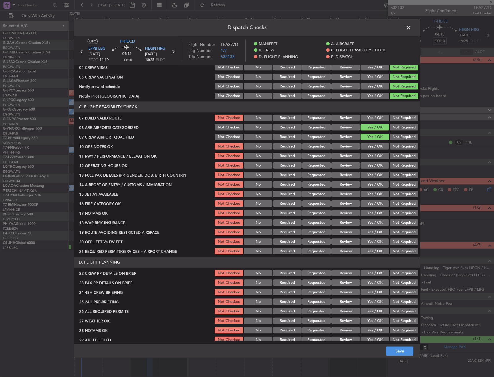
click at [371, 117] on button "Yes / OK" at bounding box center [374, 118] width 29 height 6
click at [369, 147] on button "Yes / OK" at bounding box center [374, 147] width 29 height 6
click at [370, 159] on button "Yes / OK" at bounding box center [374, 156] width 29 height 6
click at [370, 167] on button "Yes / OK" at bounding box center [374, 166] width 29 height 6
click at [370, 178] on button "Yes / OK" at bounding box center [374, 175] width 29 height 6
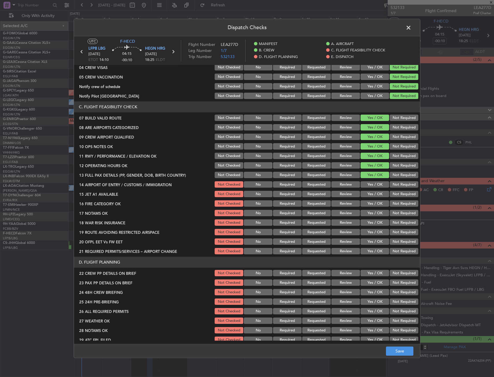
click at [371, 187] on button "Yes / OK" at bounding box center [374, 185] width 29 height 6
click at [369, 195] on button "Yes / OK" at bounding box center [374, 194] width 29 height 6
click at [370, 202] on button "Yes / OK" at bounding box center [374, 204] width 29 height 6
click at [371, 214] on button "Yes / OK" at bounding box center [374, 213] width 29 height 6
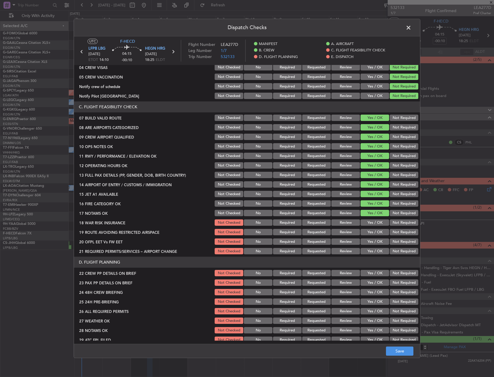
click at [372, 223] on button "Yes / OK" at bounding box center [374, 223] width 29 height 6
drag, startPoint x: 373, startPoint y: 232, endPoint x: 371, endPoint y: 236, distance: 4.5
click at [373, 232] on button "Yes / OK" at bounding box center [374, 232] width 29 height 6
click at [370, 243] on button "Yes / OK" at bounding box center [374, 242] width 29 height 6
click at [369, 249] on button "Yes / OK" at bounding box center [374, 251] width 29 height 6
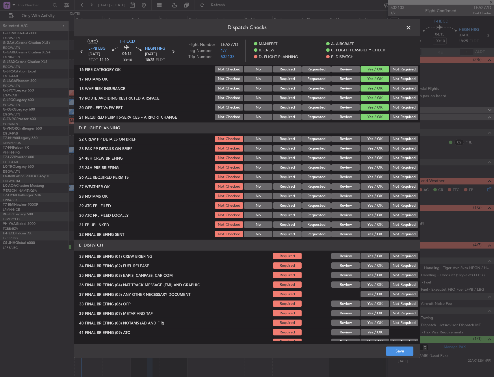
scroll to position [231, 0]
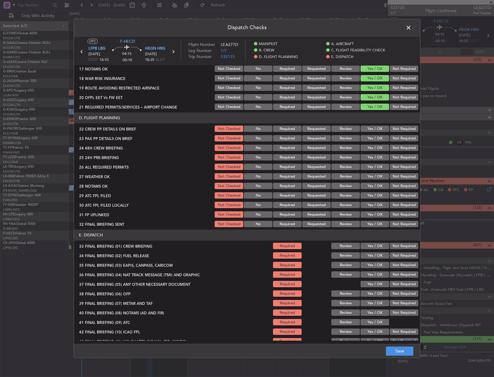
click at [367, 130] on button "Yes / OK" at bounding box center [374, 129] width 29 height 6
click at [369, 137] on button "Yes / OK" at bounding box center [374, 138] width 29 height 6
click at [371, 149] on button "Yes / OK" at bounding box center [374, 148] width 29 height 6
click at [403, 161] on button "Not Required" at bounding box center [404, 158] width 29 height 6
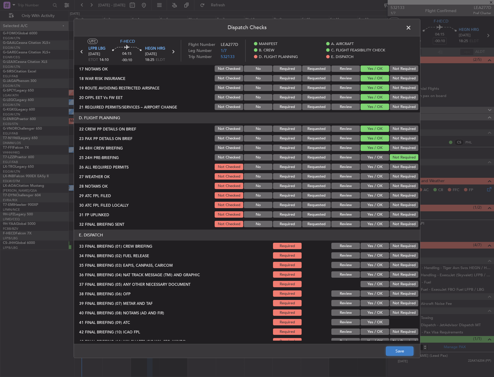
click at [400, 352] on button "Save" at bounding box center [399, 351] width 27 height 9
click at [411, 26] on span at bounding box center [411, 29] width 0 height 12
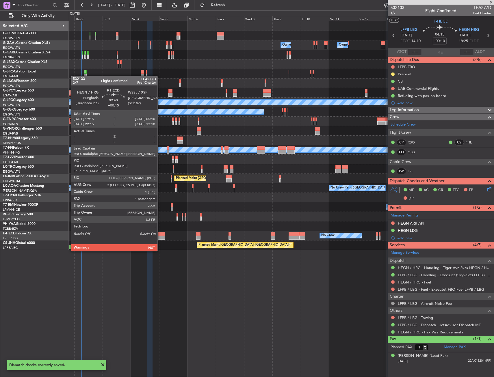
click at [160, 235] on div at bounding box center [159, 234] width 12 height 4
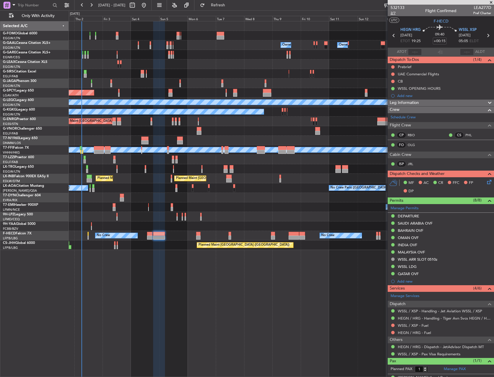
click at [397, 11] on span "2/7" at bounding box center [397, 13] width 14 height 5
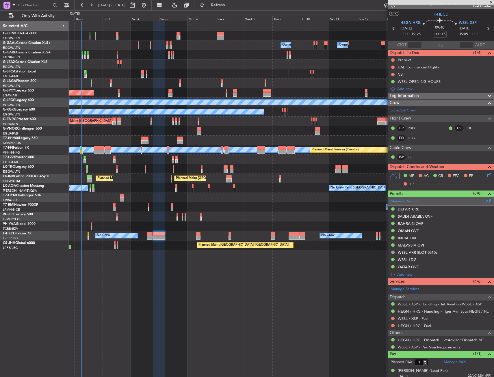
scroll to position [10, 0]
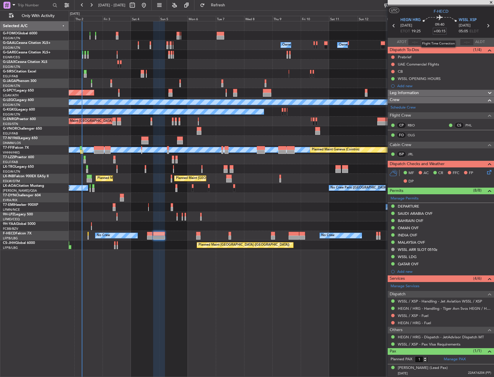
click at [443, 30] on input "+00:15" at bounding box center [440, 31] width 14 height 7
click at [414, 13] on section "UTC F-HECD" at bounding box center [441, 10] width 106 height 9
type input "+00:20"
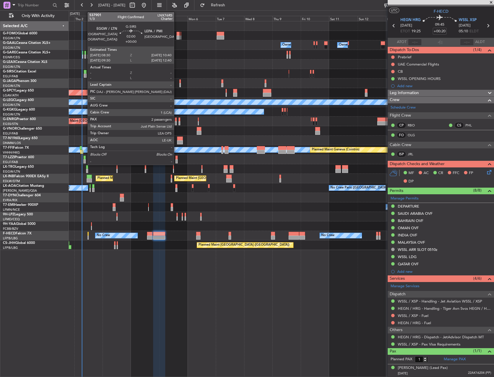
click at [85, 75] on div at bounding box center [85, 76] width 3 height 4
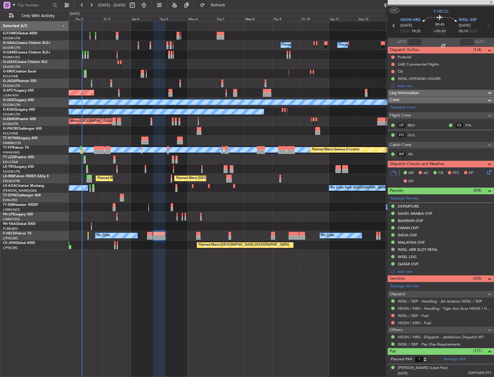
type input "2"
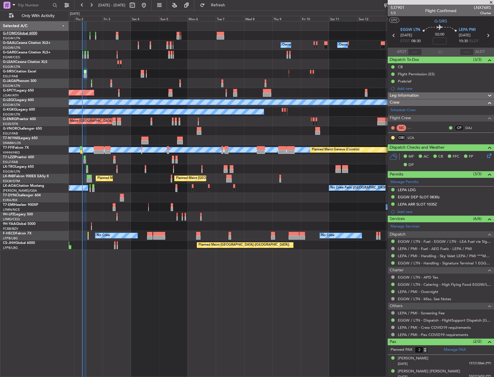
click at [34, 33] on link "G-FOMO Global 6000" at bounding box center [20, 33] width 34 height 3
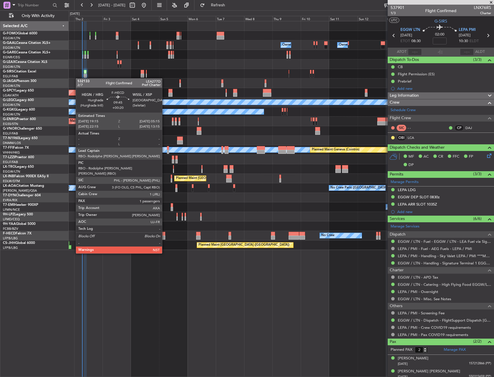
click at [162, 237] on div at bounding box center [159, 238] width 12 height 4
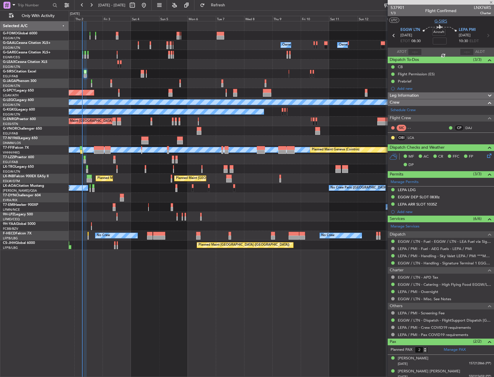
type input "+00:20"
type input "1"
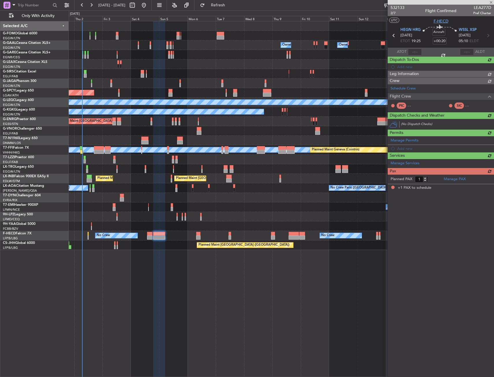
click at [434, 21] on span "F-HECD" at bounding box center [441, 21] width 15 height 6
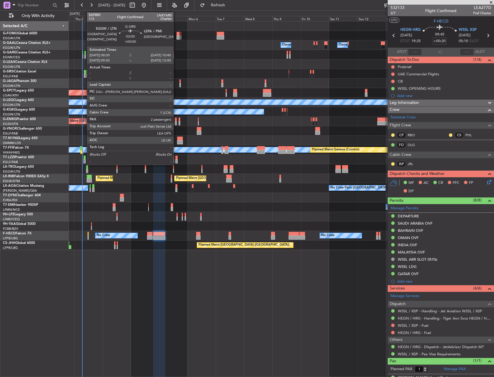
click at [84, 73] on div at bounding box center [85, 72] width 3 height 4
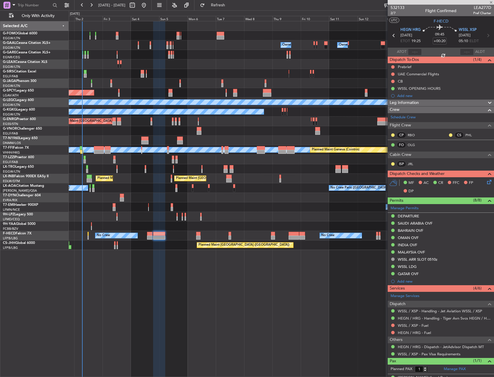
type input "2"
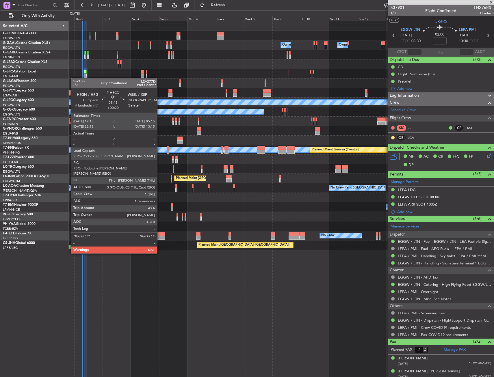
click at [160, 237] on div at bounding box center [159, 238] width 12 height 4
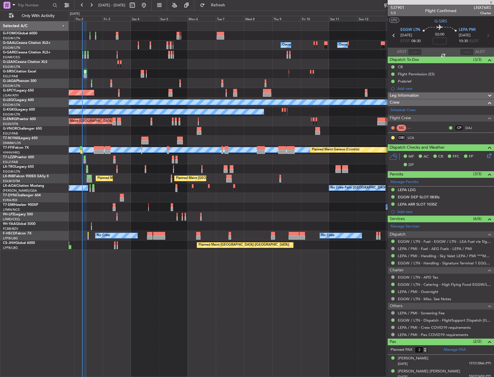
type input "+00:20"
type input "1"
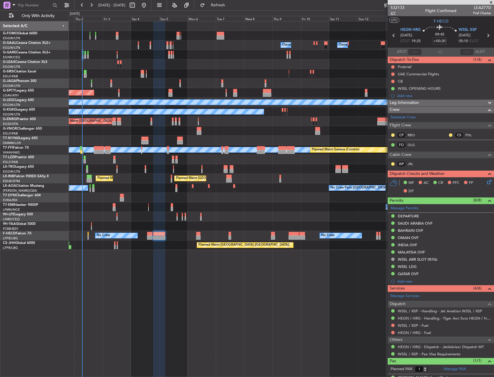
click at [393, 14] on span "2/7" at bounding box center [397, 13] width 14 height 5
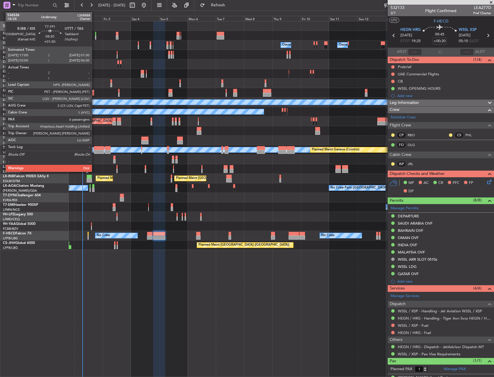
click at [94, 149] on div at bounding box center [99, 148] width 10 height 4
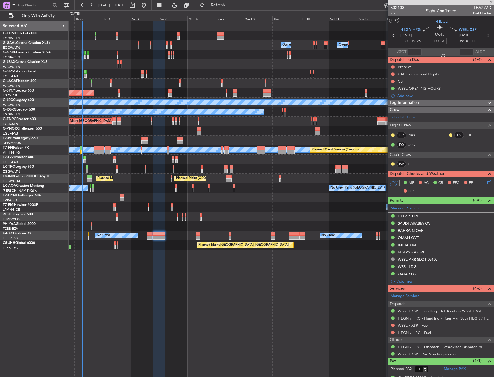
type input "+01:30"
type input "7"
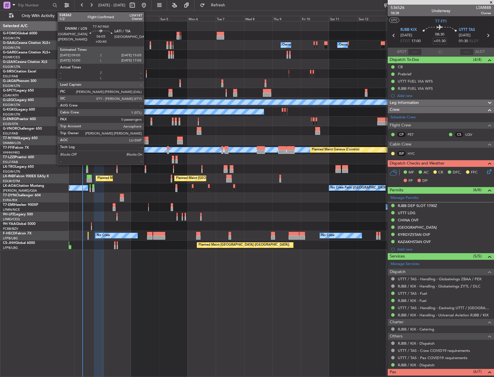
click at [146, 138] on div at bounding box center [144, 139] width 7 height 4
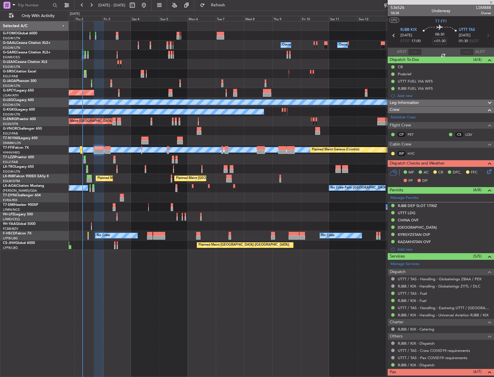
type input "+00:40"
type input "0"
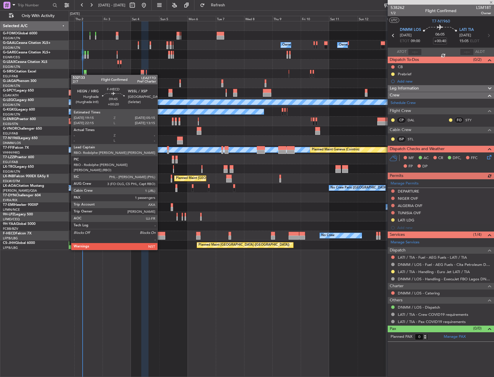
click at [160, 234] on div at bounding box center [159, 234] width 12 height 4
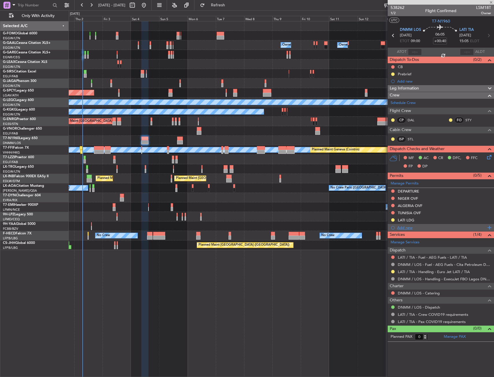
type input "+00:20"
type input "1"
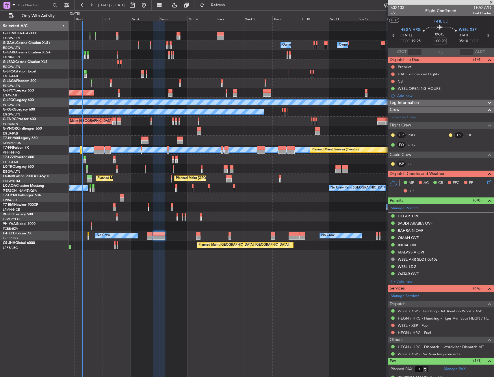
drag, startPoint x: 392, startPoint y: 66, endPoint x: 392, endPoint y: 70, distance: 3.8
click at [392, 66] on button at bounding box center [392, 66] width 3 height 3
click at [388, 85] on span "In Progress" at bounding box center [396, 84] width 20 height 6
click at [392, 81] on button at bounding box center [392, 81] width 3 height 3
click at [389, 104] on span "Completed" at bounding box center [395, 107] width 19 height 6
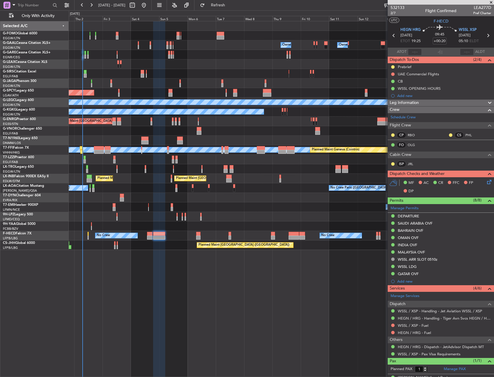
click at [486, 181] on icon at bounding box center [488, 181] width 5 height 5
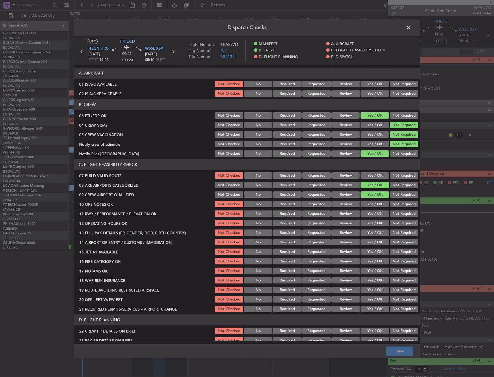
click at [371, 174] on button "Yes / OK" at bounding box center [374, 176] width 29 height 6
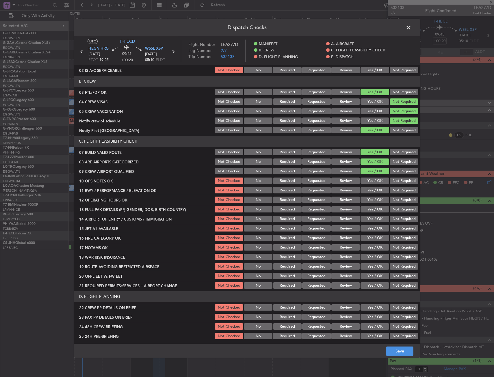
scroll to position [29, 0]
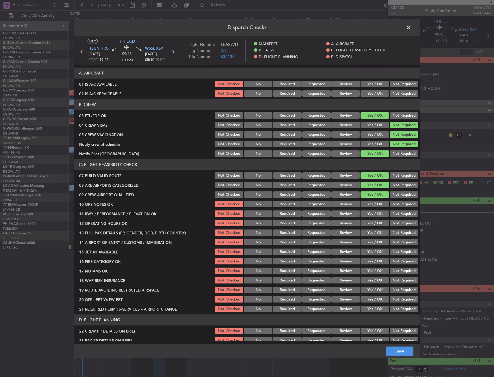
drag, startPoint x: 370, startPoint y: 81, endPoint x: 373, endPoint y: 90, distance: 8.8
click at [370, 82] on button "Yes / OK" at bounding box center [374, 84] width 29 height 6
drag, startPoint x: 374, startPoint y: 90, endPoint x: 375, endPoint y: 104, distance: 13.3
click at [374, 91] on button "Yes / OK" at bounding box center [374, 94] width 29 height 6
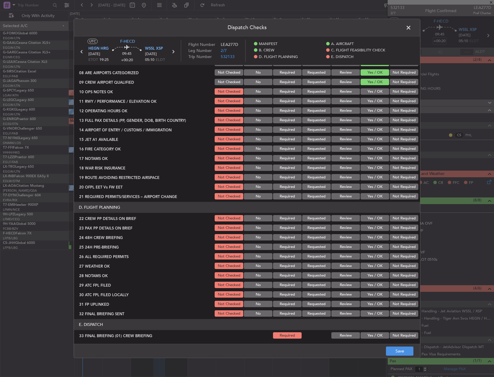
scroll to position [144, 0]
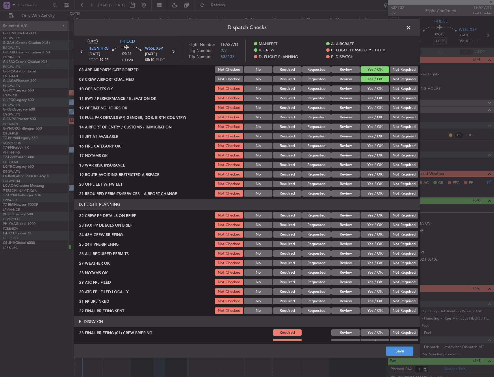
click at [372, 90] on button "Yes / OK" at bounding box center [374, 89] width 29 height 6
click at [373, 98] on button "Yes / OK" at bounding box center [374, 98] width 29 height 6
click at [374, 108] on button "Yes / OK" at bounding box center [374, 108] width 29 height 6
click at [374, 119] on button "Yes / OK" at bounding box center [374, 117] width 29 height 6
drag, startPoint x: 371, startPoint y: 129, endPoint x: 372, endPoint y: 138, distance: 9.6
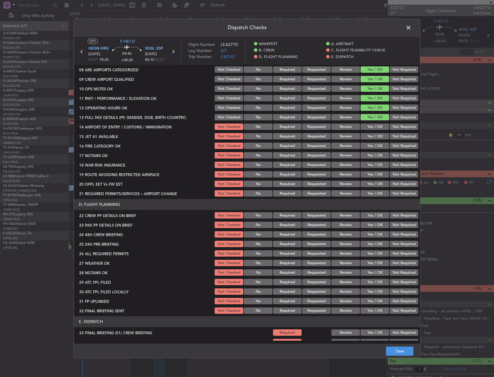
click at [371, 131] on div "Yes / OK" at bounding box center [374, 127] width 29 height 8
drag, startPoint x: 373, startPoint y: 139, endPoint x: 373, endPoint y: 145, distance: 5.6
click at [373, 140] on div "Yes / OK" at bounding box center [374, 137] width 29 height 8
click at [373, 126] on button "Yes / OK" at bounding box center [374, 127] width 29 height 6
click at [373, 137] on button "Yes / OK" at bounding box center [374, 136] width 29 height 6
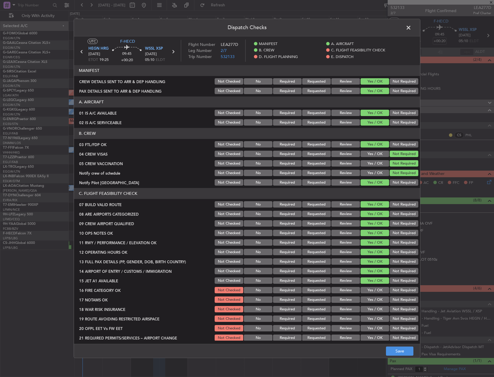
scroll to position [144, 0]
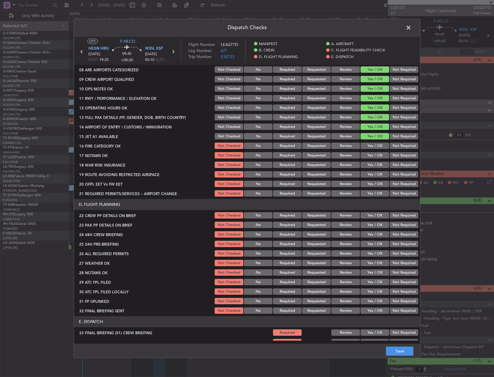
click at [374, 153] on button "Yes / OK" at bounding box center [374, 156] width 29 height 6
click at [374, 148] on button "Yes / OK" at bounding box center [374, 146] width 29 height 6
click at [374, 166] on button "Yes / OK" at bounding box center [374, 165] width 29 height 6
click at [374, 173] on button "Yes / OK" at bounding box center [374, 175] width 29 height 6
click at [373, 183] on button "Yes / OK" at bounding box center [374, 184] width 29 height 6
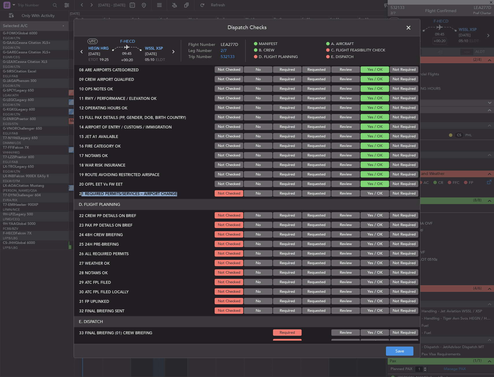
click at [373, 190] on section "C. FLIGHT FEASIBILITY CHECK 07 BUILD VALID ROUTE Not Checked No Required Reques…" at bounding box center [247, 121] width 346 height 154
drag, startPoint x: 373, startPoint y: 190, endPoint x: 373, endPoint y: 195, distance: 4.9
click at [373, 195] on button "Yes / OK" at bounding box center [374, 194] width 29 height 6
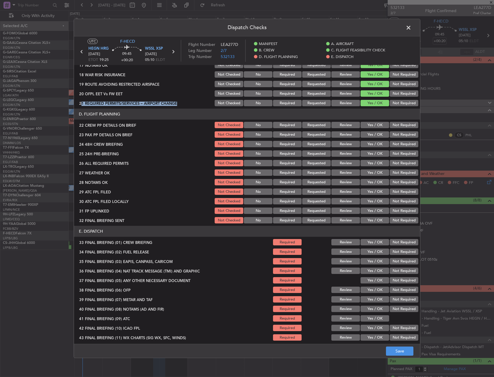
scroll to position [247, 0]
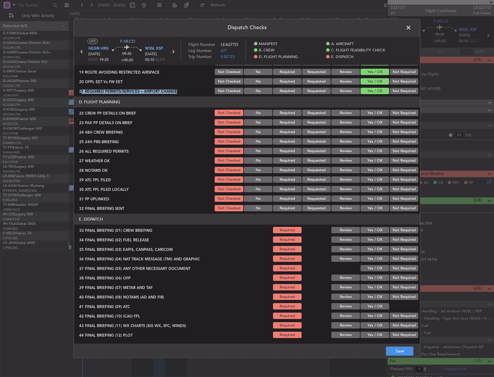
click at [372, 114] on button "Yes / OK" at bounding box center [374, 113] width 29 height 6
drag, startPoint x: 372, startPoint y: 122, endPoint x: 372, endPoint y: 130, distance: 8.4
click at [372, 122] on button "Yes / OK" at bounding box center [374, 123] width 29 height 6
click at [373, 131] on button "Yes / OK" at bounding box center [374, 132] width 29 height 6
click at [393, 142] on button "Not Required" at bounding box center [404, 142] width 29 height 6
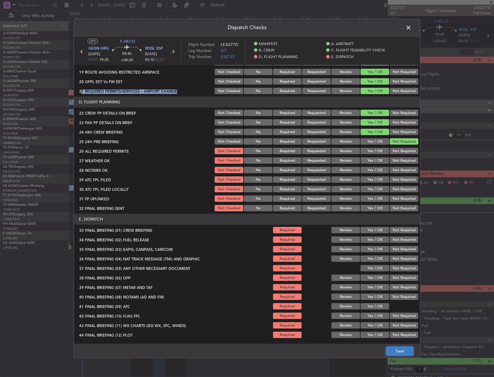
click at [397, 352] on button "Save" at bounding box center [399, 351] width 27 height 9
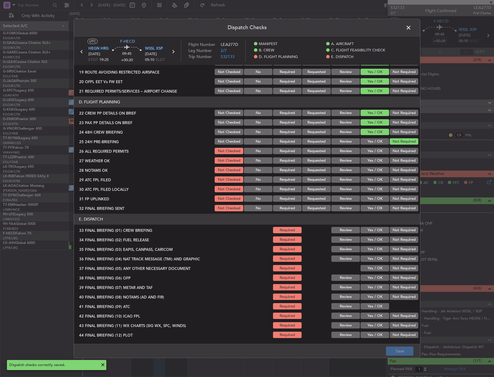
click at [411, 29] on span at bounding box center [411, 29] width 0 height 12
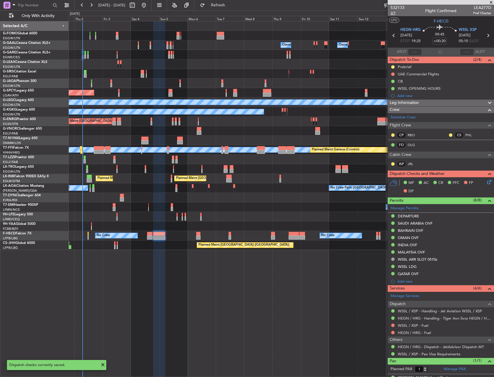
click at [392, 12] on span "2/7" at bounding box center [397, 13] width 14 height 5
click at [391, 14] on span "2/7" at bounding box center [397, 13] width 14 height 5
click at [395, 11] on span "2/7" at bounding box center [397, 13] width 14 height 5
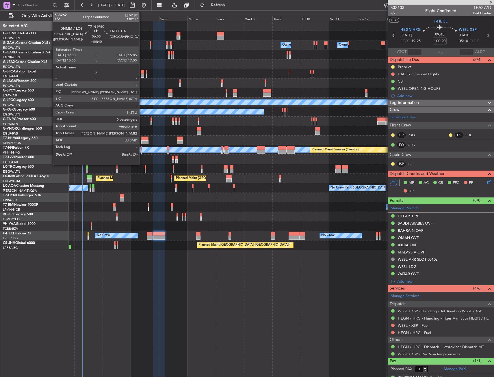
click at [142, 138] on div at bounding box center [144, 139] width 7 height 4
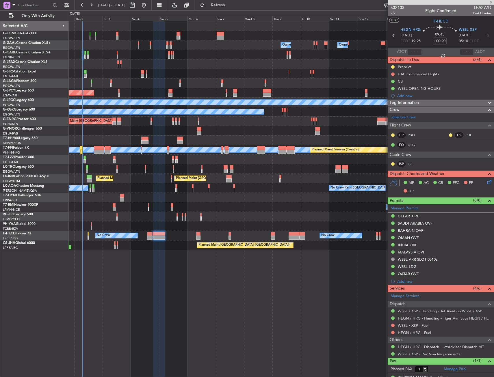
type input "+00:40"
type input "0"
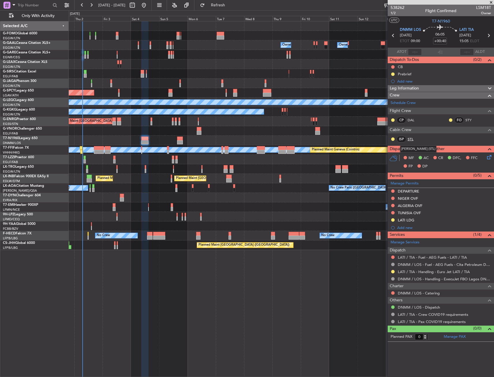
click at [409, 137] on link "STL" at bounding box center [414, 139] width 13 height 5
click at [395, 13] on span "1/2" at bounding box center [397, 13] width 14 height 5
click at [392, 67] on button at bounding box center [392, 66] width 3 height 3
click at [388, 91] on span "Completed" at bounding box center [395, 93] width 19 height 6
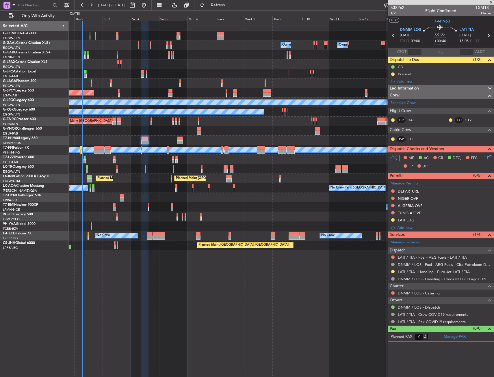
click at [490, 155] on icon at bounding box center [488, 156] width 5 height 5
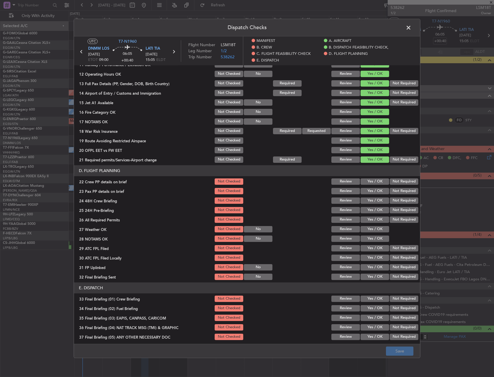
scroll to position [260, 0]
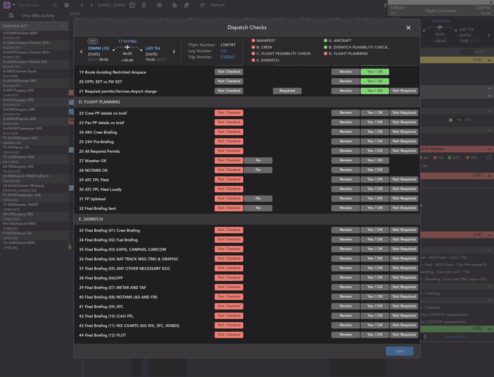
click at [371, 114] on button "Yes / OK" at bounding box center [374, 113] width 29 height 6
click at [372, 124] on button "Yes / OK" at bounding box center [374, 122] width 29 height 6
click at [373, 132] on button "Yes / OK" at bounding box center [374, 132] width 29 height 6
drag, startPoint x: 396, startPoint y: 139, endPoint x: 382, endPoint y: 191, distance: 53.4
click at [396, 140] on button "Not Required" at bounding box center [404, 141] width 29 height 6
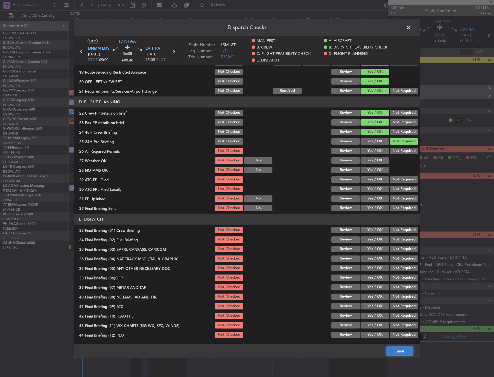
click at [399, 349] on button "Save" at bounding box center [399, 351] width 27 height 9
click at [411, 27] on span at bounding box center [411, 29] width 0 height 12
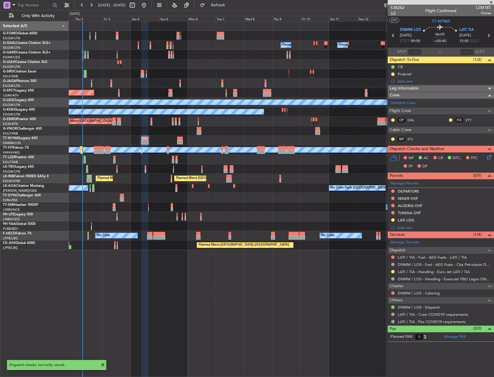
click at [393, 13] on span "1/2" at bounding box center [397, 13] width 14 height 5
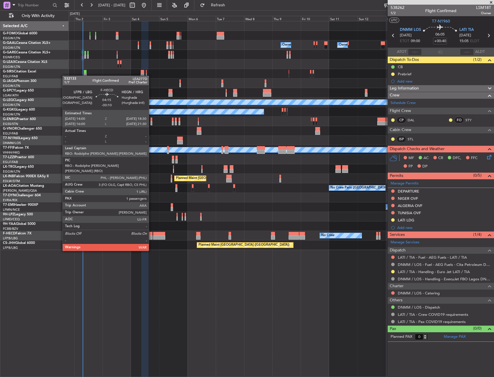
click at [151, 235] on div at bounding box center [149, 234] width 5 height 4
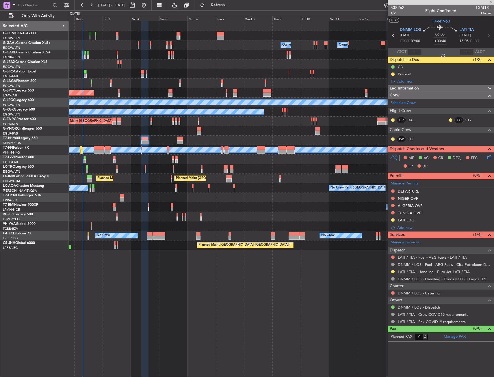
type input "-00:10"
type input "1"
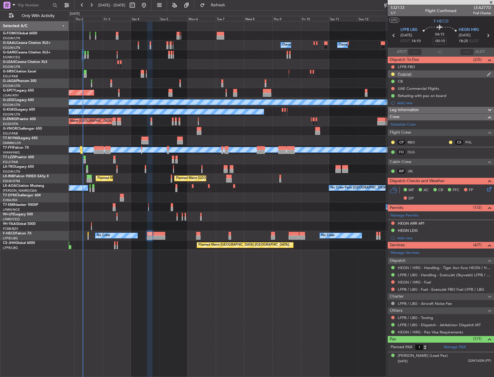
click at [425, 73] on div "Prebrief" at bounding box center [441, 73] width 106 height 7
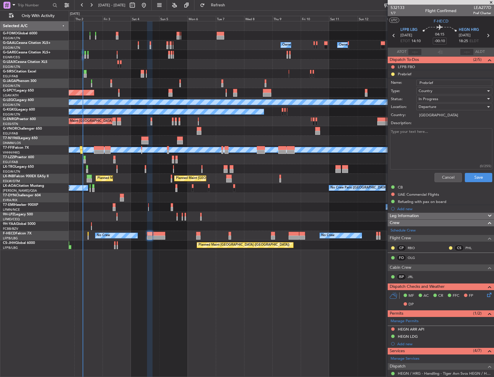
click at [434, 101] on span "In Progress" at bounding box center [429, 98] width 20 height 5
click at [429, 127] on span "Completed" at bounding box center [452, 128] width 68 height 9
click at [423, 135] on textarea "Description:" at bounding box center [441, 148] width 102 height 41
type textarea "25000lbs"
drag, startPoint x: 468, startPoint y: 174, endPoint x: 489, endPoint y: 180, distance: 21.5
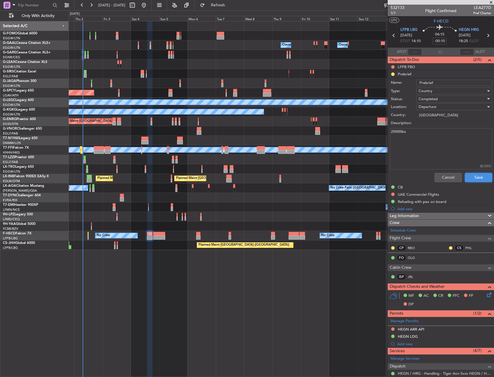
click at [468, 174] on button "Save" at bounding box center [478, 177] width 27 height 9
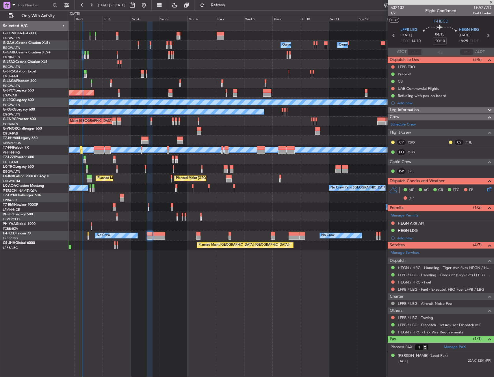
click at [153, 237] on div "Planned Maint Paris (Le Bourget) No Crew No Crew" at bounding box center [281, 236] width 425 height 10
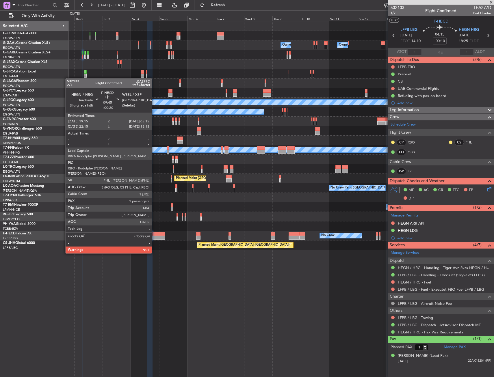
click at [154, 237] on div at bounding box center [159, 238] width 12 height 4
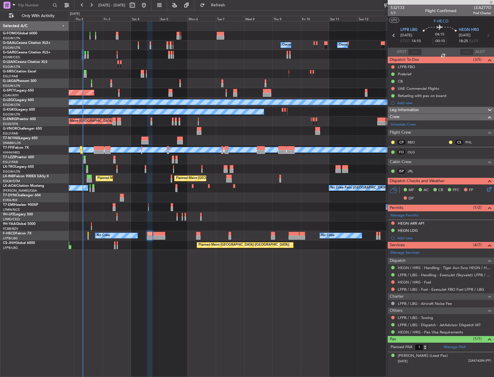
type input "+00:20"
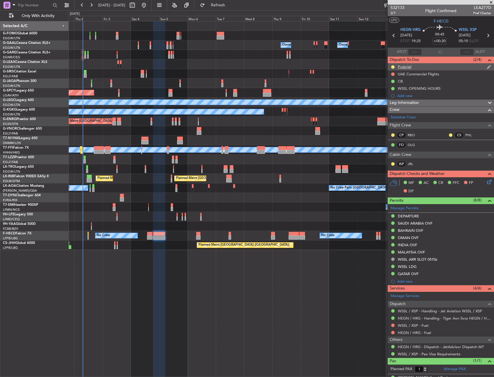
click at [420, 66] on div "Prebrief" at bounding box center [441, 66] width 106 height 7
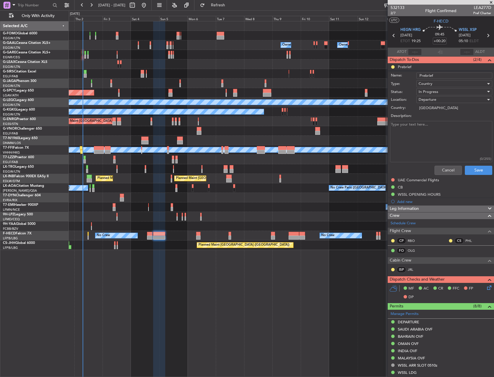
click at [420, 127] on textarea "Description:" at bounding box center [441, 141] width 102 height 41
type textarea "Max fuel"
click at [439, 94] on div "In Progress" at bounding box center [452, 92] width 67 height 9
click at [430, 120] on span "Completed" at bounding box center [452, 120] width 68 height 9
click at [466, 167] on button "Save" at bounding box center [478, 170] width 27 height 9
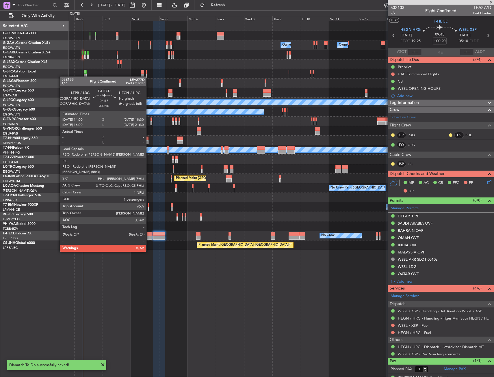
click at [149, 236] on div at bounding box center [149, 238] width 5 height 4
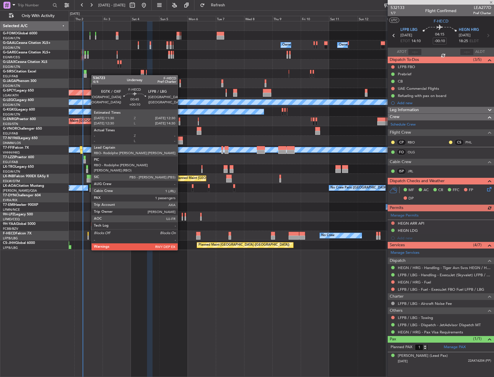
click at [88, 234] on div at bounding box center [88, 234] width 1 height 4
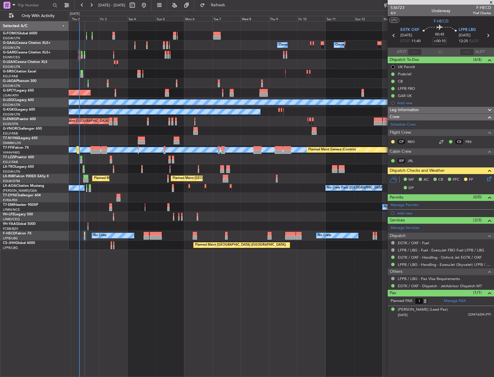
click at [242, 197] on div at bounding box center [281, 198] width 425 height 10
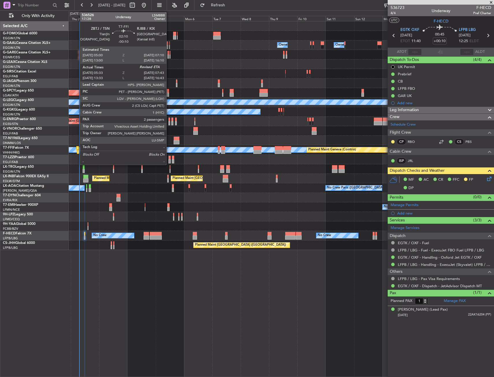
click at [77, 148] on div at bounding box center [77, 148] width 3 height 4
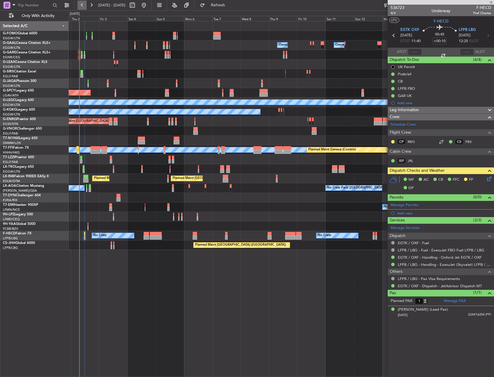
type input "-00:10"
type input "05:33"
type input "2"
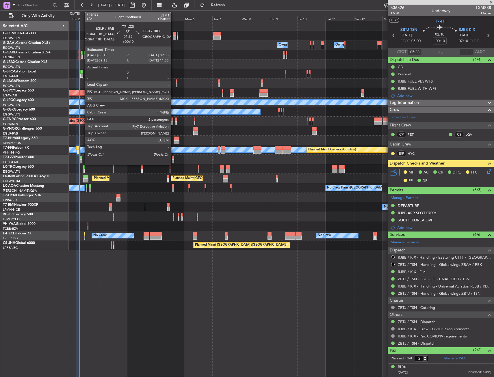
click at [82, 159] on div at bounding box center [81, 158] width 2 height 4
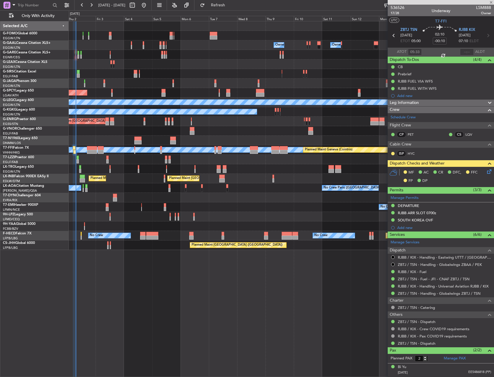
click at [98, 164] on div "Planned Maint Riga (Riga Intl) Planned Maint London (Luton) A/C Unavailable" at bounding box center [281, 169] width 425 height 10
type input "+00:10"
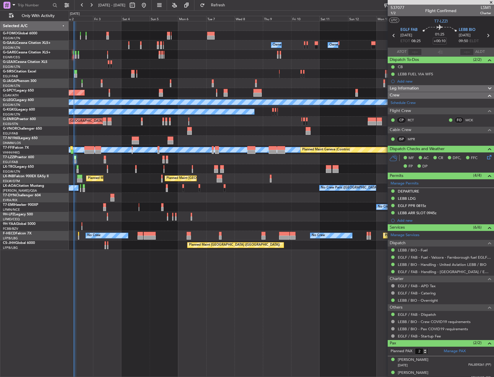
click at [185, 163] on div "A/C Unavailable [GEOGRAPHIC_DATA] ([GEOGRAPHIC_DATA])" at bounding box center [281, 160] width 425 height 10
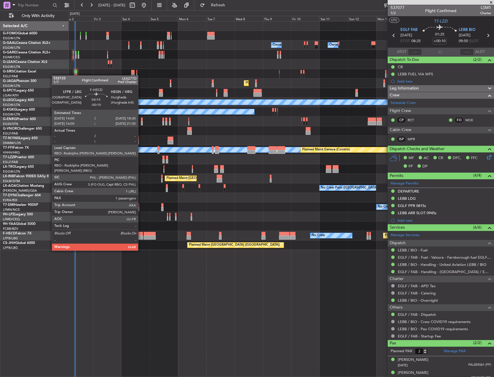
click at [141, 235] on div at bounding box center [139, 234] width 5 height 4
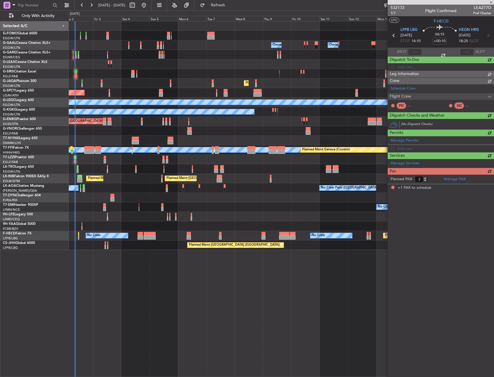
type input "-00:10"
type input "1"
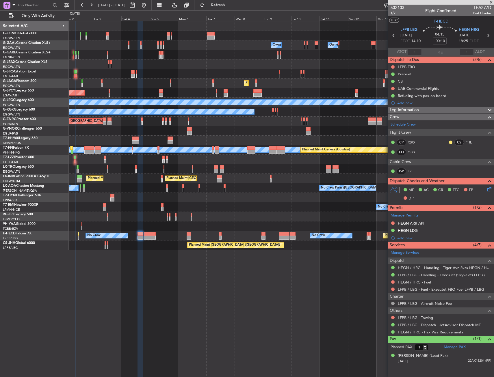
click at [46, 148] on div "Owner Owner Owner Owner No Crew AOG Maint [GEOGRAPHIC_DATA] Owner Planned [GEOG…" at bounding box center [247, 193] width 494 height 367
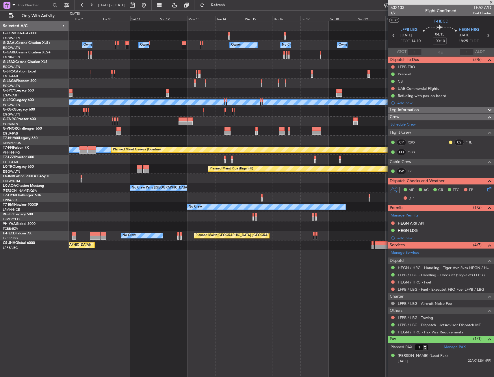
click at [98, 138] on div "Owner Owner Owner Owner No Crew Owner Planned Maint [GEOGRAPHIC_DATA] ([GEOGRAP…" at bounding box center [281, 135] width 425 height 229
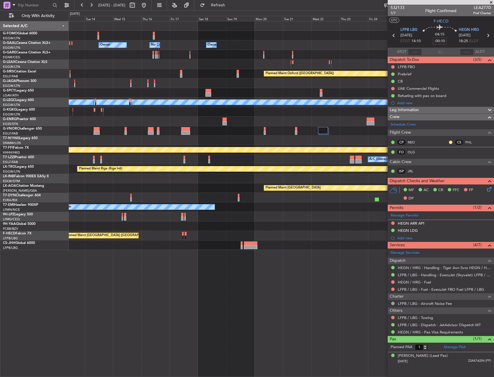
click at [88, 142] on div "Owner Owner No Crew Owner Owner Planned Maint [GEOGRAPHIC_DATA] ([GEOGRAPHIC_DA…" at bounding box center [281, 135] width 425 height 229
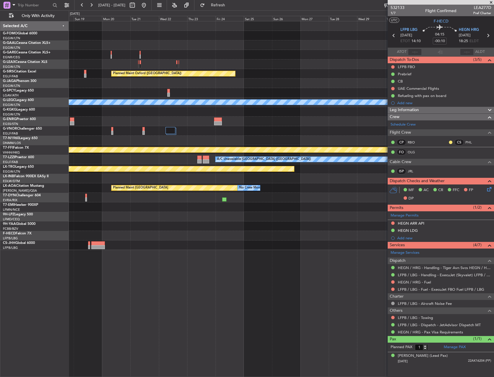
click at [141, 132] on div "No Crew Owner Owner Owner Planned Maint [GEOGRAPHIC_DATA] ([GEOGRAPHIC_DATA]) A…" at bounding box center [281, 135] width 425 height 229
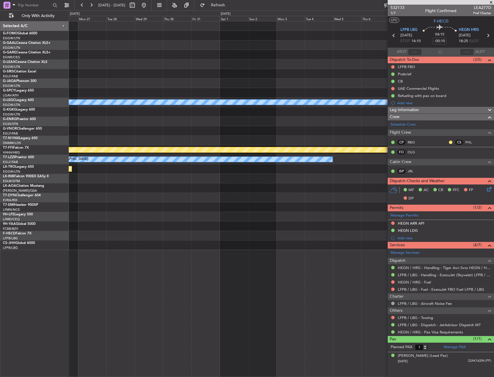
click at [142, 134] on div "Planned Maint Oxford ([GEOGRAPHIC_DATA]) A/C Unavailable [GEOGRAPHIC_DATA] ([GE…" at bounding box center [281, 135] width 425 height 229
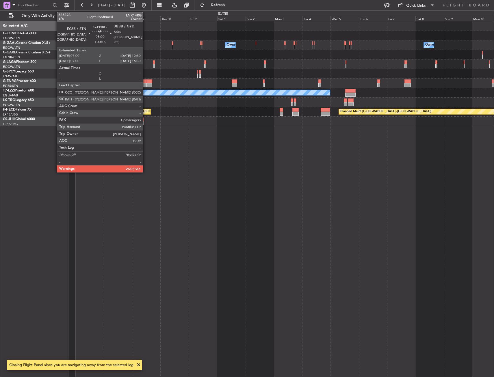
click at [146, 85] on div at bounding box center [143, 85] width 7 height 4
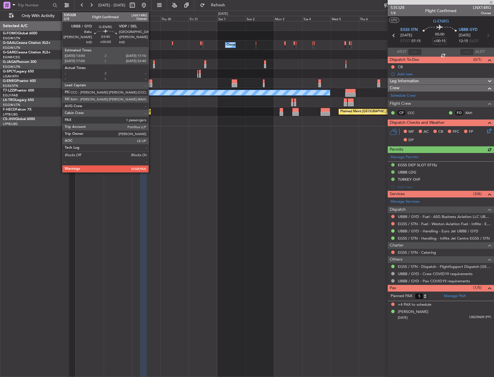
click at [151, 85] on div at bounding box center [149, 85] width 5 height 4
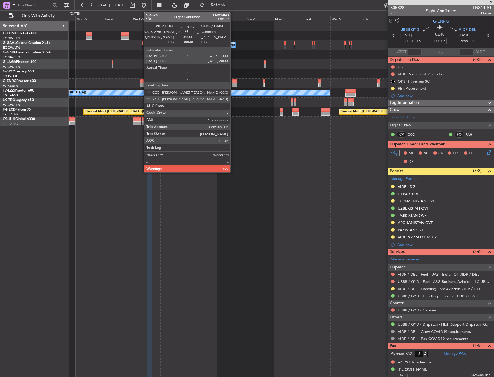
click at [233, 83] on div at bounding box center [234, 85] width 5 height 4
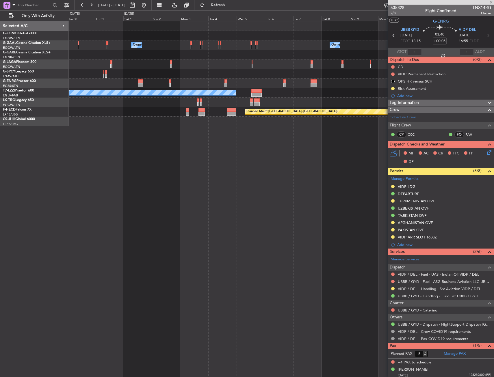
click at [169, 138] on div "Owner Owner Owner Owner A/C Unavailable [GEOGRAPHIC_DATA] ([GEOGRAPHIC_DATA]) P…" at bounding box center [281, 199] width 425 height 356
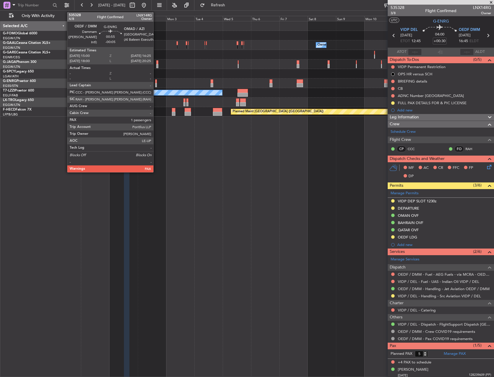
click at [156, 81] on div at bounding box center [156, 81] width 2 height 4
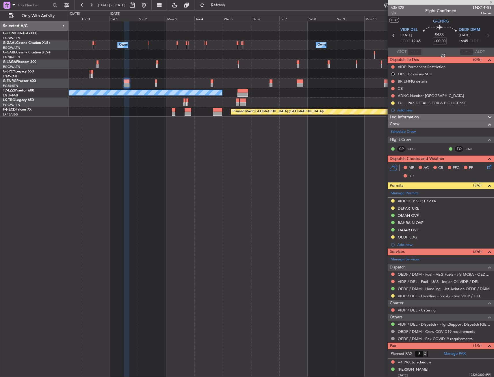
type input "-00:05"
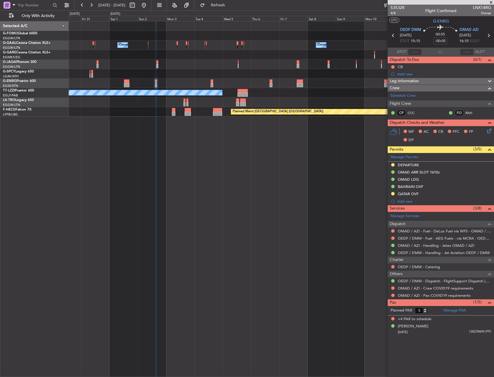
drag, startPoint x: 431, startPoint y: 193, endPoint x: 430, endPoint y: 197, distance: 3.7
click at [431, 193] on div "QATAR OVF" at bounding box center [441, 194] width 106 height 7
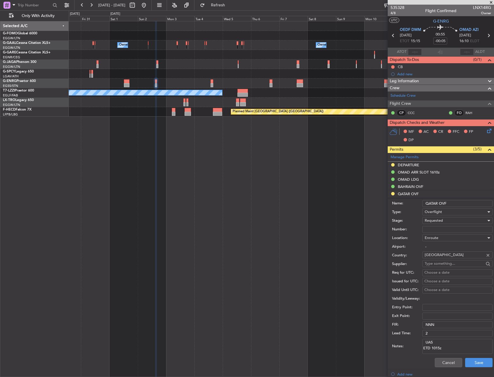
click at [433, 226] on input "Number:" at bounding box center [457, 229] width 70 height 7
paste input "QCAA/CLR/4682/[DATE]"
type input "QCAA/CLR/4682/[DATE]"
click at [442, 222] on span "Requested" at bounding box center [434, 220] width 18 height 5
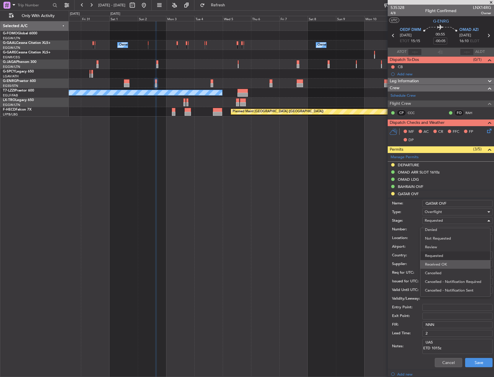
click at [438, 263] on span "Received OK" at bounding box center [455, 264] width 61 height 9
click at [472, 364] on button "Save" at bounding box center [478, 362] width 27 height 9
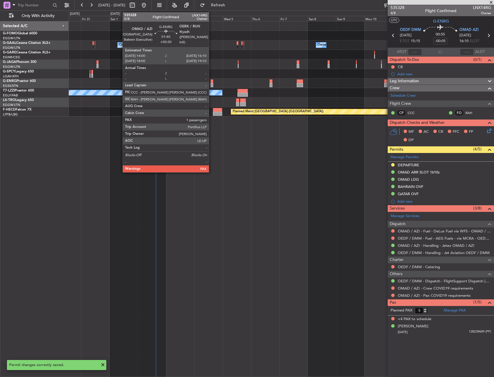
click at [211, 81] on div at bounding box center [212, 81] width 3 height 4
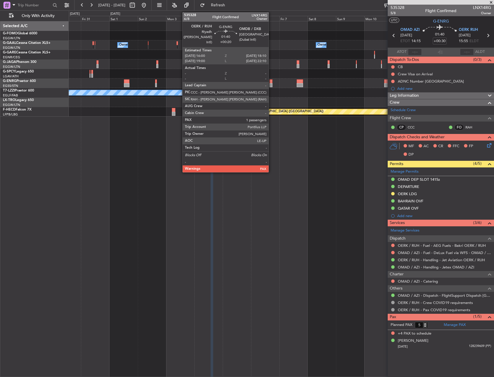
click at [271, 83] on div at bounding box center [270, 85] width 3 height 4
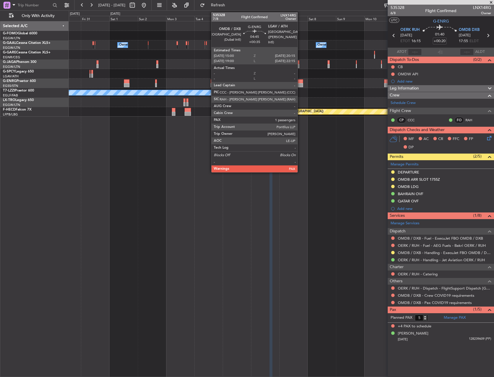
click at [300, 81] on div at bounding box center [300, 81] width 6 height 4
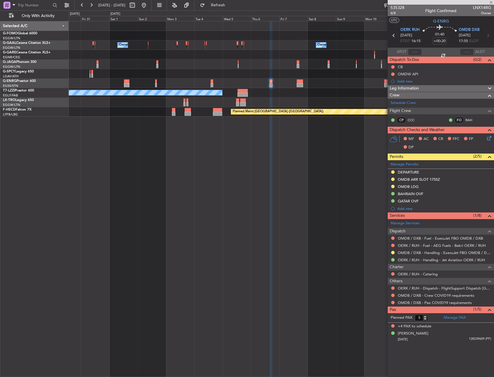
type input "+00:35"
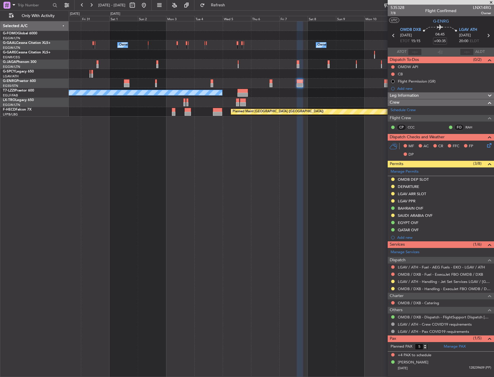
click at [459, 213] on div "SAUDI ARABIA OVF" at bounding box center [441, 215] width 106 height 7
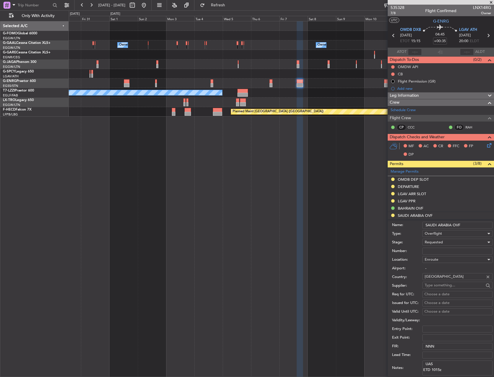
click at [432, 250] on input "Number:" at bounding box center [457, 251] width 70 height 7
paste input "2501021696"
type input "2501021696"
click at [434, 241] on span "Requested" at bounding box center [434, 242] width 18 height 5
click at [438, 284] on span "Received OK" at bounding box center [455, 286] width 61 height 9
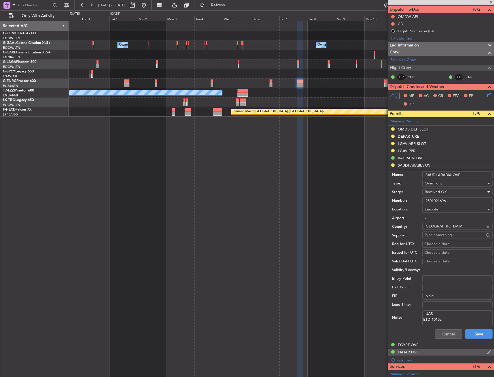
scroll to position [116, 0]
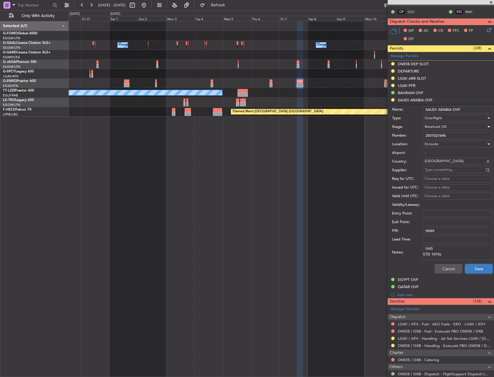
click at [473, 271] on button "Save" at bounding box center [478, 268] width 27 height 9
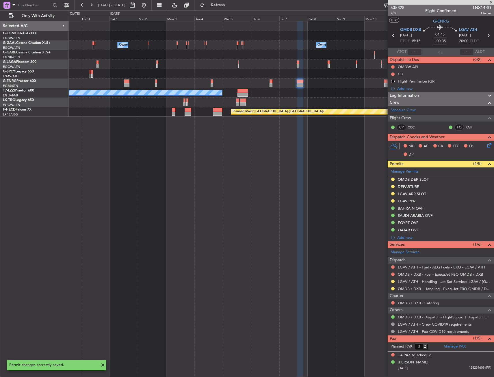
scroll to position [0, 0]
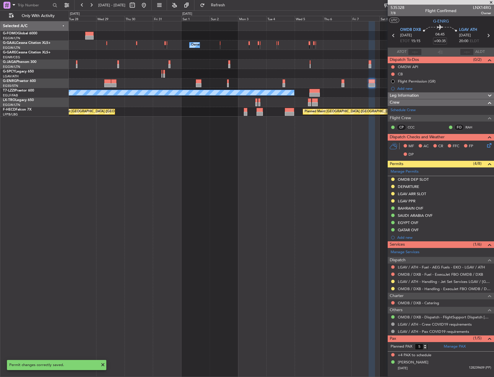
click at [283, 121] on div "Owner Owner Owner Owner Owner A/C Unavailable [GEOGRAPHIC_DATA] ([GEOGRAPHIC_DA…" at bounding box center [281, 199] width 425 height 356
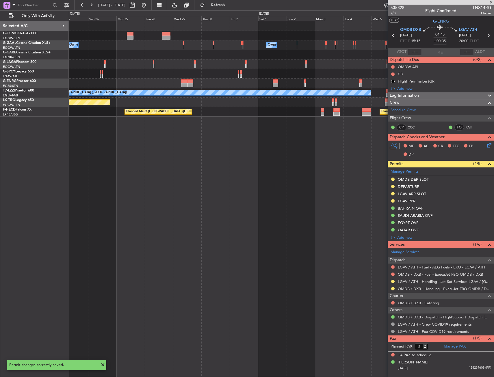
click at [217, 155] on div "Owner Owner Owner Owner A/C Unavailable [GEOGRAPHIC_DATA] ([GEOGRAPHIC_DATA]) P…" at bounding box center [281, 199] width 425 height 356
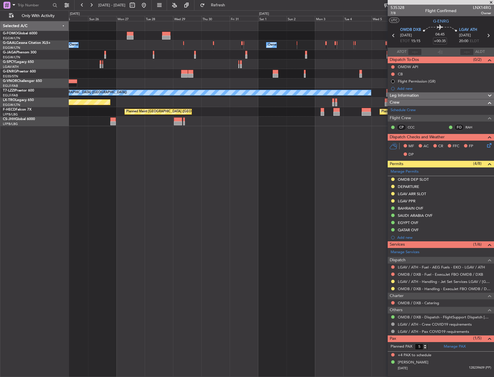
click at [318, 128] on div "Owner Owner Owner Owner A/C Unavailable [GEOGRAPHIC_DATA] ([GEOGRAPHIC_DATA]) P…" at bounding box center [281, 199] width 425 height 356
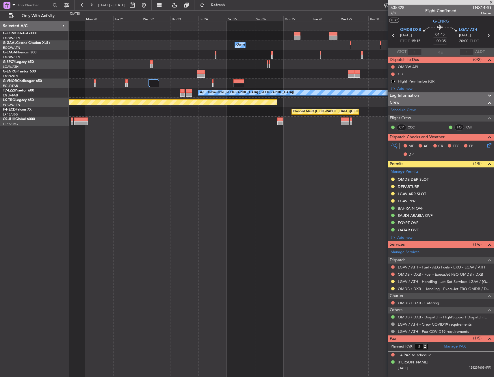
click at [335, 120] on div "Owner Owner Owner No Crew Owner A/C Unavailable [GEOGRAPHIC_DATA] ([GEOGRAPHIC_…" at bounding box center [281, 199] width 425 height 356
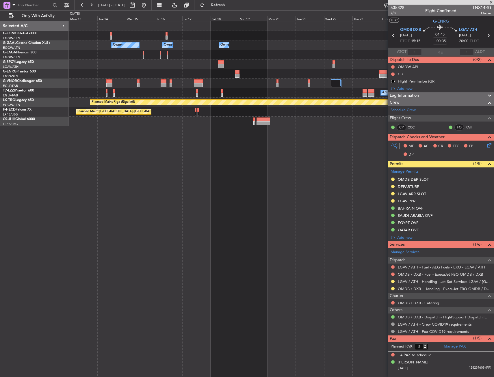
click at [338, 119] on div "Owner Owner No Crew Owner Owner A/C Unavailable [GEOGRAPHIC_DATA] ([GEOGRAPHIC_…" at bounding box center [281, 199] width 425 height 356
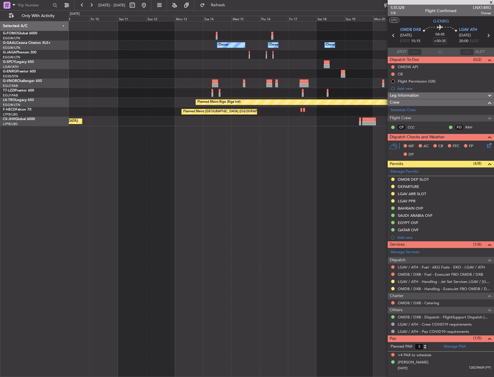
click at [318, 120] on div "Owner No Crew Owner Owner Owner A/C Unavailable [GEOGRAPHIC_DATA] ([GEOGRAPHIC_…" at bounding box center [281, 199] width 425 height 356
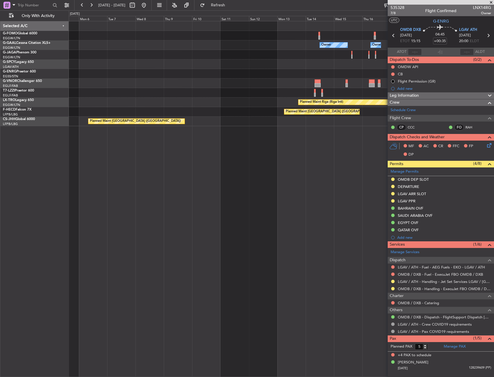
click at [306, 103] on div "Owner No Crew Owner Owner A/C Unavailable [GEOGRAPHIC_DATA] ([GEOGRAPHIC_DATA])…" at bounding box center [281, 199] width 425 height 356
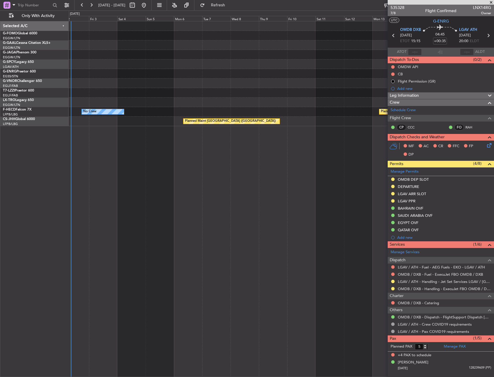
click at [330, 94] on div "No Crew Owner Owner Owner Planned [GEOGRAPHIC_DATA] A/C Unavailable [GEOGRAPHIC…" at bounding box center [281, 73] width 425 height 105
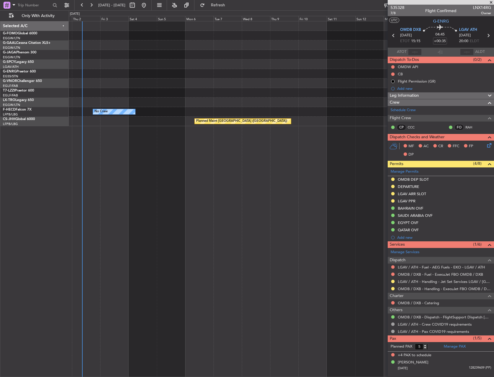
click at [162, 134] on div "Owner Owner No Crew Owner Planned [GEOGRAPHIC_DATA] A/C Unavailable [GEOGRAPHIC…" at bounding box center [281, 199] width 425 height 356
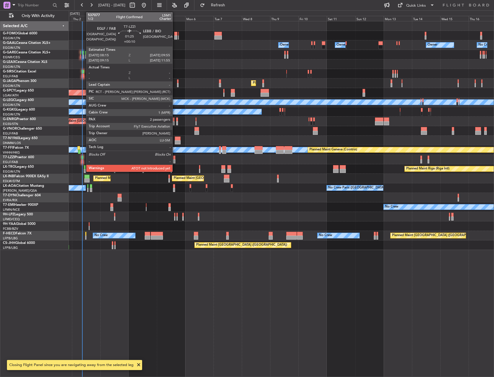
click at [83, 160] on div at bounding box center [82, 161] width 2 height 4
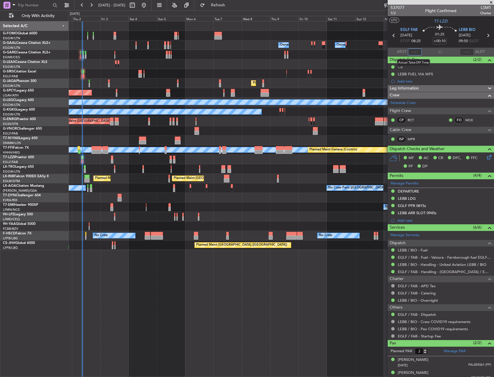
click at [414, 53] on input "text" at bounding box center [415, 52] width 14 height 7
click at [417, 28] on div "EGLF FAB [DATE] ETOT 08:25" at bounding box center [410, 35] width 20 height 17
type input "08:45"
drag, startPoint x: 220, startPoint y: 7, endPoint x: 224, endPoint y: 12, distance: 6.2
click at [221, 7] on button "Refresh" at bounding box center [214, 5] width 35 height 9
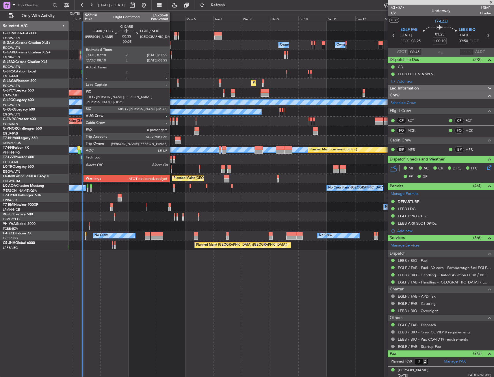
click at [80, 55] on div at bounding box center [80, 57] width 1 height 4
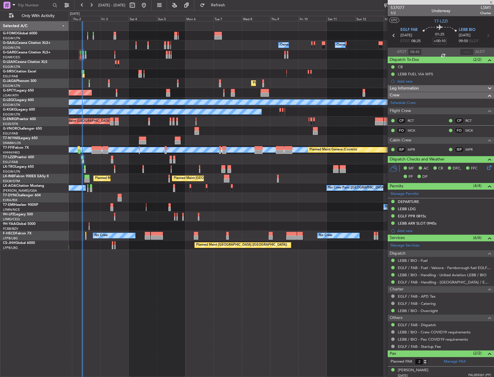
type input "-00:05"
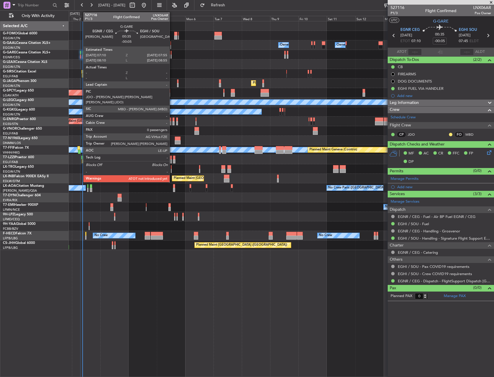
click at [80, 54] on div at bounding box center [80, 53] width 1 height 4
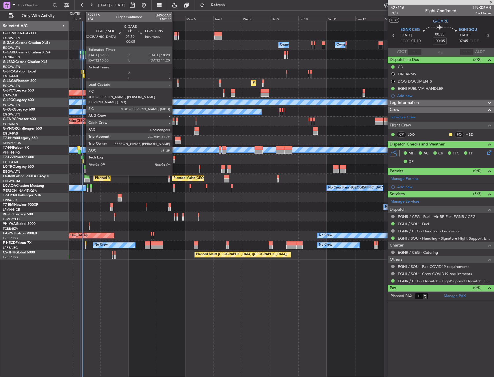
click at [83, 56] on div at bounding box center [83, 57] width 2 height 4
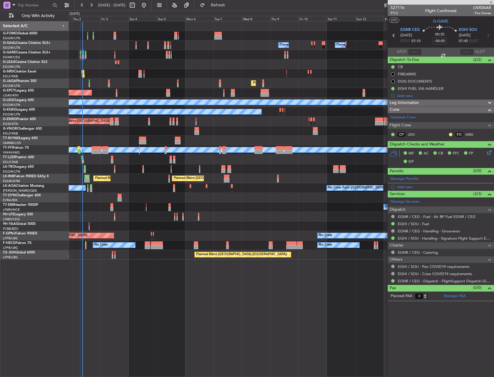
type input "4"
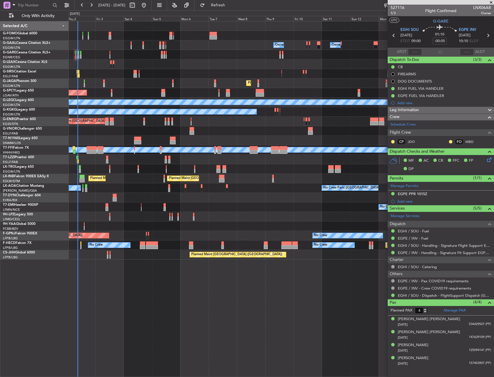
click at [181, 193] on div at bounding box center [281, 198] width 425 height 10
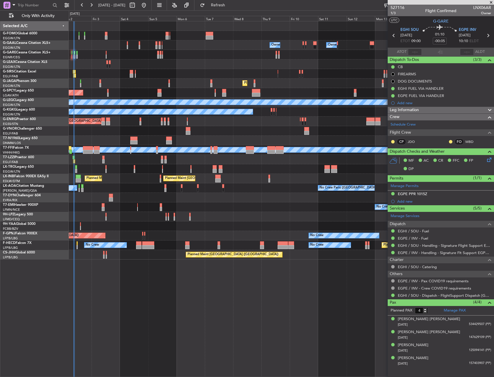
click at [128, 183] on div "Owner Owner Owner No Crew Owner AOG Maint [GEOGRAPHIC_DATA] Owner Planned [GEOG…" at bounding box center [281, 140] width 425 height 238
click at [132, 142] on div at bounding box center [133, 142] width 7 height 4
type input "+00:40"
type input "0"
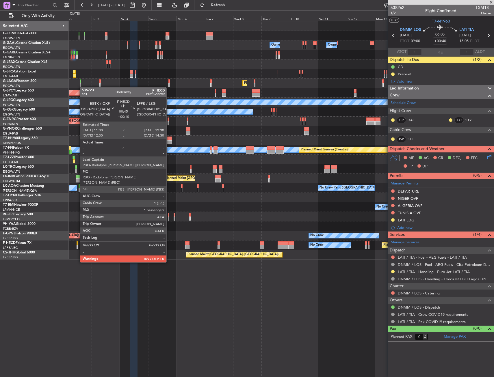
click at [77, 246] on div at bounding box center [77, 247] width 1 height 4
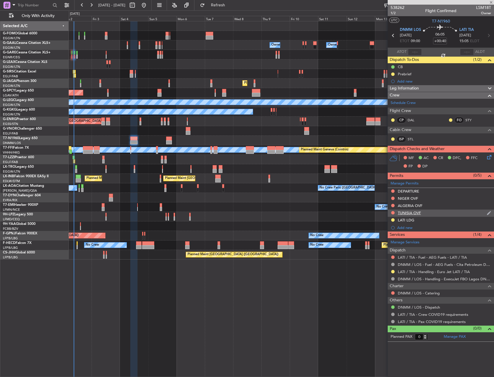
type input "+00:10"
type input "1"
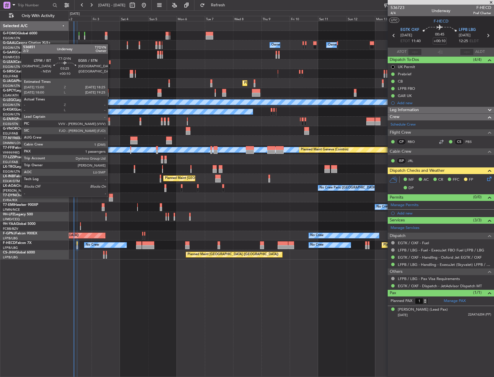
click at [110, 196] on div at bounding box center [111, 196] width 4 height 4
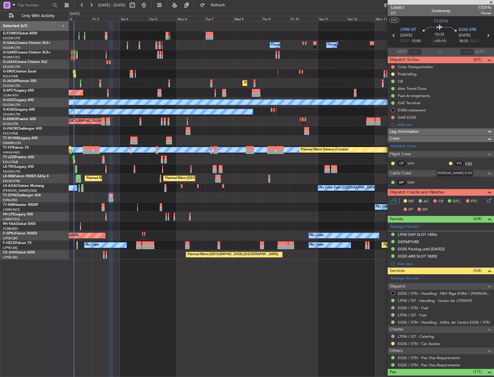
click at [465, 163] on link "FJO" at bounding box center [471, 163] width 13 height 5
click at [392, 12] on span "2/2" at bounding box center [397, 13] width 14 height 5
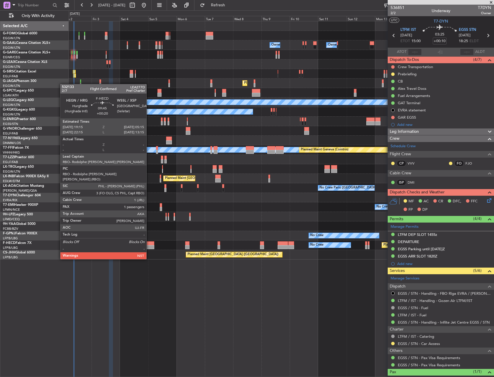
click at [149, 243] on div at bounding box center [148, 243] width 12 height 4
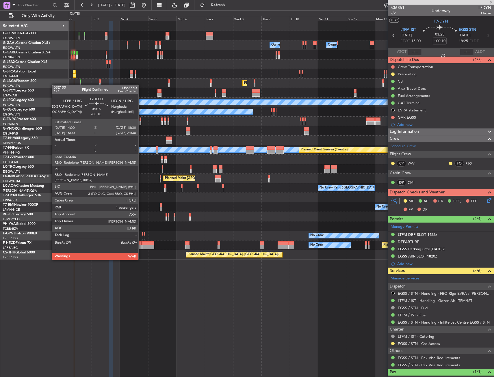
click at [141, 244] on div at bounding box center [138, 243] width 5 height 4
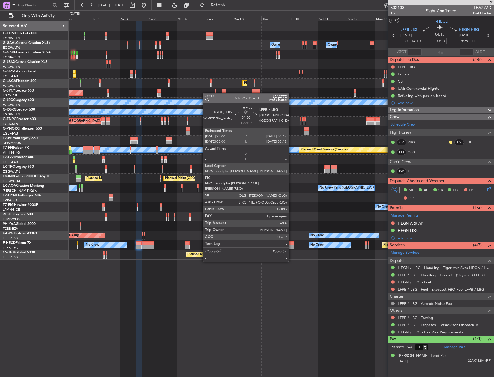
click at [291, 246] on div at bounding box center [291, 247] width 6 height 4
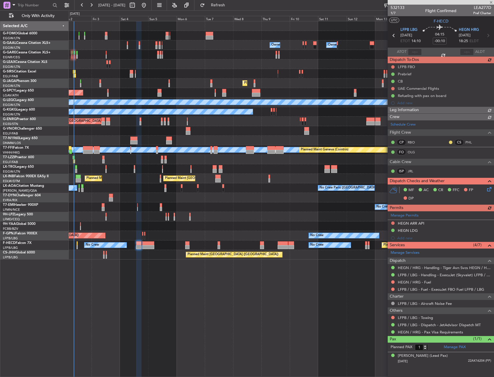
type input "+00:20"
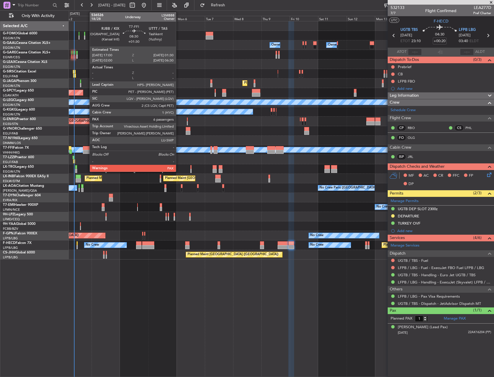
click at [87, 152] on div at bounding box center [88, 152] width 10 height 4
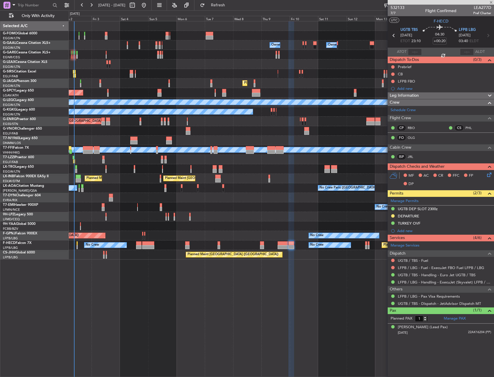
type input "+01:30"
type input "7"
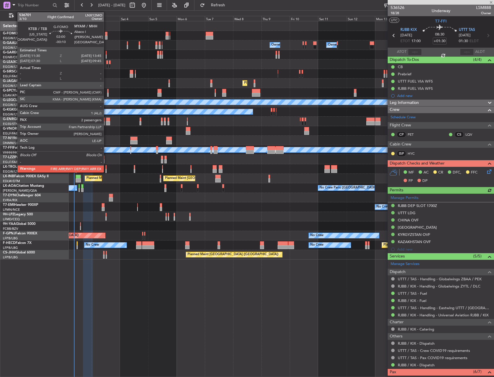
click at [106, 39] on div at bounding box center [106, 38] width 3 height 4
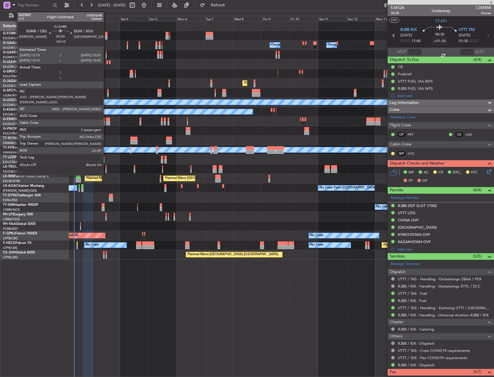
type input "-00:10"
type input "2"
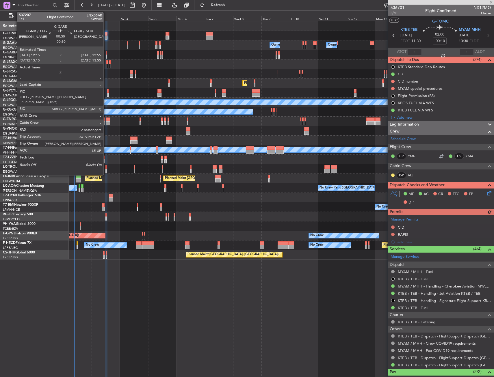
click at [106, 52] on div at bounding box center [106, 53] width 1 height 4
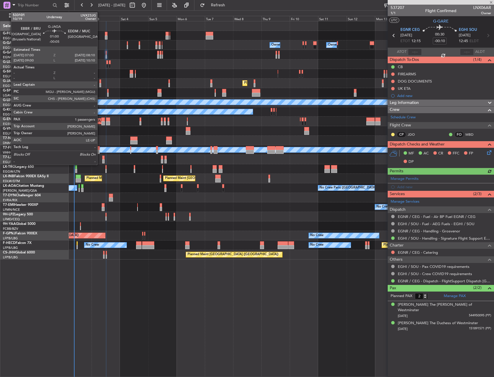
click at [100, 82] on div at bounding box center [99, 81] width 1 height 4
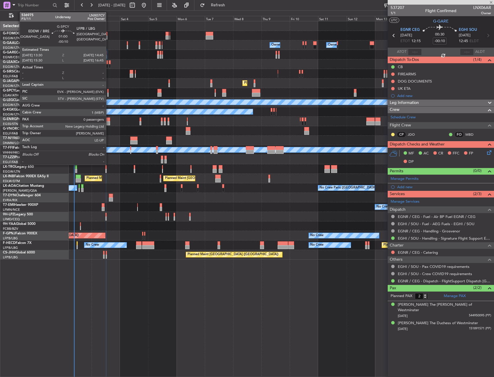
type input "-00:05"
type input "1"
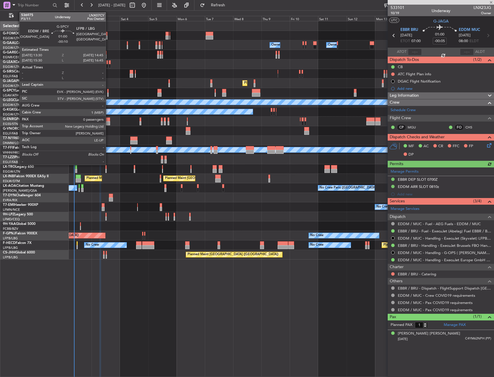
click at [108, 91] on div at bounding box center [108, 91] width 2 height 4
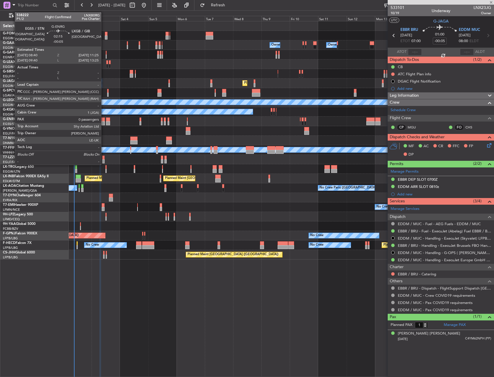
type input "-00:10"
type input "0"
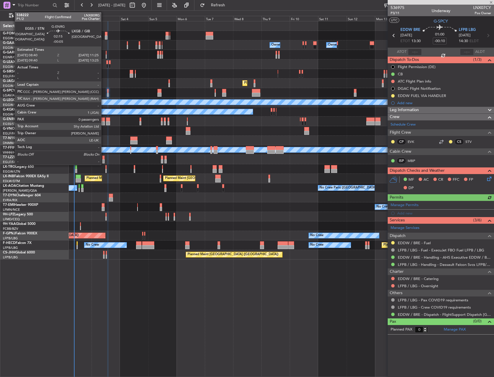
click at [104, 120] on div at bounding box center [102, 120] width 3 height 4
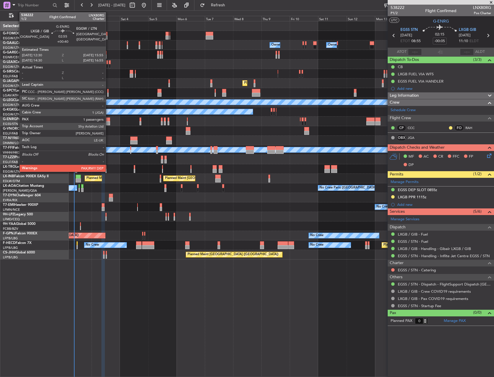
click at [108, 122] on div at bounding box center [108, 123] width 4 height 4
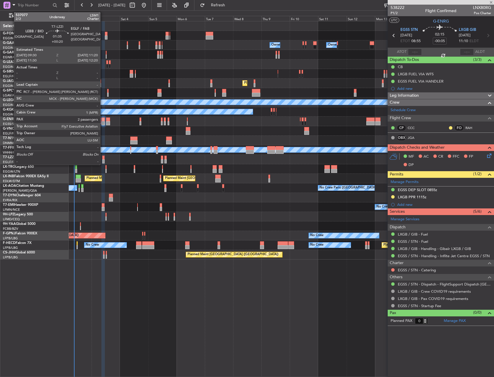
type input "+00:40"
type input "4"
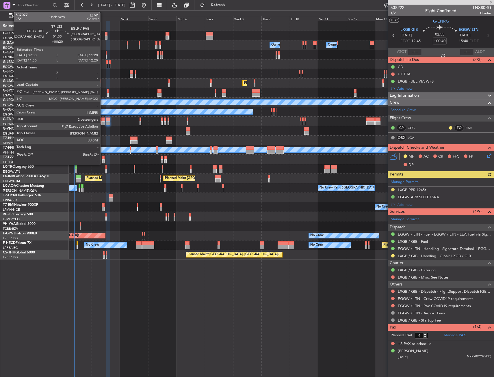
click at [103, 160] on div at bounding box center [103, 161] width 2 height 4
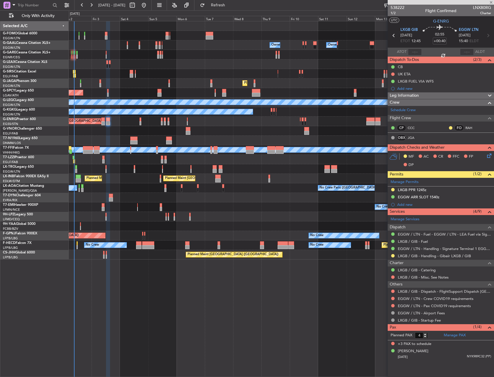
type input "+00:20"
type input "2"
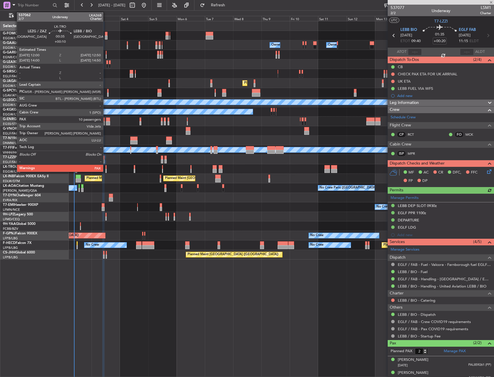
click at [106, 168] on div at bounding box center [105, 167] width 1 height 4
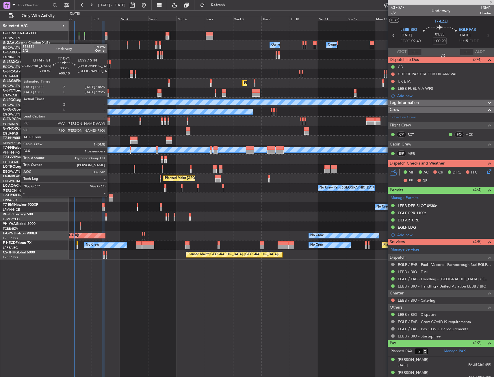
type input "+00:10"
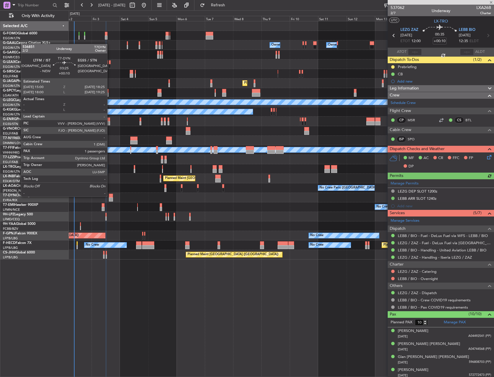
click at [110, 196] on div at bounding box center [111, 196] width 4 height 4
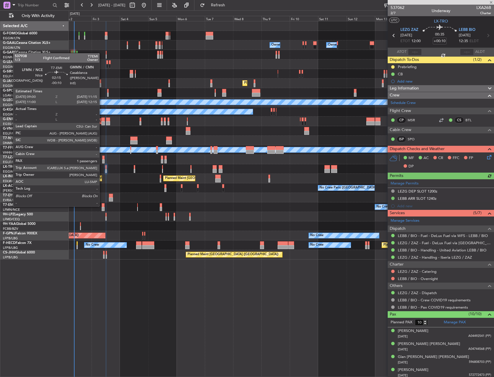
type input "1"
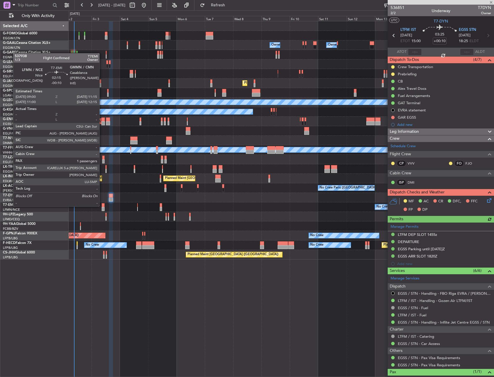
click at [102, 206] on div at bounding box center [103, 205] width 3 height 4
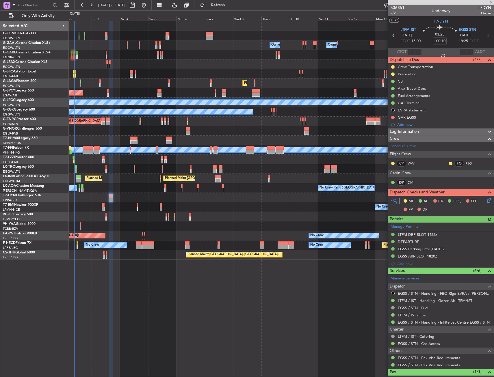
type input "-00:10"
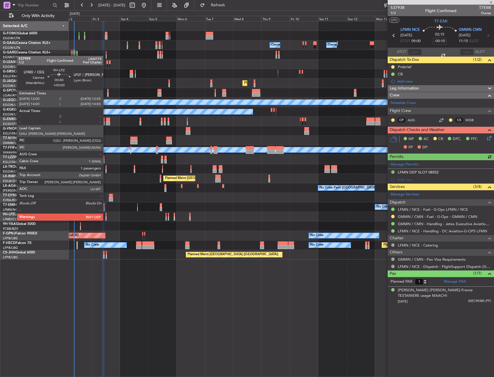
click at [106, 215] on div at bounding box center [105, 215] width 1 height 4
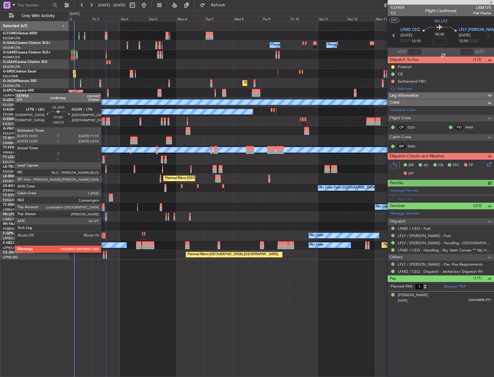
click at [104, 252] on div at bounding box center [104, 253] width 2 height 4
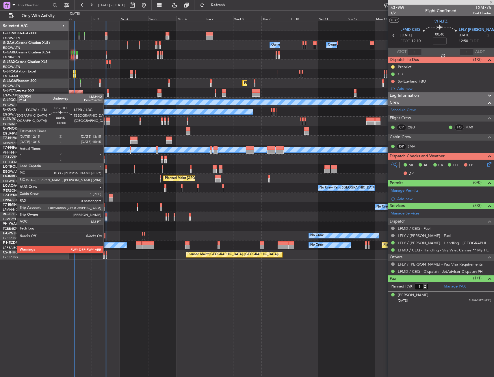
type input "+00:15"
type input "3"
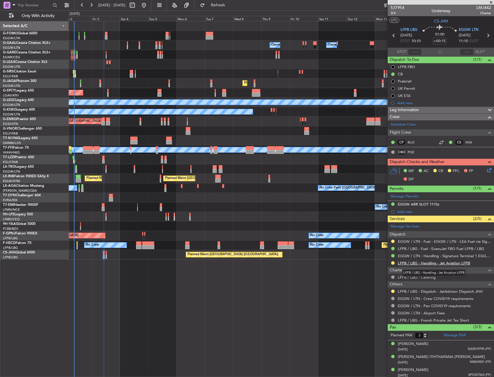
click at [423, 264] on link "LFPB / LBG - Handling - Jet Aviation LFPB" at bounding box center [434, 263] width 72 height 5
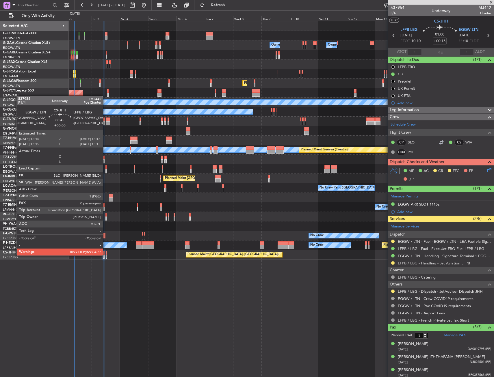
click at [106, 255] on div at bounding box center [106, 257] width 1 height 4
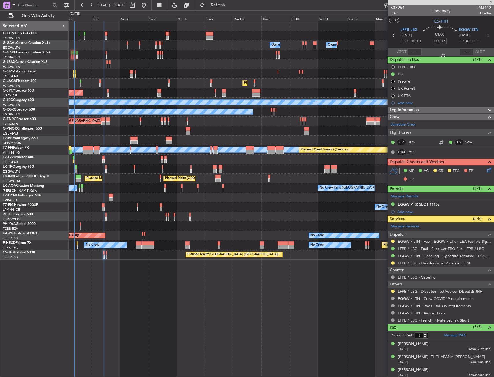
type input "0"
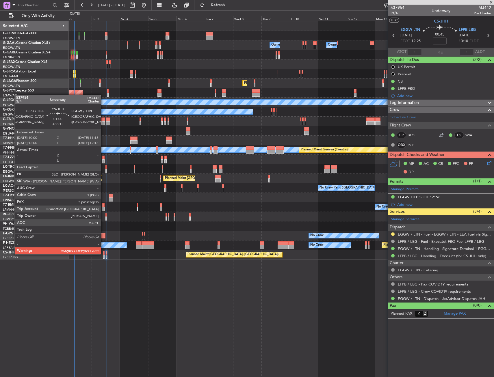
click at [103, 254] on div at bounding box center [104, 253] width 2 height 4
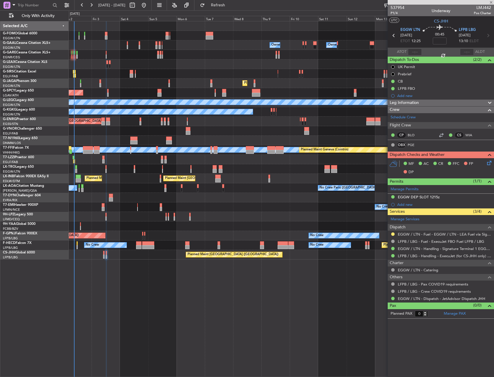
type input "+00:15"
type input "3"
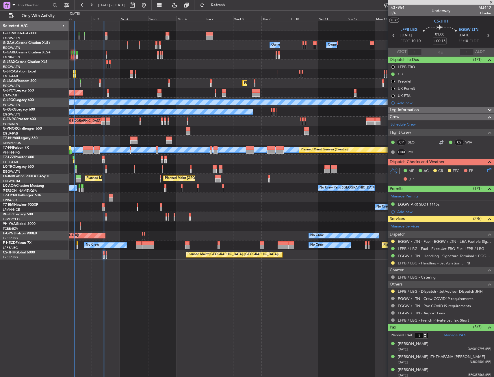
click at [192, 276] on div "Owner Owner Owner No Crew Owner AOG Maint [GEOGRAPHIC_DATA] Owner Planned [GEOG…" at bounding box center [281, 199] width 425 height 356
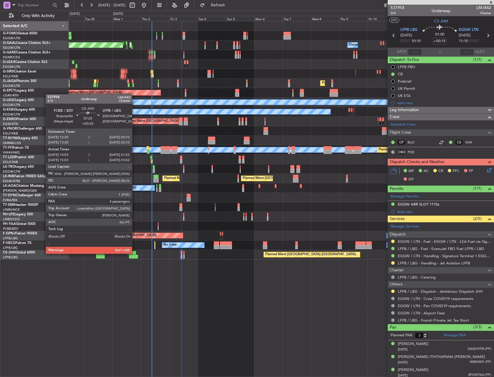
click at [135, 253] on div at bounding box center [131, 253] width 9 height 4
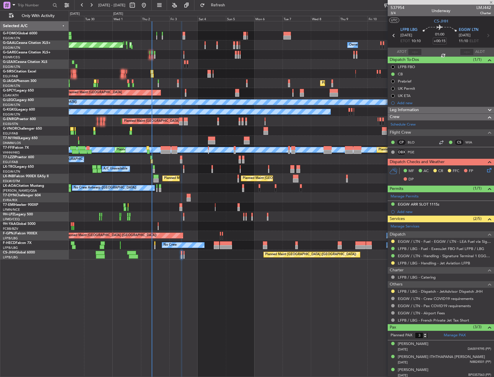
type input "+00:25"
type input "14:13"
type input "21:47"
type input "4"
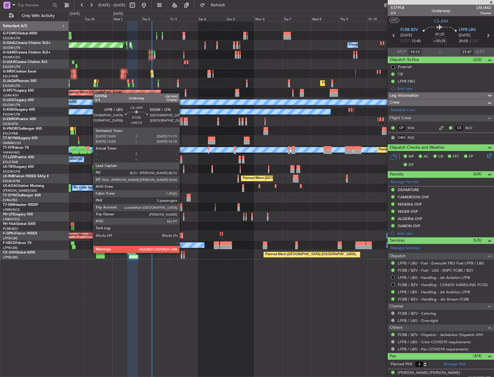
click at [182, 252] on div at bounding box center [182, 253] width 2 height 4
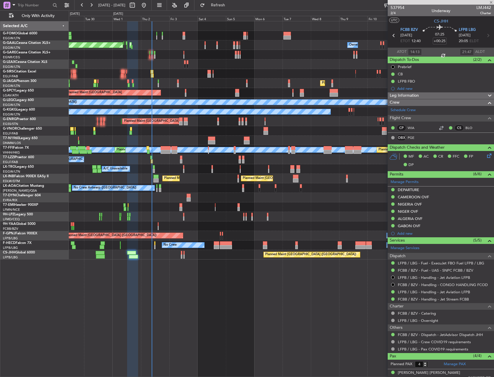
type input "+00:15"
type input "3"
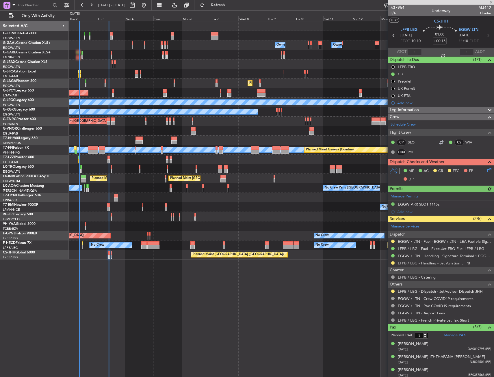
click at [178, 302] on div "Owner Owner Owner Owner No Crew AOG Maint [GEOGRAPHIC_DATA] Owner Planned [GEOG…" at bounding box center [281, 199] width 425 height 356
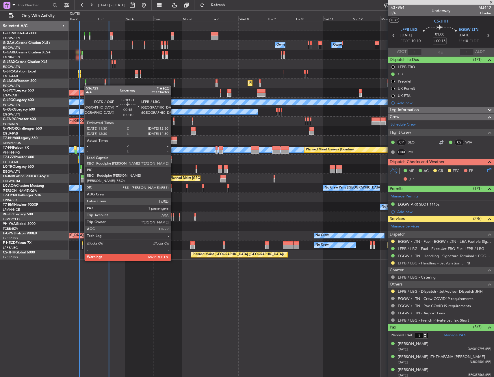
click at [82, 245] on div at bounding box center [82, 243] width 1 height 4
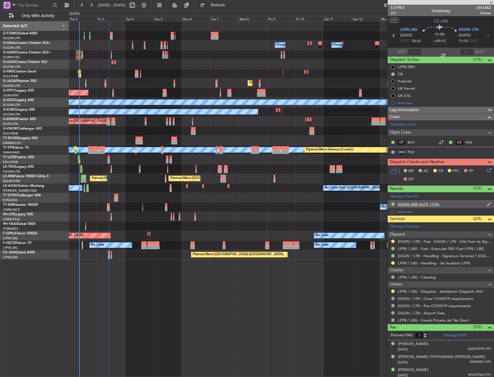
type input "+00:10"
type input "1"
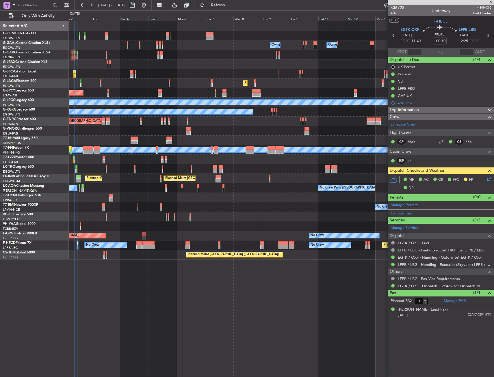
click at [121, 174] on div "Owner Owner No Crew Owner Owner AOG Maint [GEOGRAPHIC_DATA] Owner Planned [GEOG…" at bounding box center [281, 140] width 425 height 238
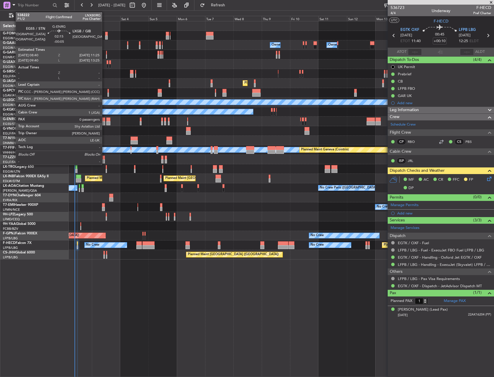
click at [105, 121] on div at bounding box center [103, 123] width 3 height 4
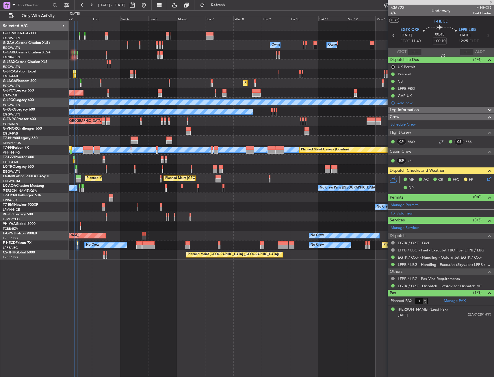
type input "-00:05"
type input "0"
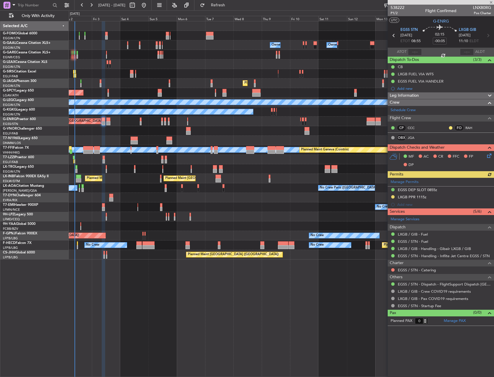
click at [439, 198] on div "Manage Permits EGSS DEP SLOT 0855z LXGB PPR 1115z Add new" at bounding box center [441, 193] width 106 height 31
click at [435, 197] on div "Manage Permits EGSS DEP SLOT 0855z LXGB PPR 1115z Add new" at bounding box center [441, 193] width 106 height 31
click at [434, 197] on div "LXGB PPR 1115z" at bounding box center [441, 197] width 106 height 7
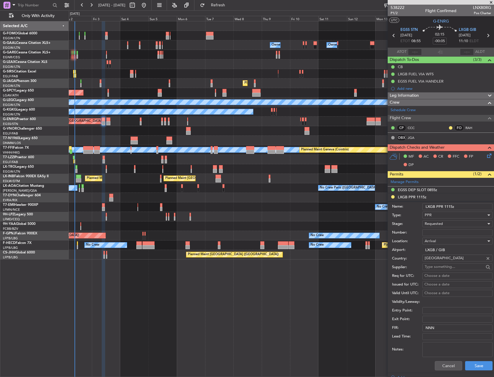
click at [434, 231] on input "Number:" at bounding box center [457, 232] width 70 height 7
paste input "6138"
type input "6138"
click at [433, 224] on span "Requested" at bounding box center [434, 223] width 18 height 5
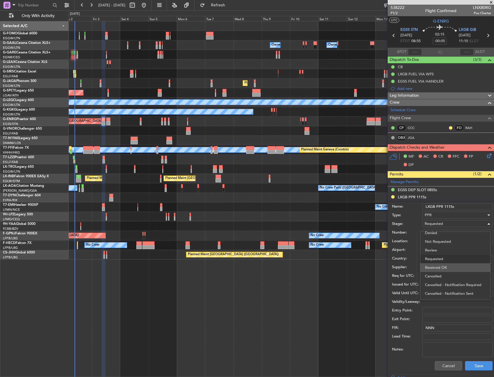
click at [439, 270] on span "Received OK" at bounding box center [455, 267] width 61 height 9
click at [473, 372] on div "Cancel Save" at bounding box center [442, 365] width 101 height 15
click at [473, 367] on button "Save" at bounding box center [478, 365] width 27 height 9
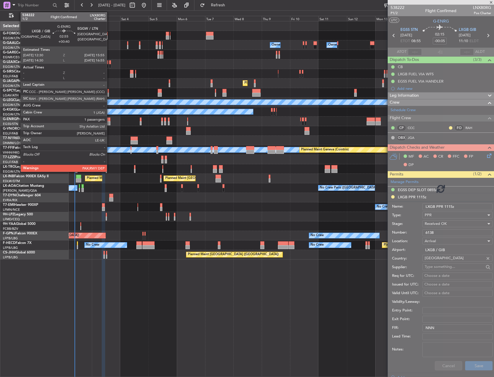
click at [109, 124] on div at bounding box center [108, 123] width 4 height 4
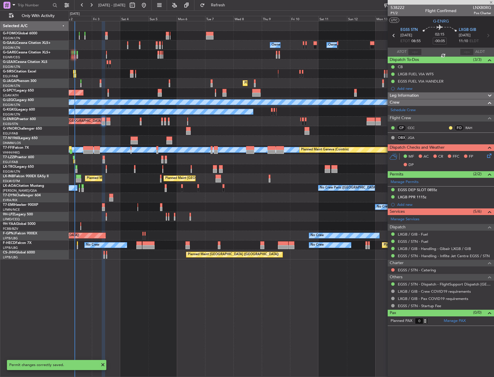
type input "+00:40"
type input "4"
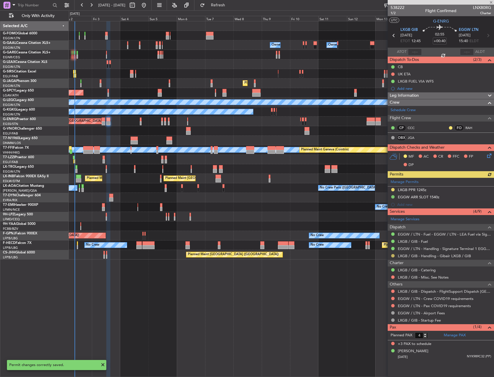
click at [393, 255] on button at bounding box center [392, 255] width 3 height 3
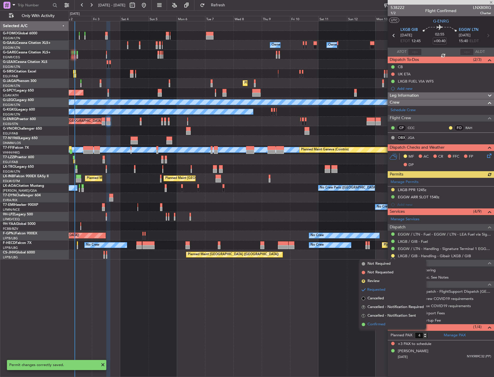
click at [377, 323] on span "Confirmed" at bounding box center [376, 325] width 18 height 6
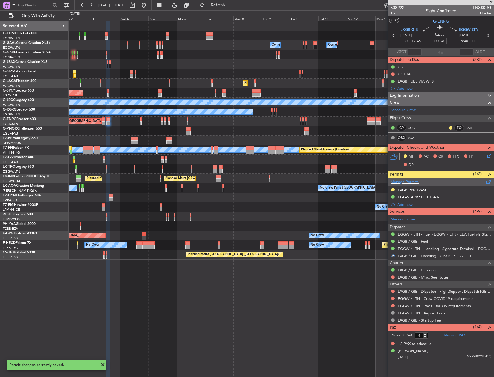
click at [432, 186] on div "Manage Permits" at bounding box center [441, 182] width 106 height 9
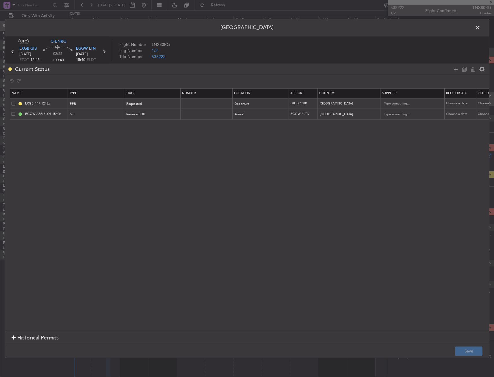
click at [480, 28] on span at bounding box center [480, 29] width 0 height 12
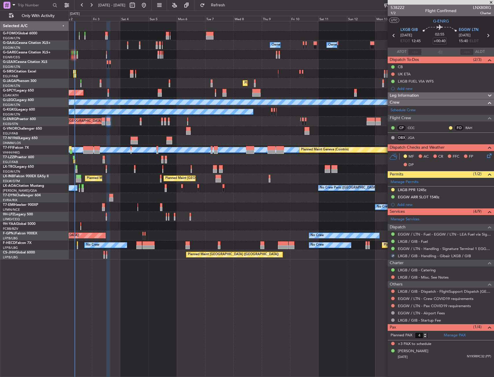
click at [430, 189] on mat-tooltip-component "In Progress" at bounding box center [440, 185] width 27 height 15
click at [438, 189] on div "LXGB PPR 1245z" at bounding box center [441, 190] width 106 height 7
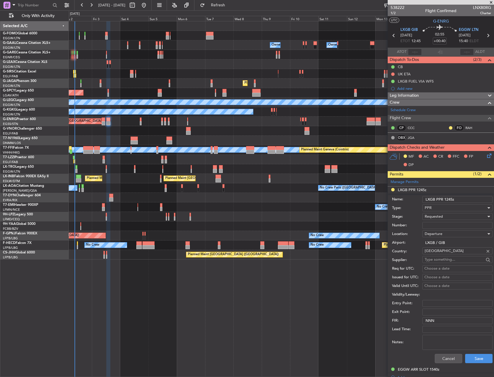
click at [434, 230] on div "Departure" at bounding box center [456, 234] width 62 height 9
click at [434, 227] on div at bounding box center [247, 188] width 494 height 377
click at [435, 226] on input "Number:" at bounding box center [457, 225] width 70 height 7
paste input "6138"
type input "6138"
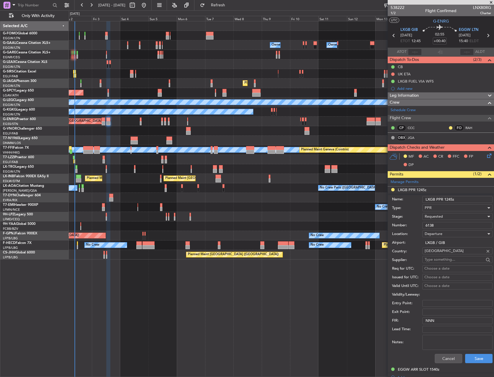
click at [438, 214] on span "Requested" at bounding box center [434, 216] width 18 height 5
click at [439, 258] on span "Received OK" at bounding box center [455, 260] width 61 height 9
click at [467, 357] on button "Save" at bounding box center [478, 358] width 27 height 9
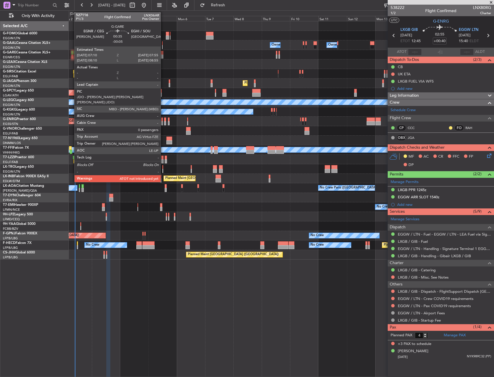
click at [72, 53] on div at bounding box center [72, 53] width 1 height 4
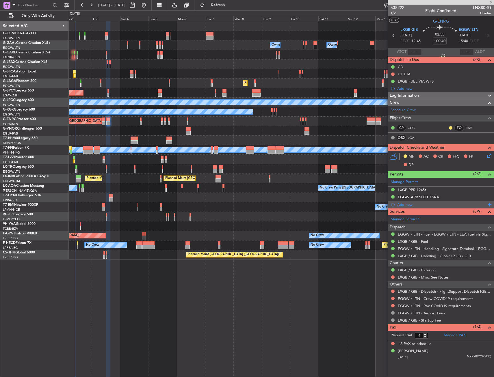
type input "-00:05"
type input "0"
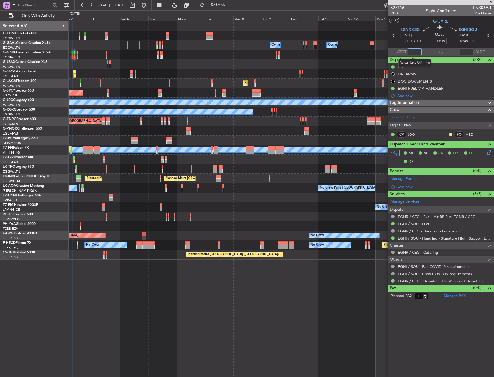
click at [412, 52] on input "text" at bounding box center [415, 52] width 14 height 7
click at [416, 21] on section "UTC G-GARE" at bounding box center [441, 20] width 106 height 9
type input "09:40"
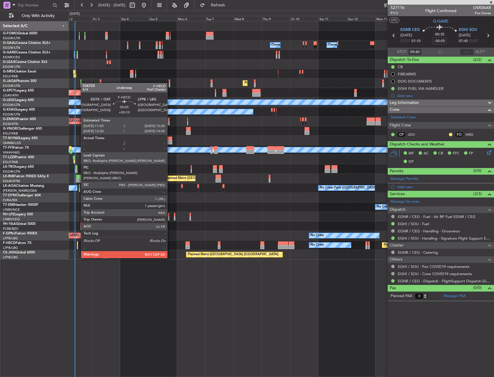
click at [78, 242] on div at bounding box center [77, 243] width 1 height 4
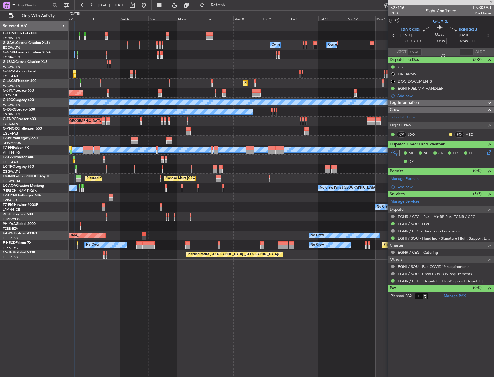
type input "+00:10"
type input "1"
